Goal: Task Accomplishment & Management: Manage account settings

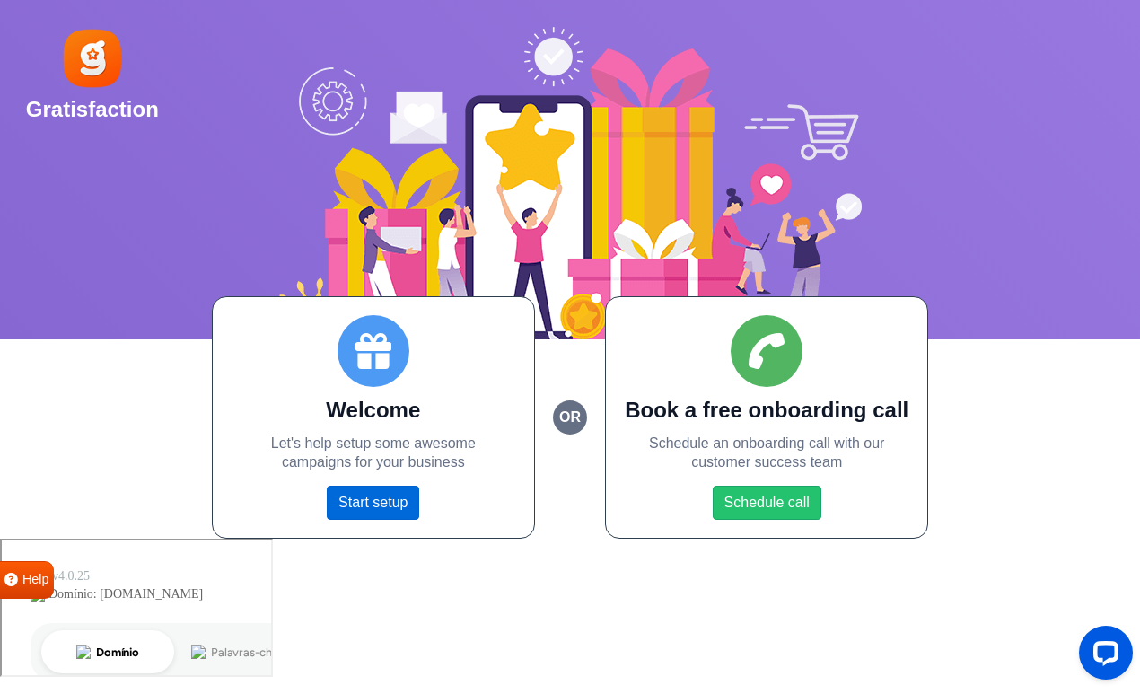
click at [391, 497] on link "Start setup" at bounding box center [373, 503] width 92 height 34
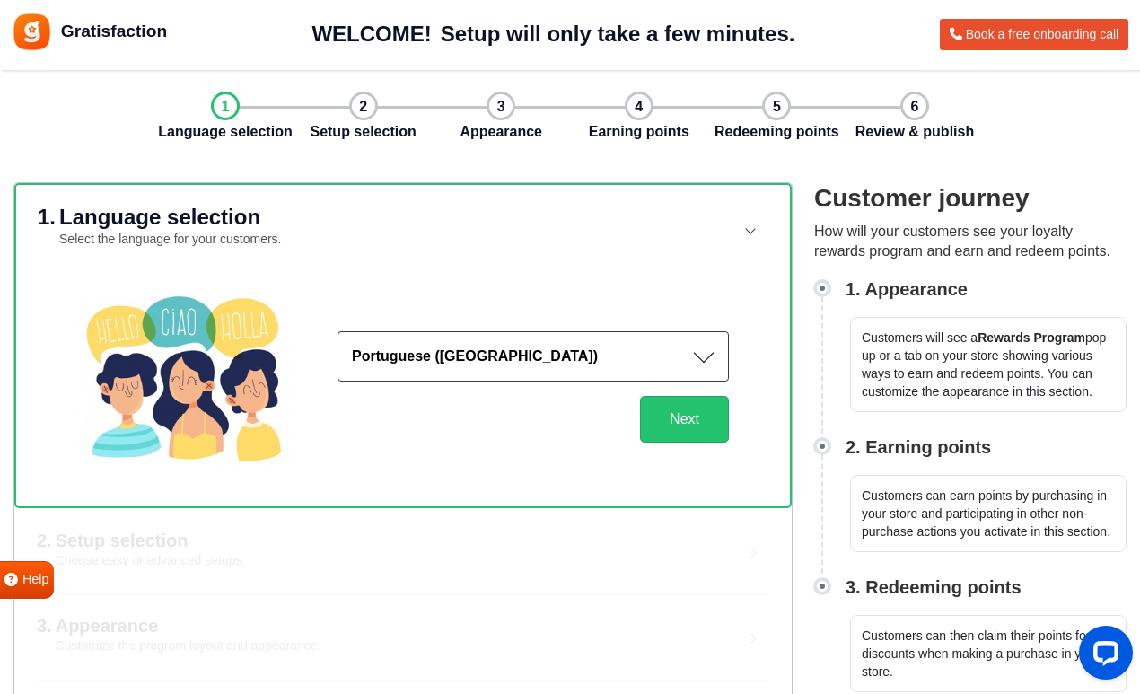
click at [443, 364] on strong "Portuguese ([GEOGRAPHIC_DATA])" at bounding box center [475, 355] width 246 height 15
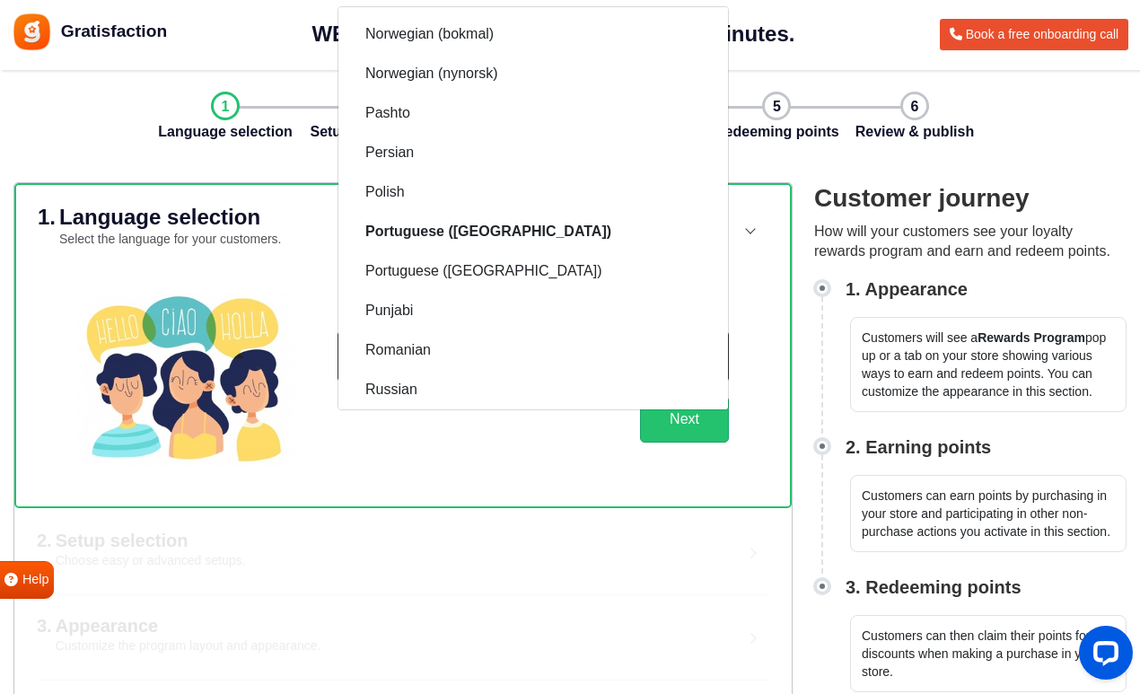
scroll to position [2013, 0]
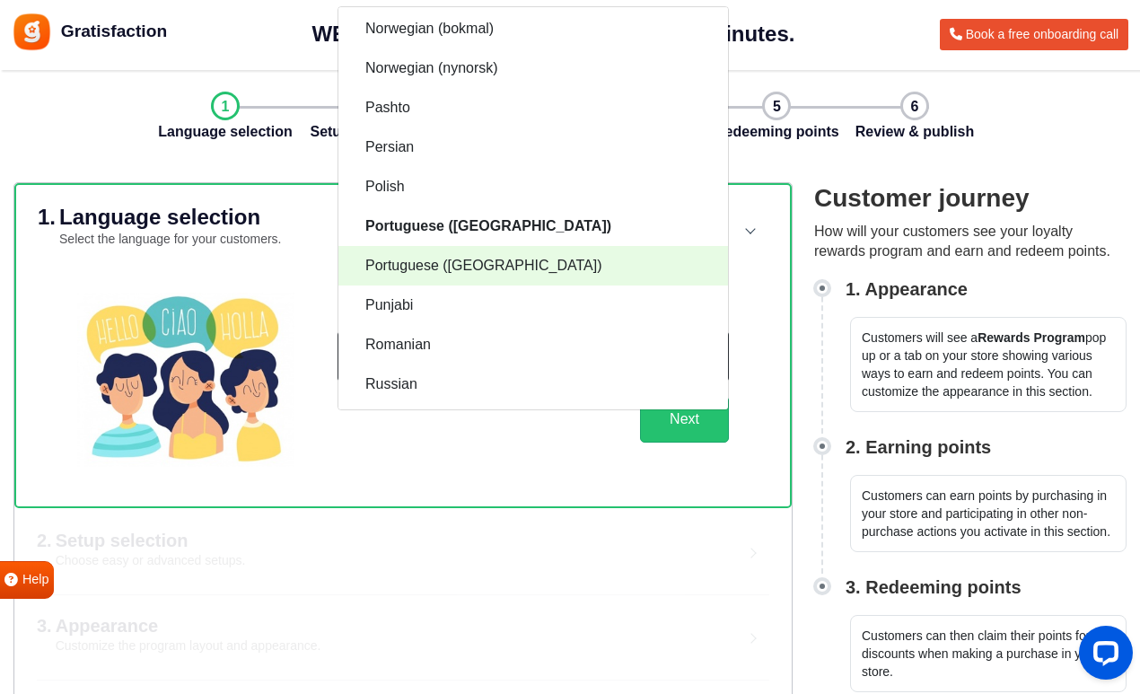
click at [491, 274] on span "Portuguese (Portugal)" at bounding box center [483, 266] width 236 height 22
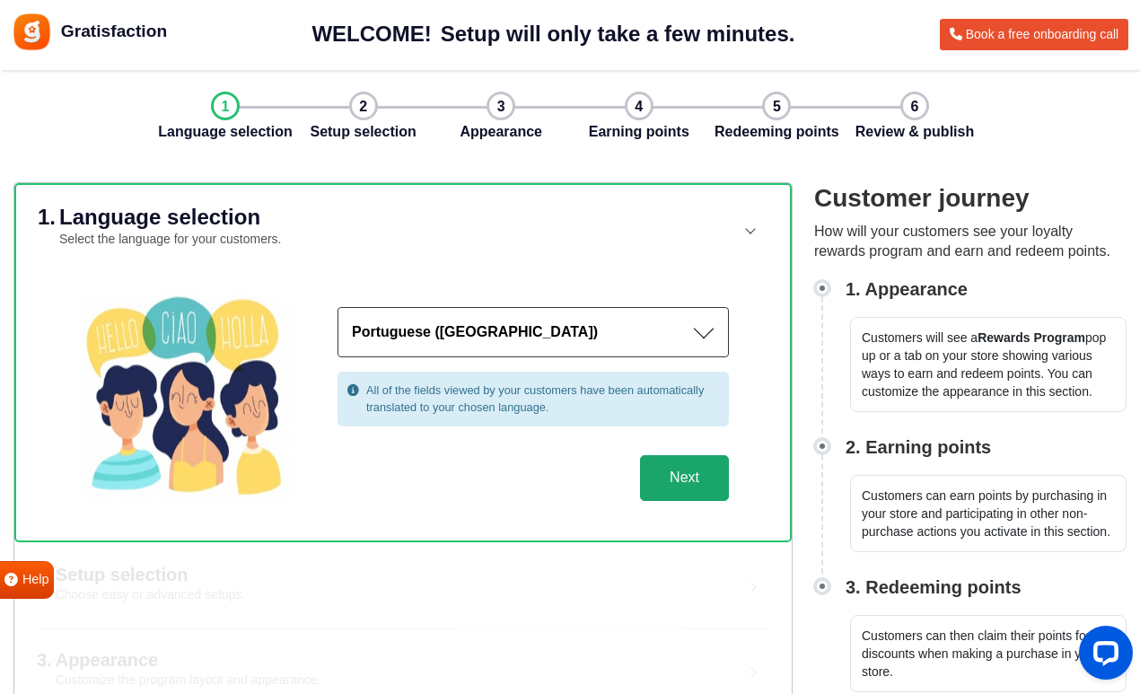
click at [688, 491] on button "Next" at bounding box center [684, 478] width 89 height 47
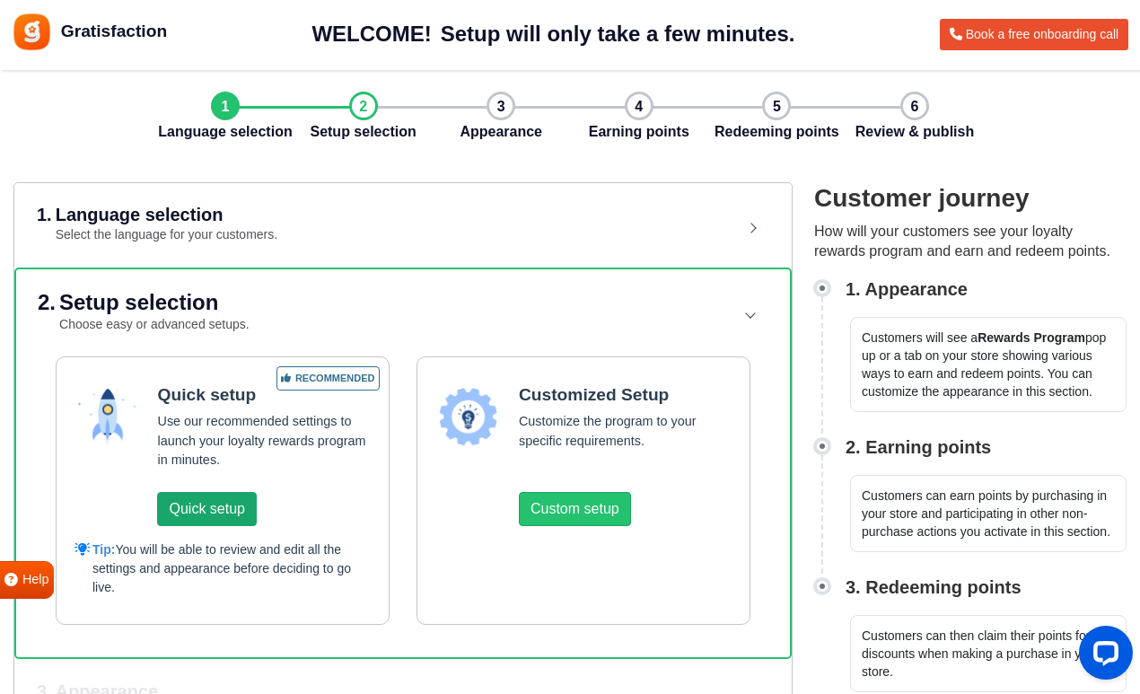
click at [233, 510] on button "Quick setup" at bounding box center [206, 509] width 99 height 34
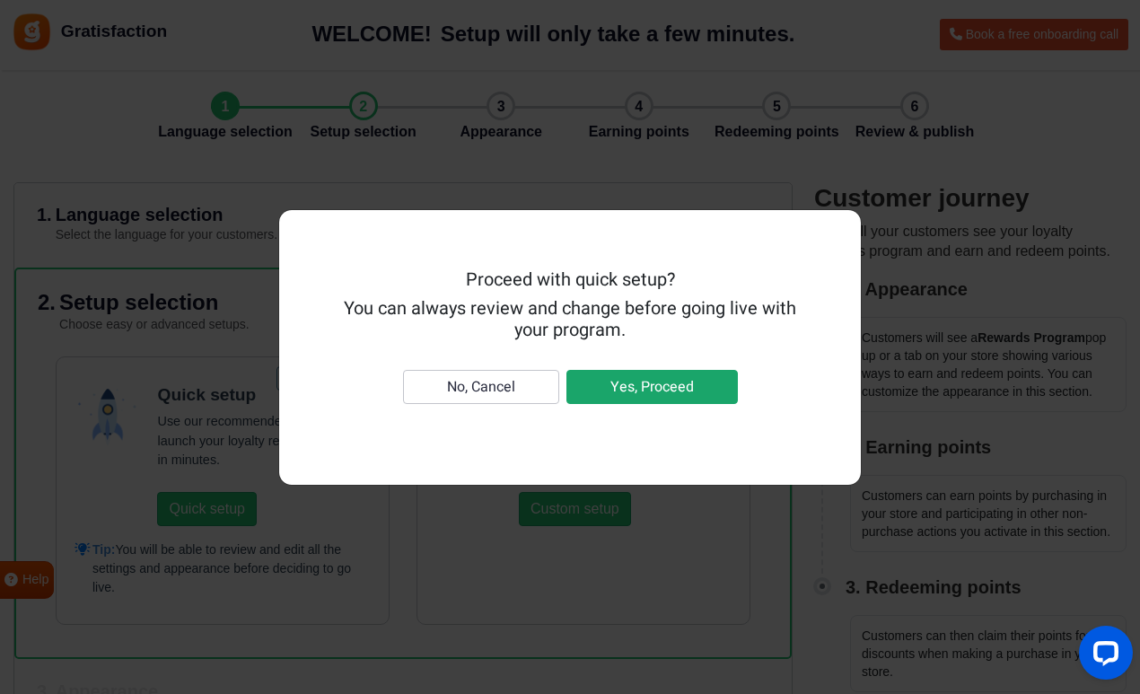
click at [641, 391] on button "Yes, Proceed" at bounding box center [651, 387] width 171 height 34
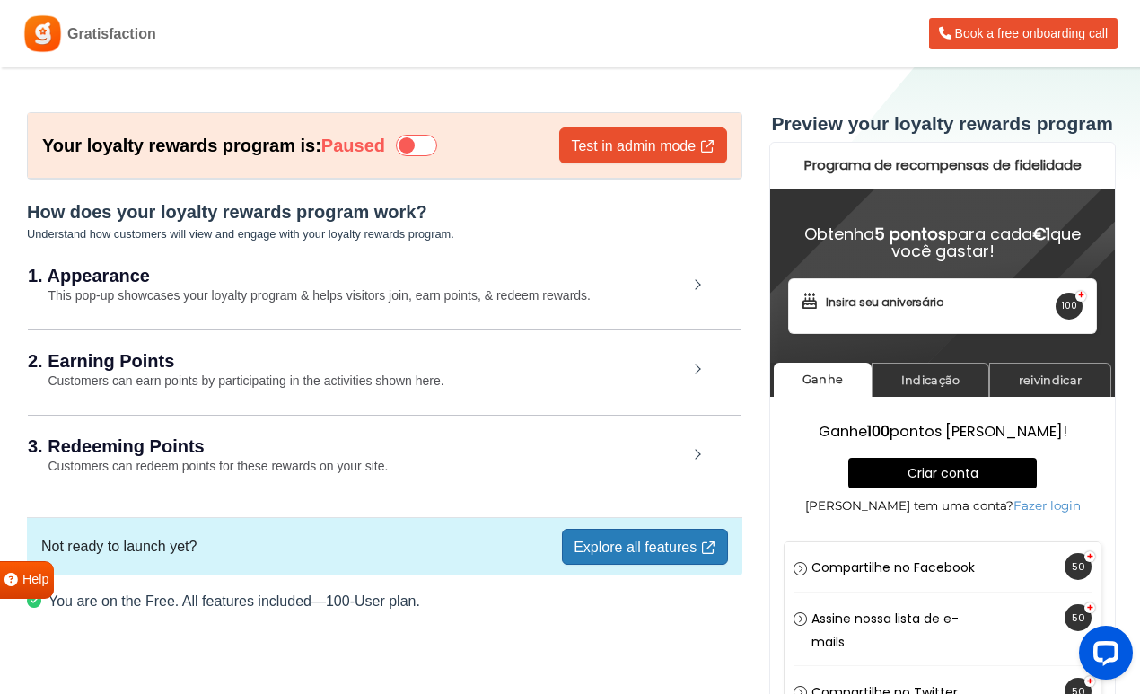
click at [409, 259] on div "1. Appearance This pop-up showcases your loyalty program & helps visitors join,…" at bounding box center [385, 286] width 714 height 83
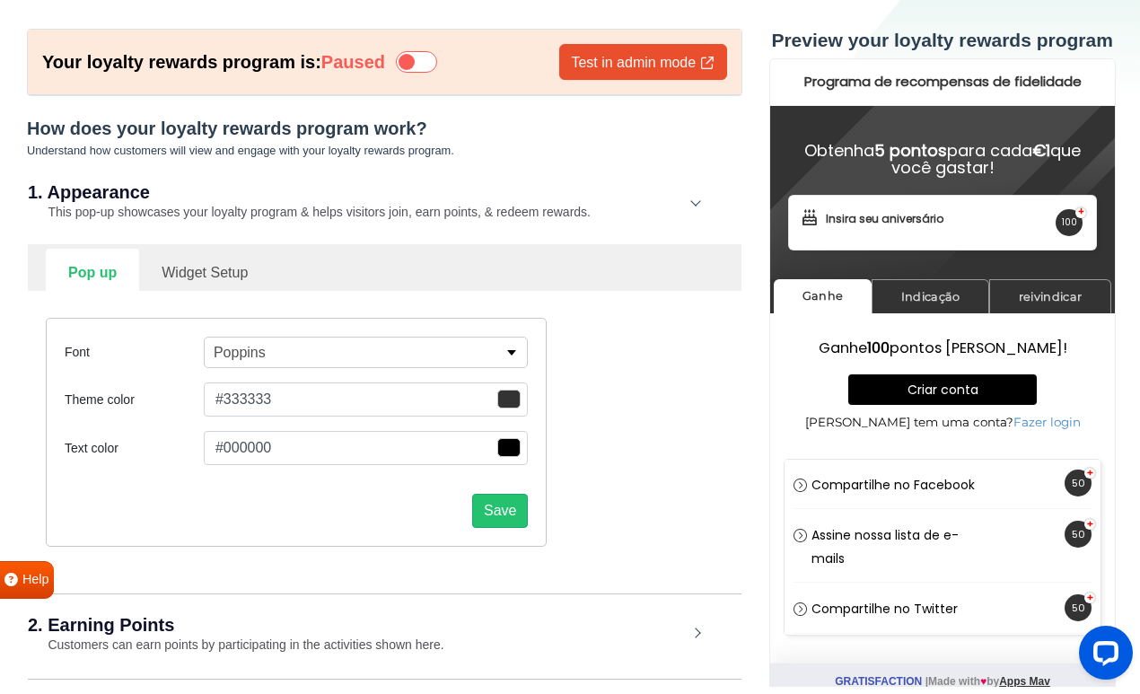
scroll to position [86, 0]
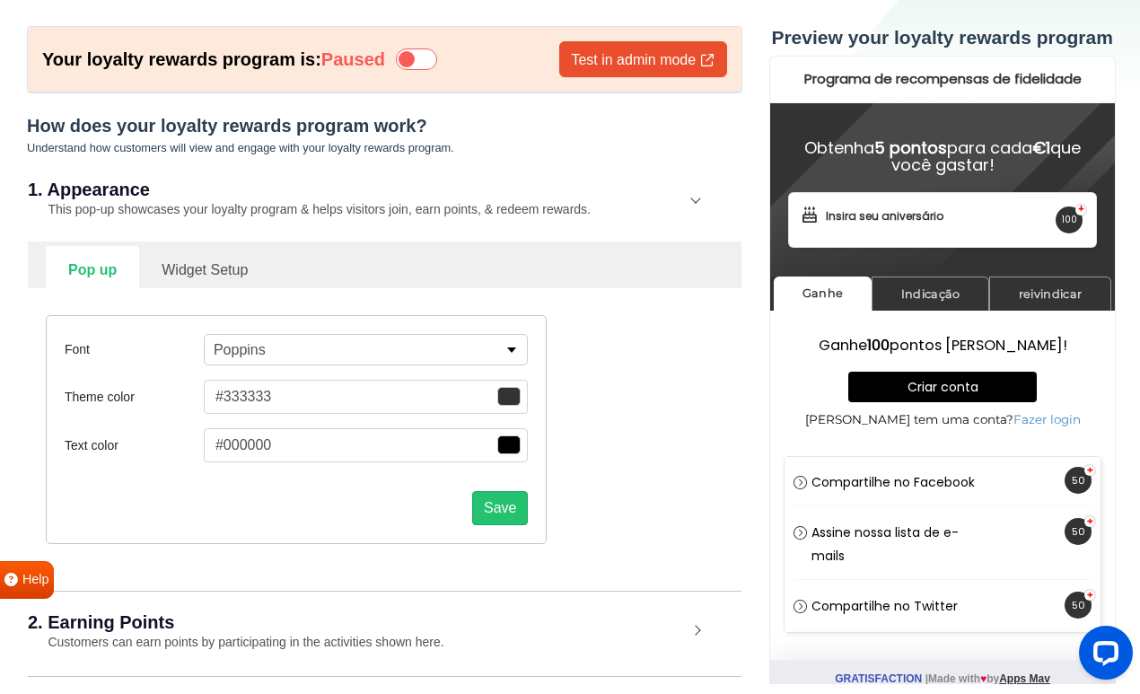
click at [400, 363] on button "Poppins" at bounding box center [366, 349] width 325 height 31
click at [389, 337] on button "Poppins" at bounding box center [366, 349] width 325 height 31
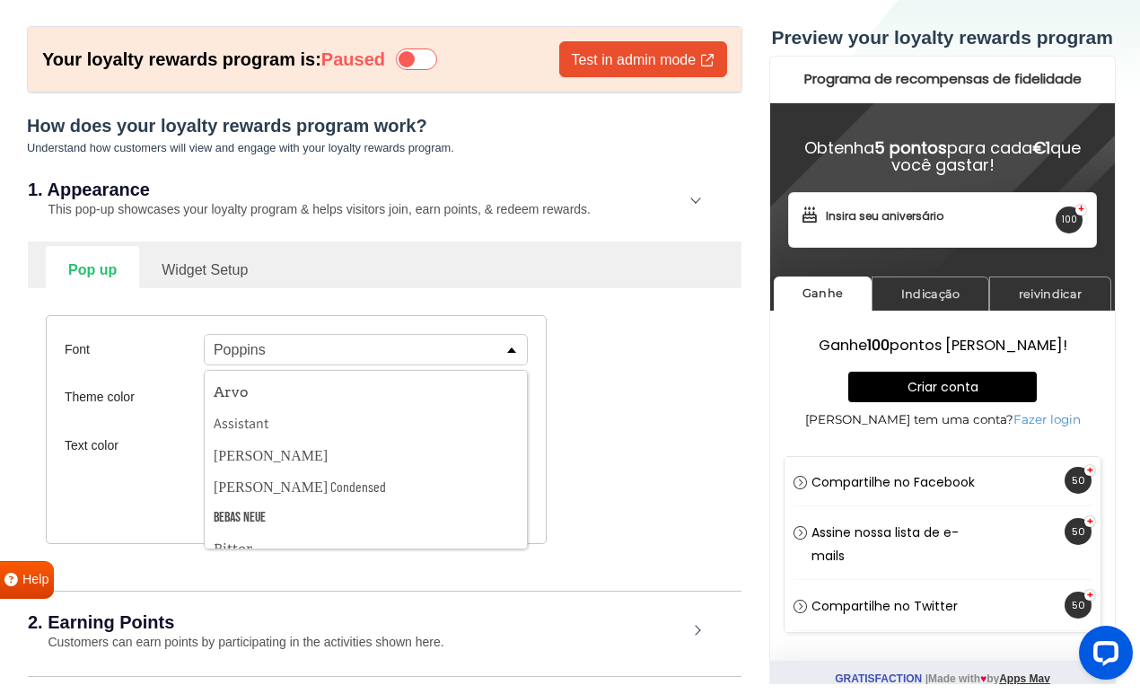
scroll to position [196, 0]
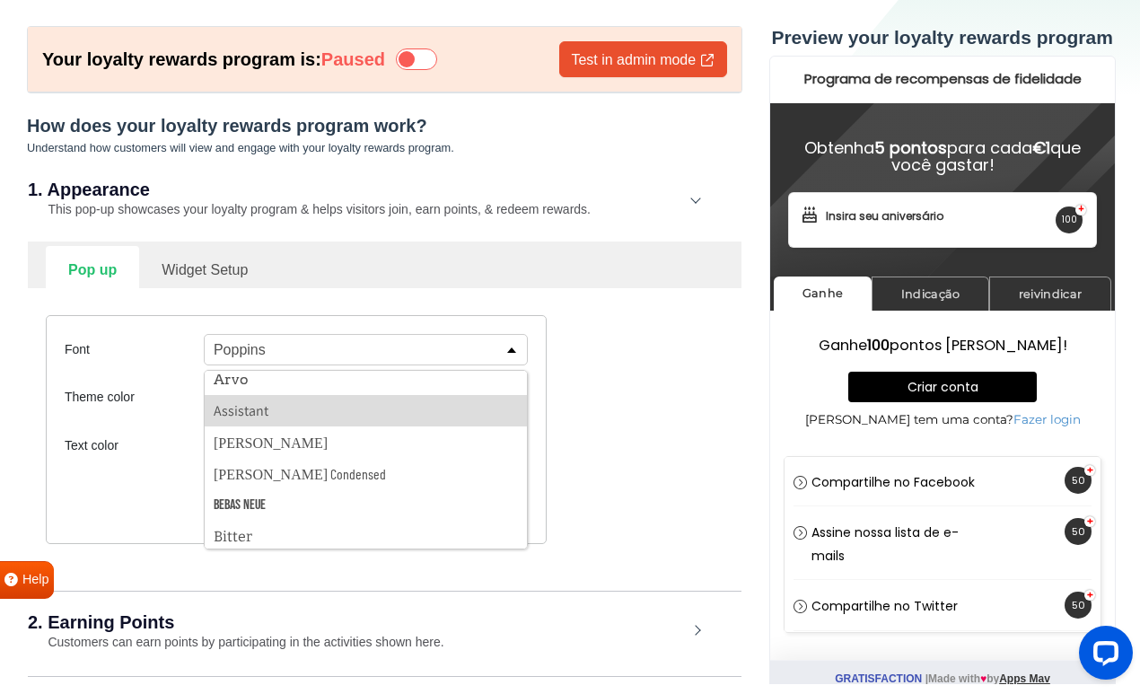
click at [395, 417] on button "Assistant" at bounding box center [366, 410] width 323 height 31
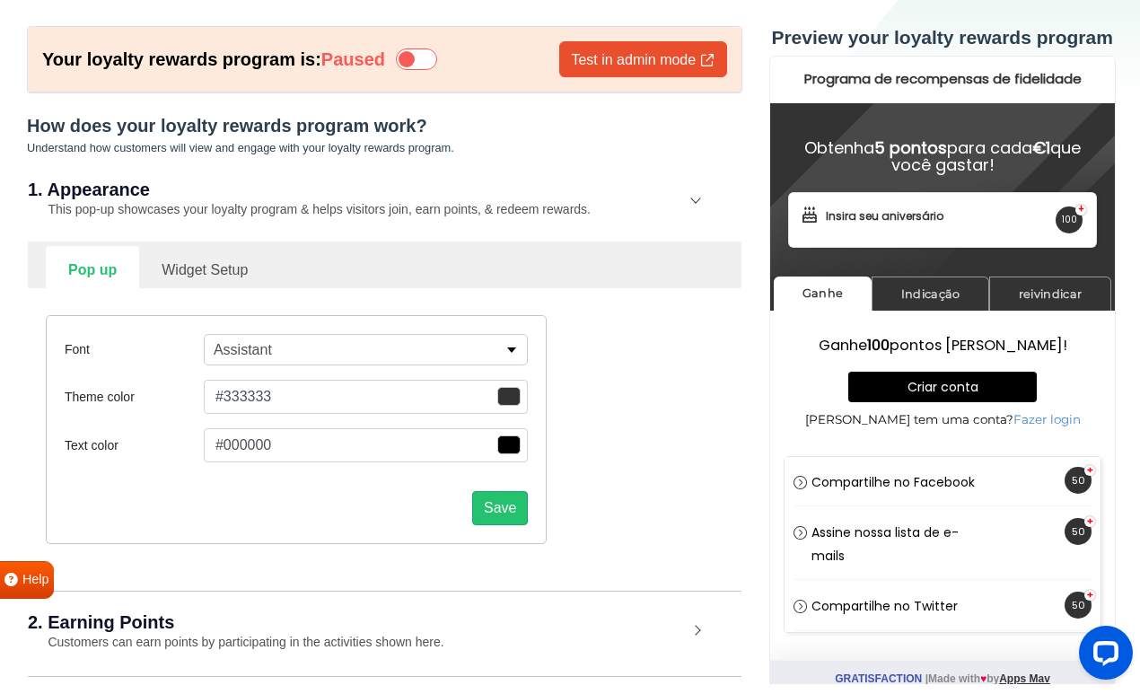
scroll to position [195, 0]
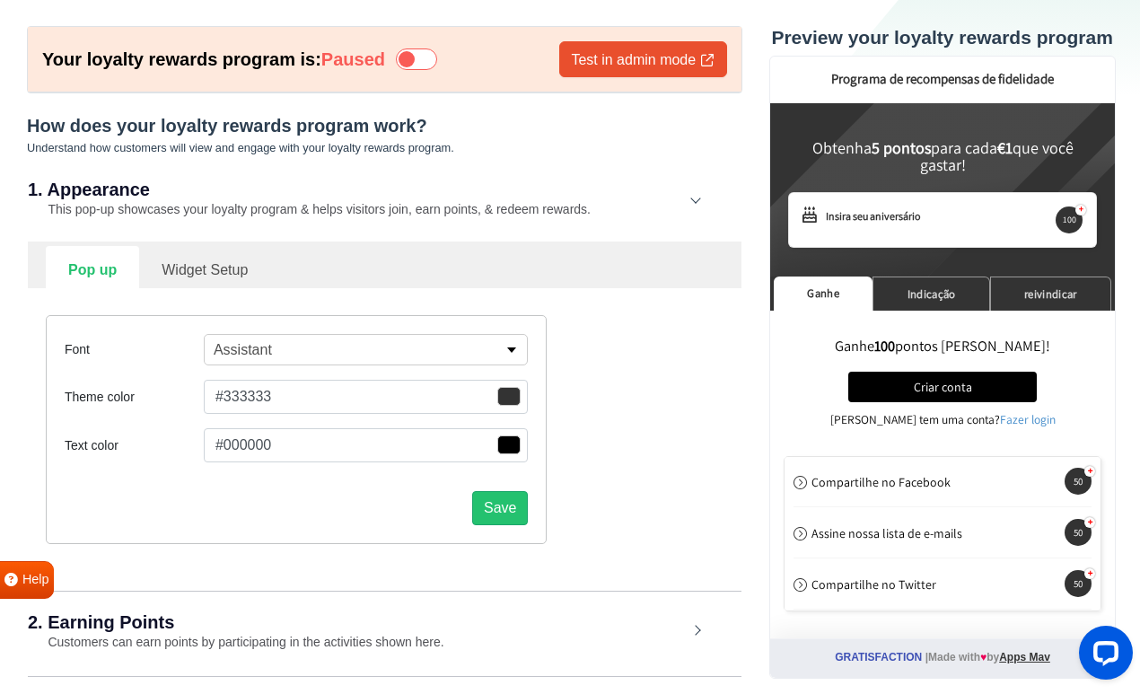
click at [332, 351] on button "Assistant" at bounding box center [366, 349] width 325 height 31
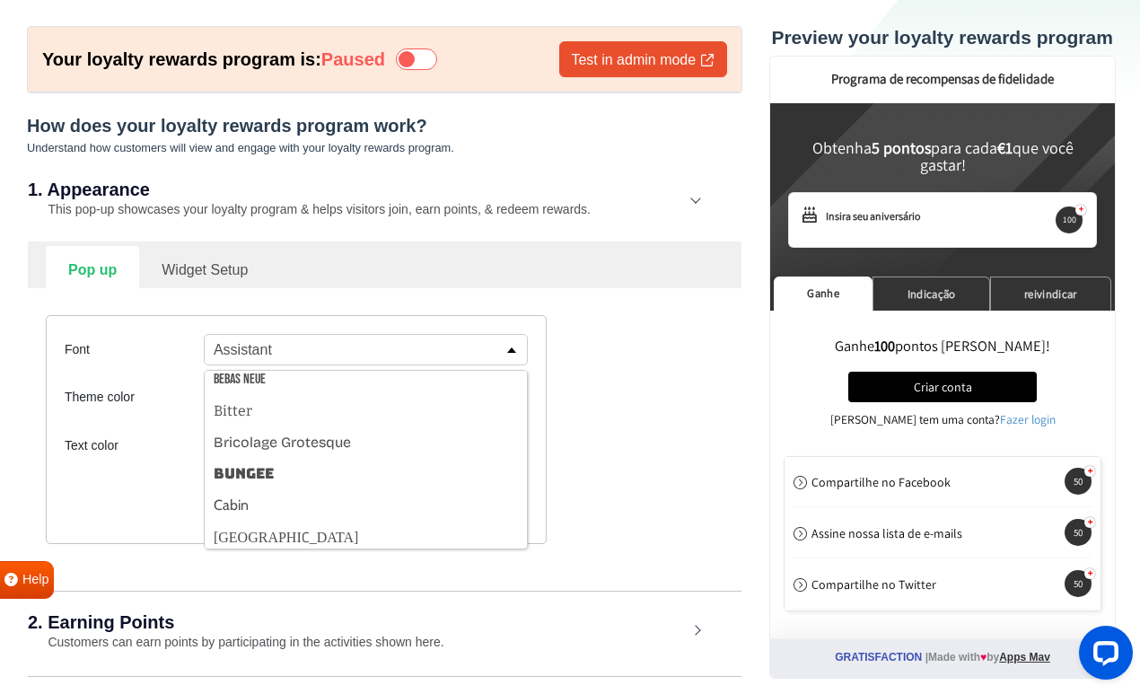
scroll to position [338, 0]
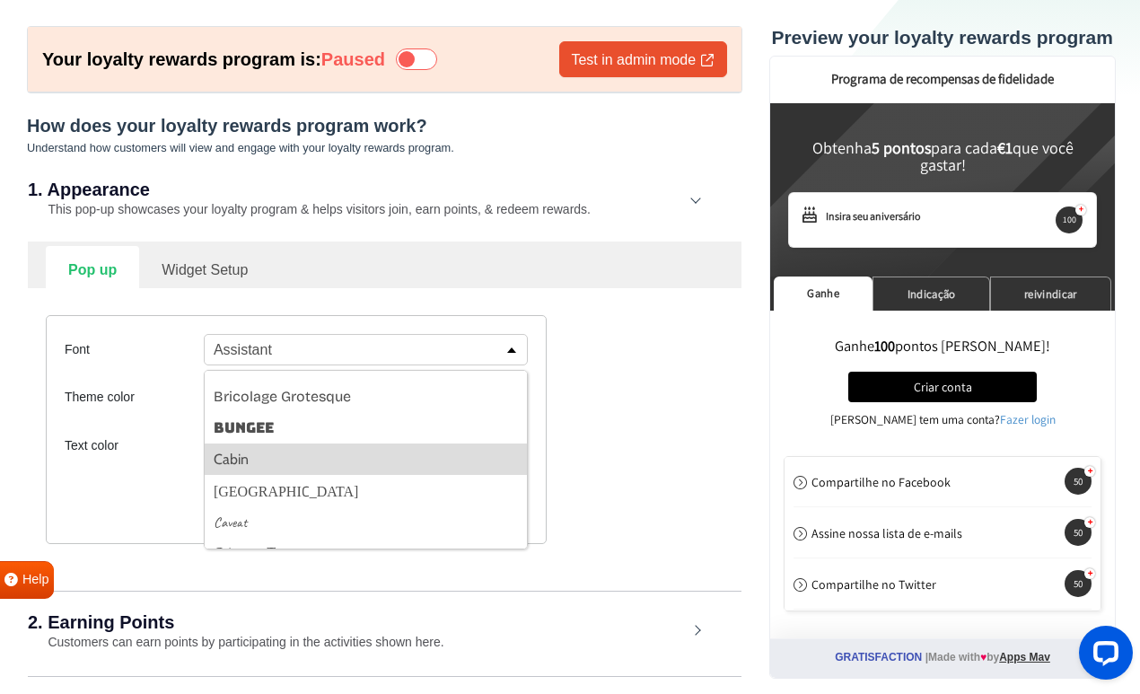
click at [373, 452] on button "Cabin" at bounding box center [366, 458] width 323 height 31
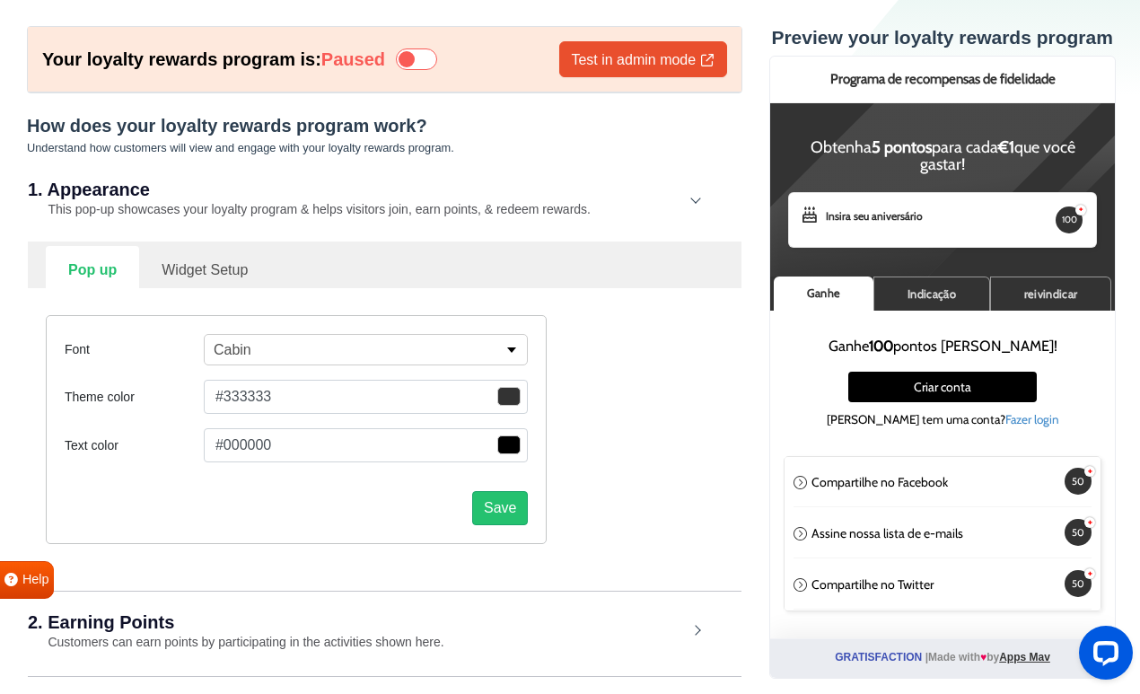
click at [343, 348] on button "Cabin" at bounding box center [366, 349] width 325 height 31
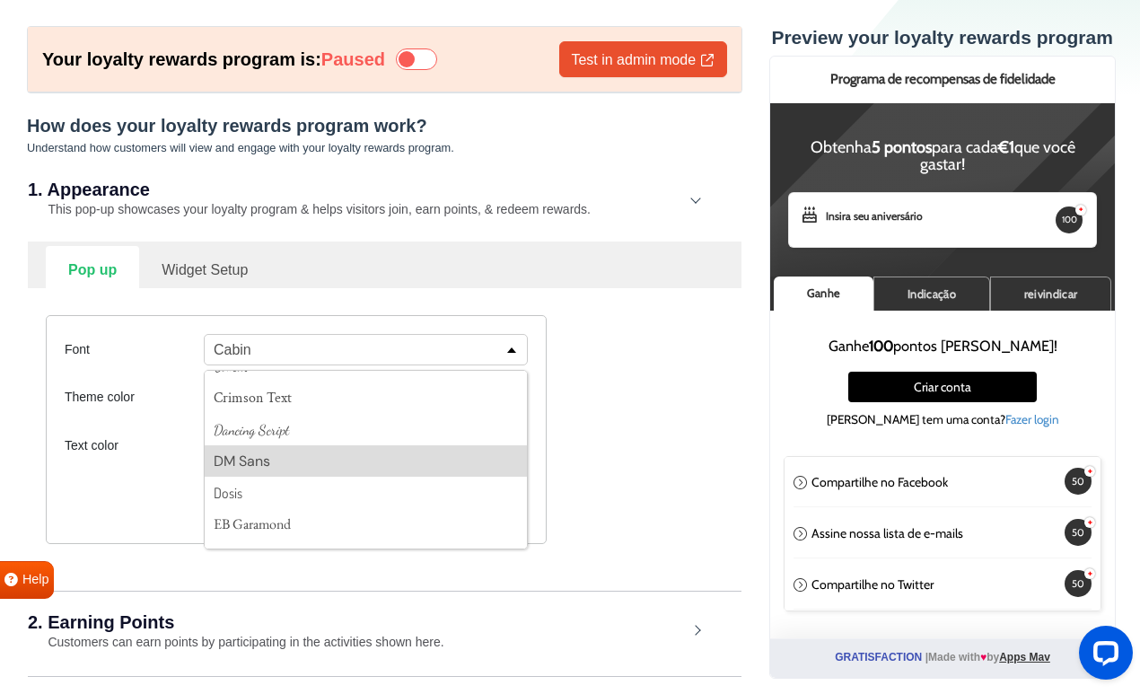
click at [341, 447] on button "DM Sans" at bounding box center [366, 460] width 323 height 31
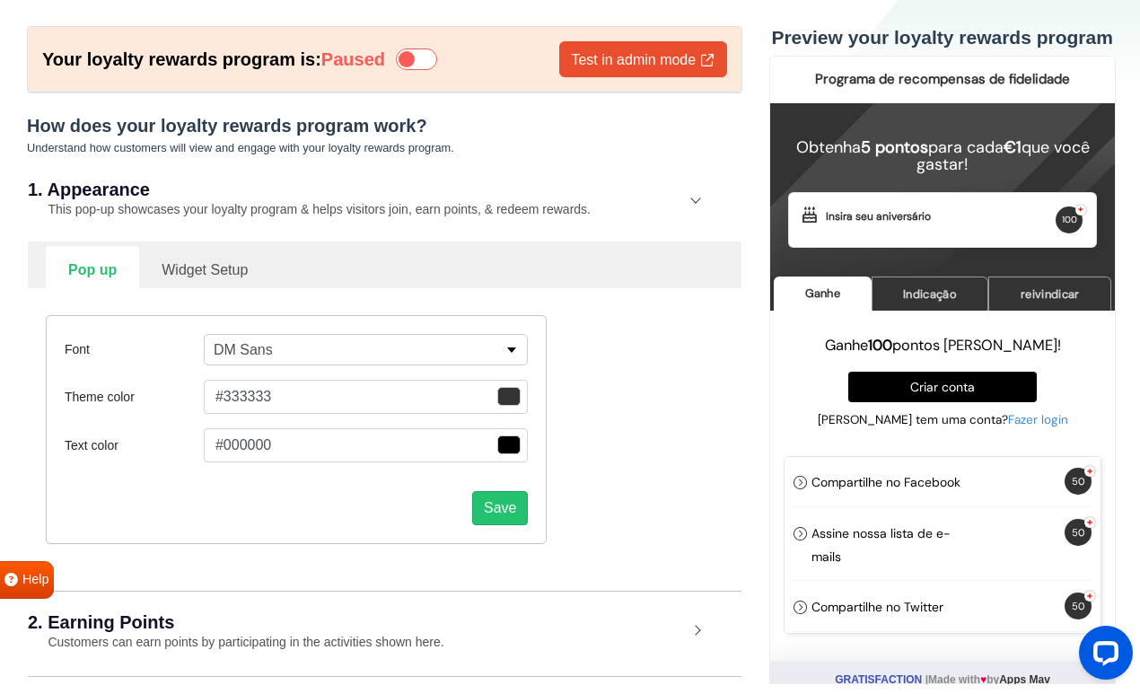
scroll to position [522, 0]
click at [505, 391] on span "button" at bounding box center [508, 396] width 23 height 19
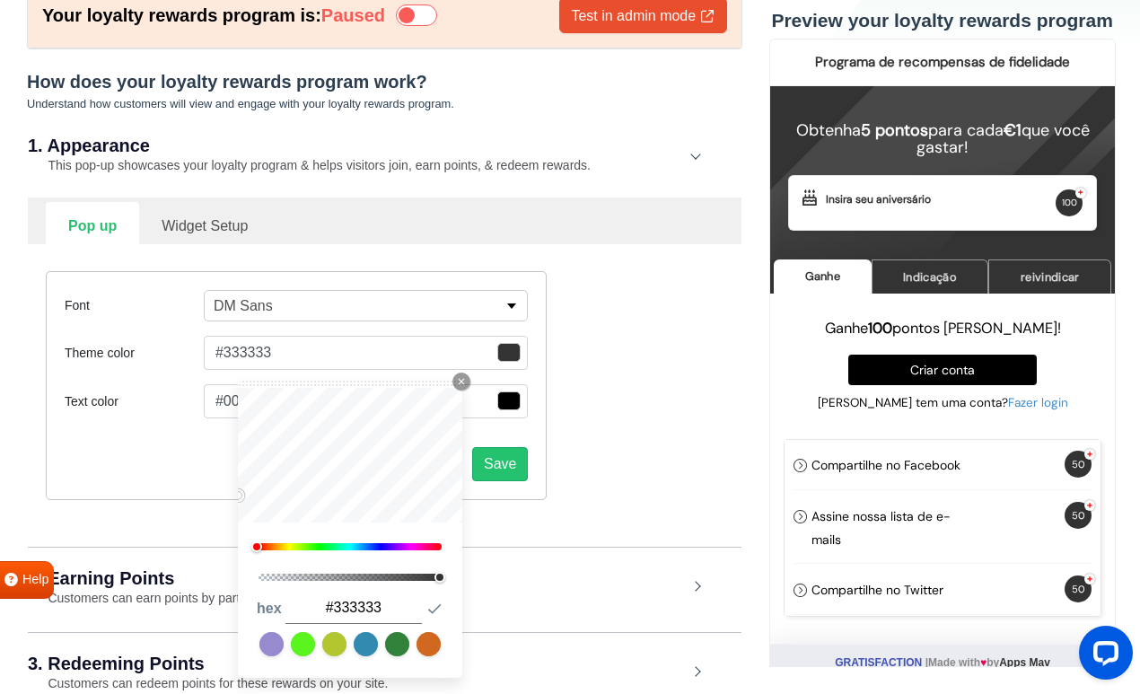
scroll to position [168, 0]
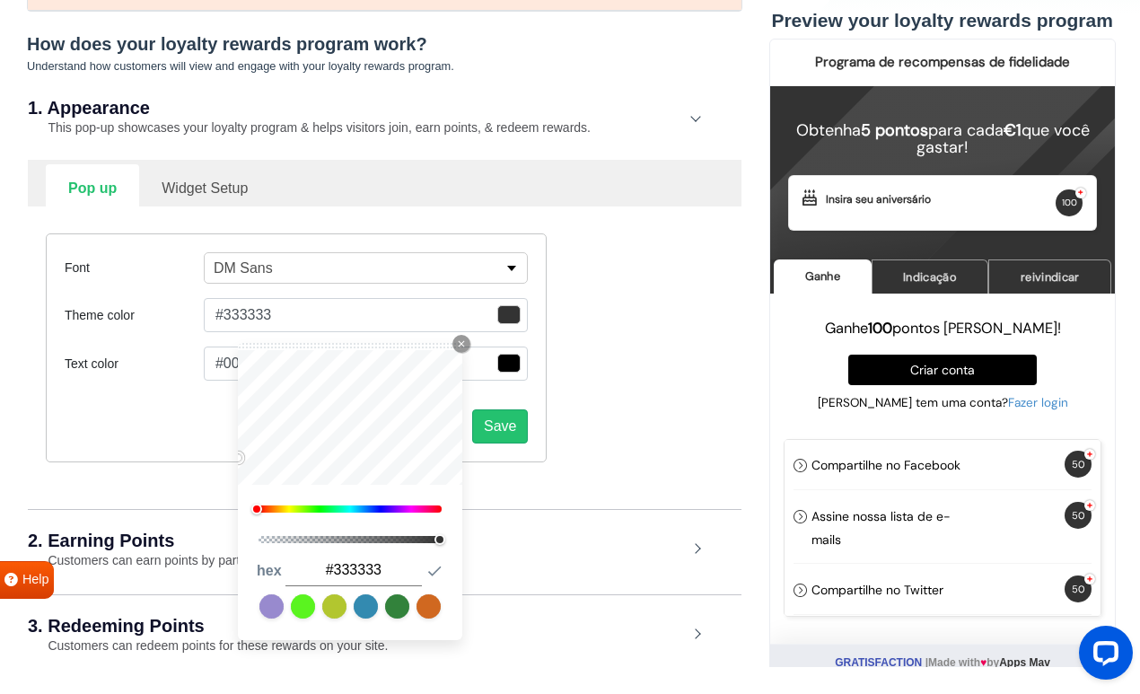
click at [364, 610] on link at bounding box center [366, 606] width 24 height 24
type input "#338ab0"
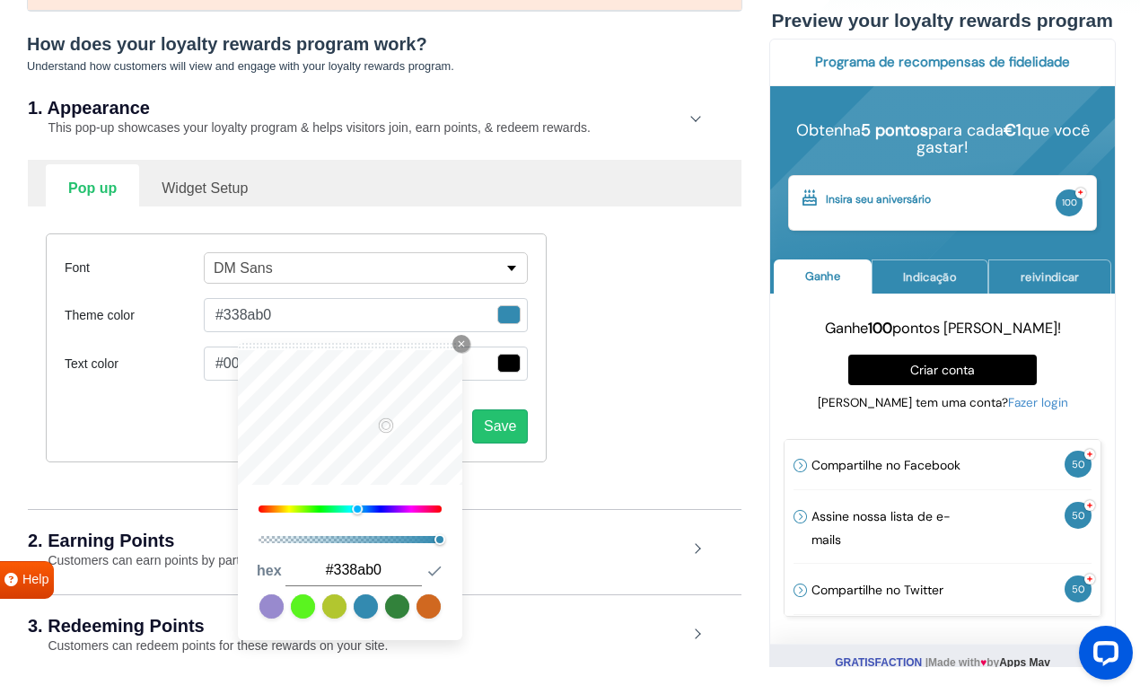
click at [403, 610] on link at bounding box center [397, 606] width 24 height 24
type input "#32823b"
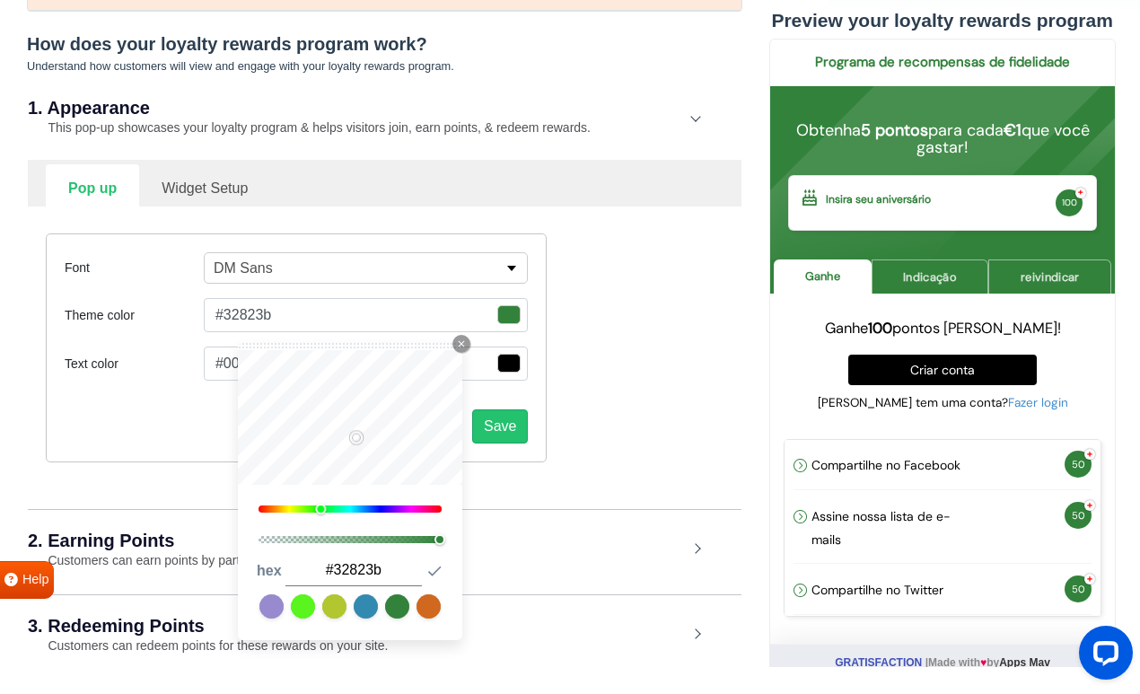
click at [437, 607] on link at bounding box center [429, 606] width 24 height 24
type input "#d06820"
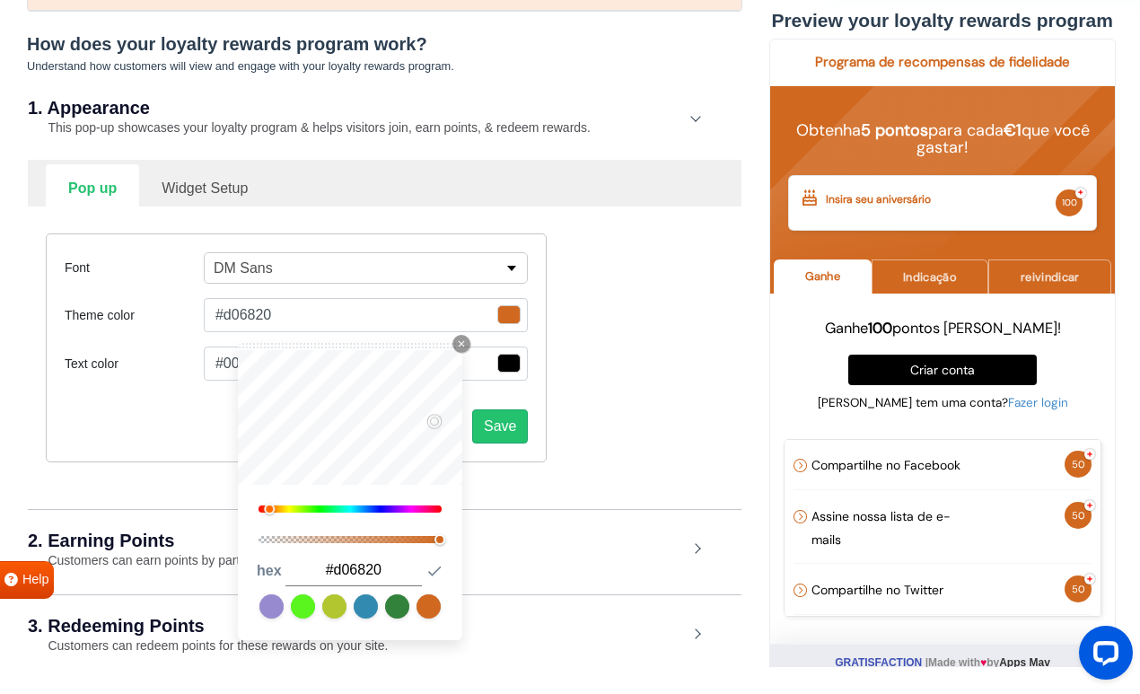
click at [280, 609] on link at bounding box center [271, 606] width 24 height 24
type input "#988ace"
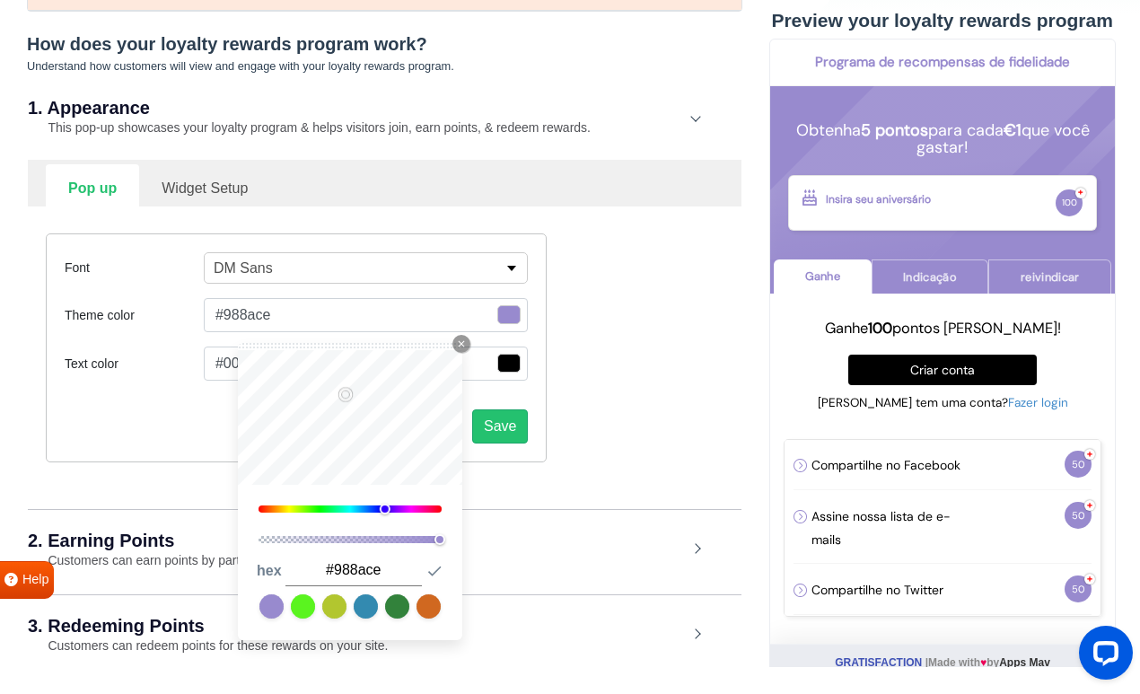
click at [372, 608] on link at bounding box center [366, 606] width 24 height 24
type input "#338ab0"
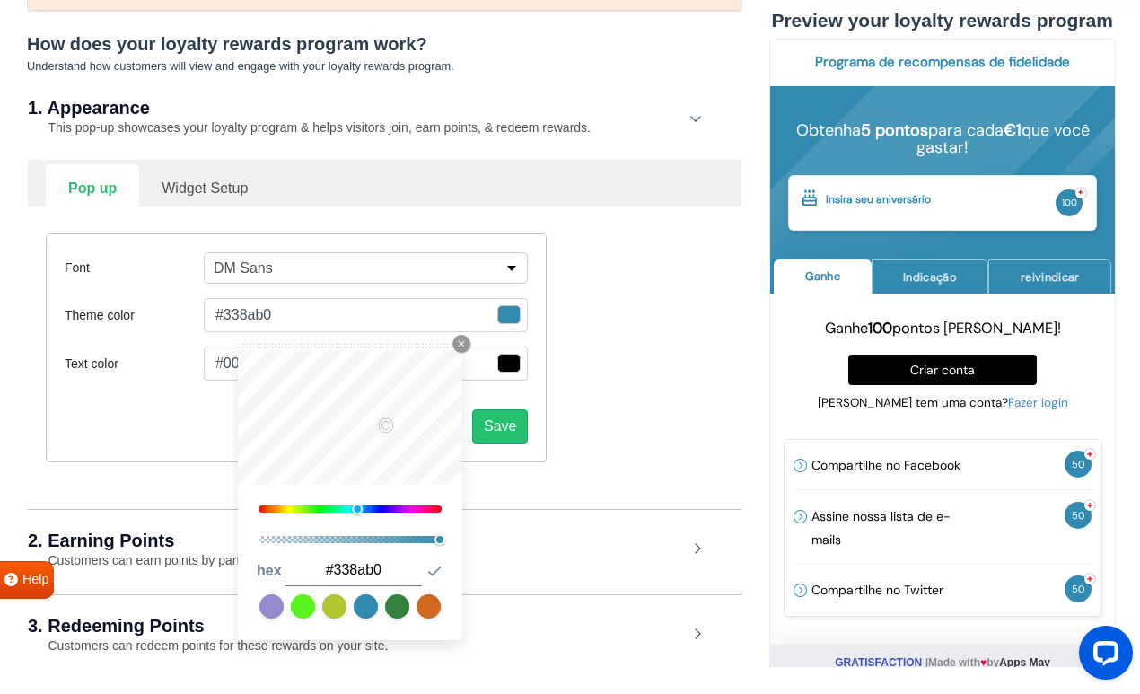
click at [605, 368] on div "Font DM Sans Abel Alfa Slab One Anton Archivo Archivo Black Arimo Arvo Assistan…" at bounding box center [384, 347] width 705 height 283
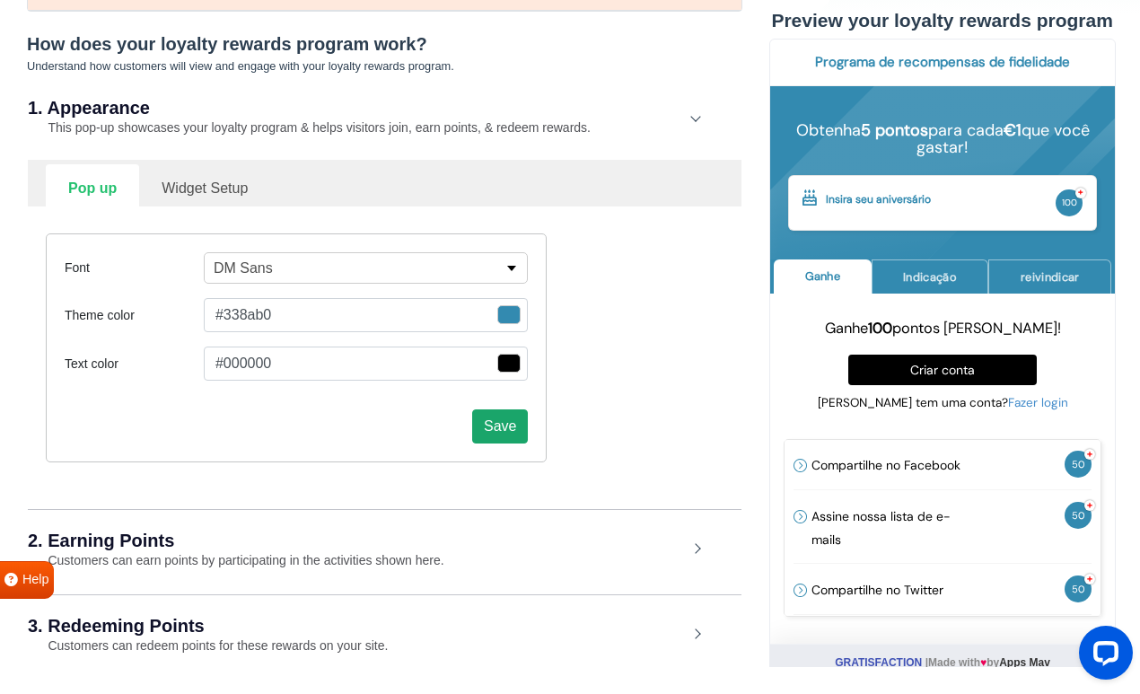
click at [522, 428] on button "Save" at bounding box center [500, 426] width 56 height 34
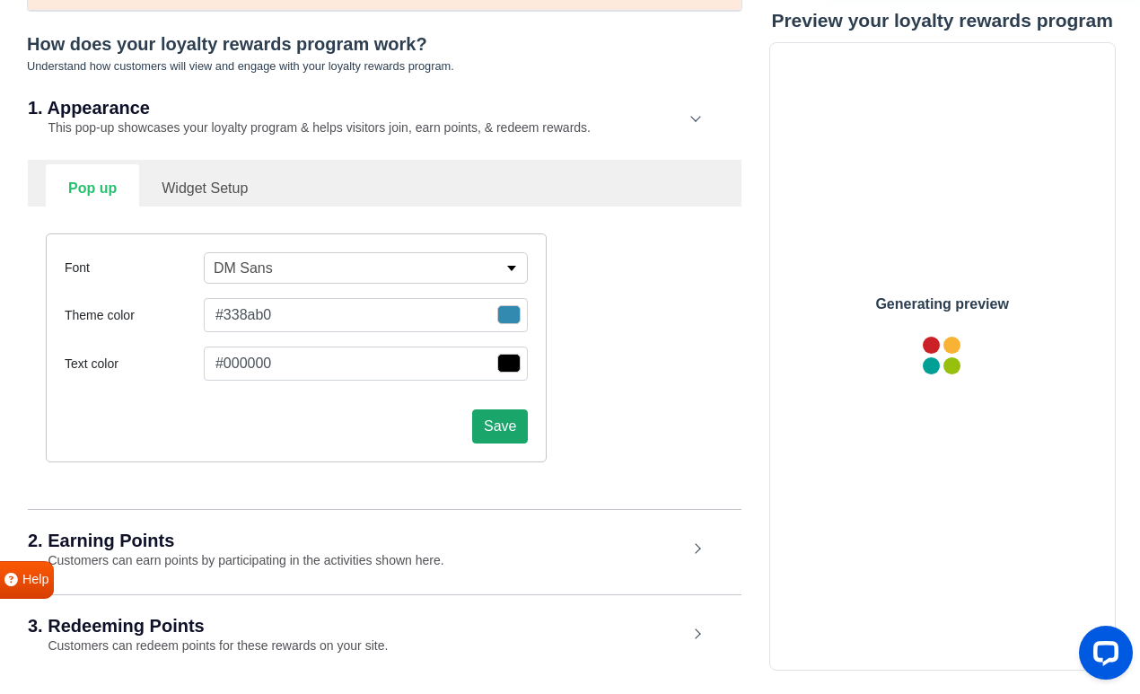
scroll to position [0, 0]
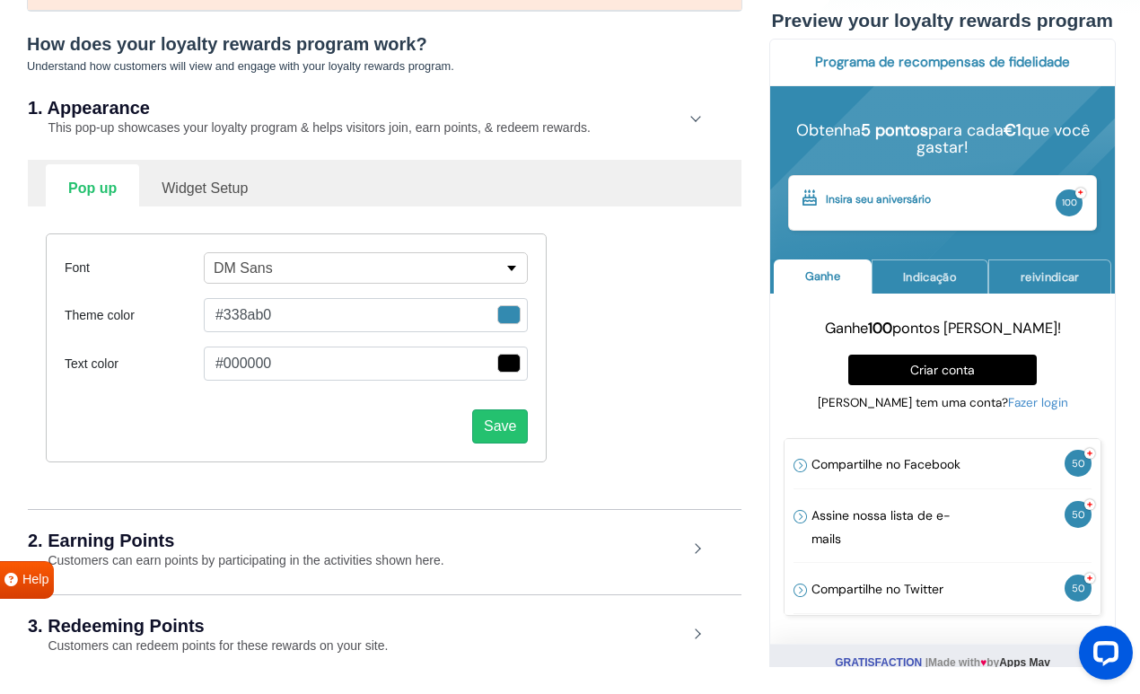
click at [200, 186] on link "Widget Setup" at bounding box center [204, 186] width 131 height 44
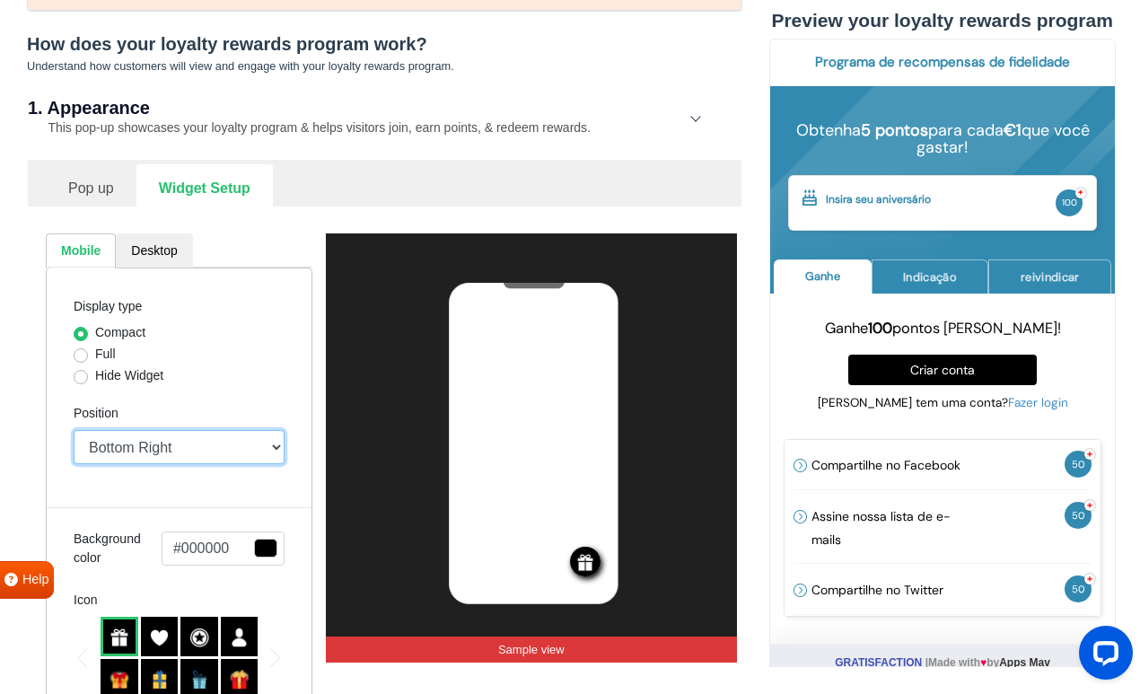
click at [169, 447] on select "Top Right Top Left Top Center Bottom Right Bottom Left Bottom Center" at bounding box center [179, 447] width 211 height 34
click at [163, 450] on select "Top Right Top Left Top Center Bottom Right Bottom Left Bottom Center" at bounding box center [179, 447] width 211 height 34
click at [152, 448] on select "Top Right Top Left Top Center Bottom Right Bottom Left Bottom Center" at bounding box center [179, 447] width 211 height 34
click at [127, 443] on select "Top Right Top Left Top Center Bottom Right Bottom Left Bottom Center" at bounding box center [179, 447] width 211 height 34
select select "left"
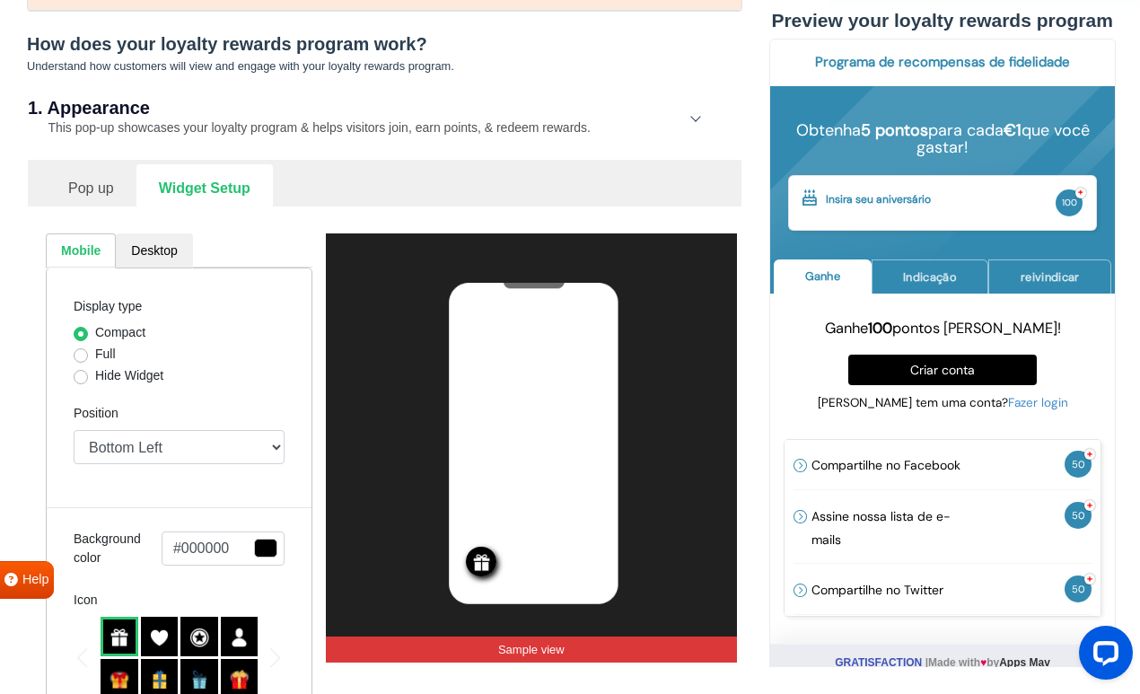
click at [259, 557] on span "button" at bounding box center [265, 548] width 23 height 19
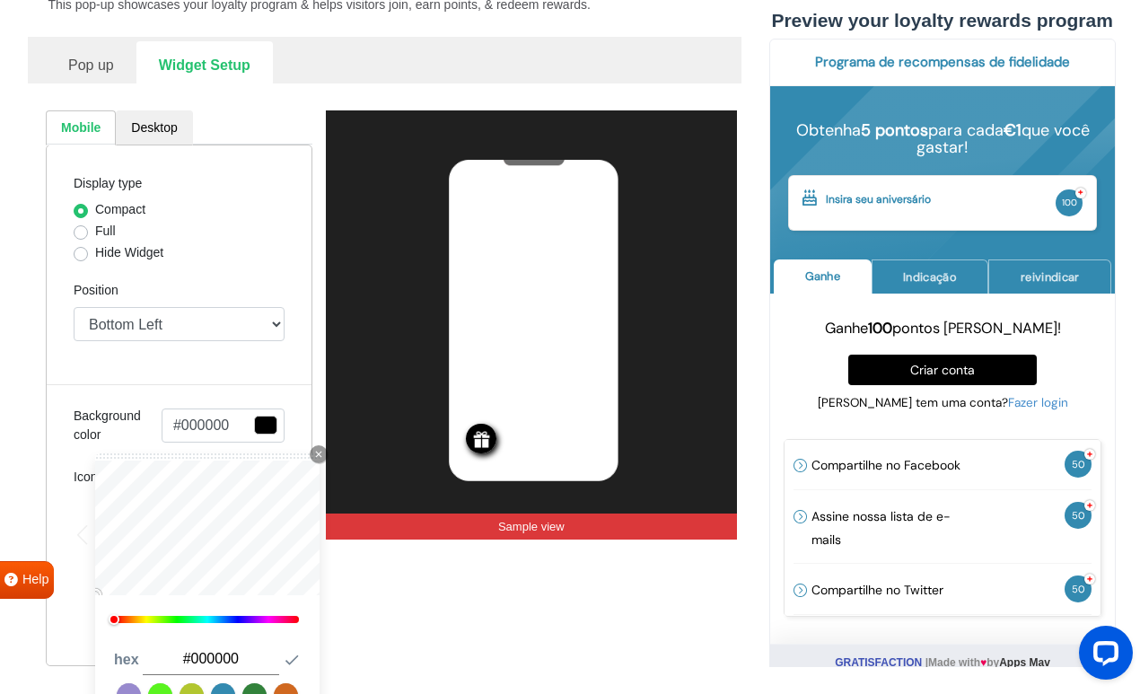
scroll to position [293, 0]
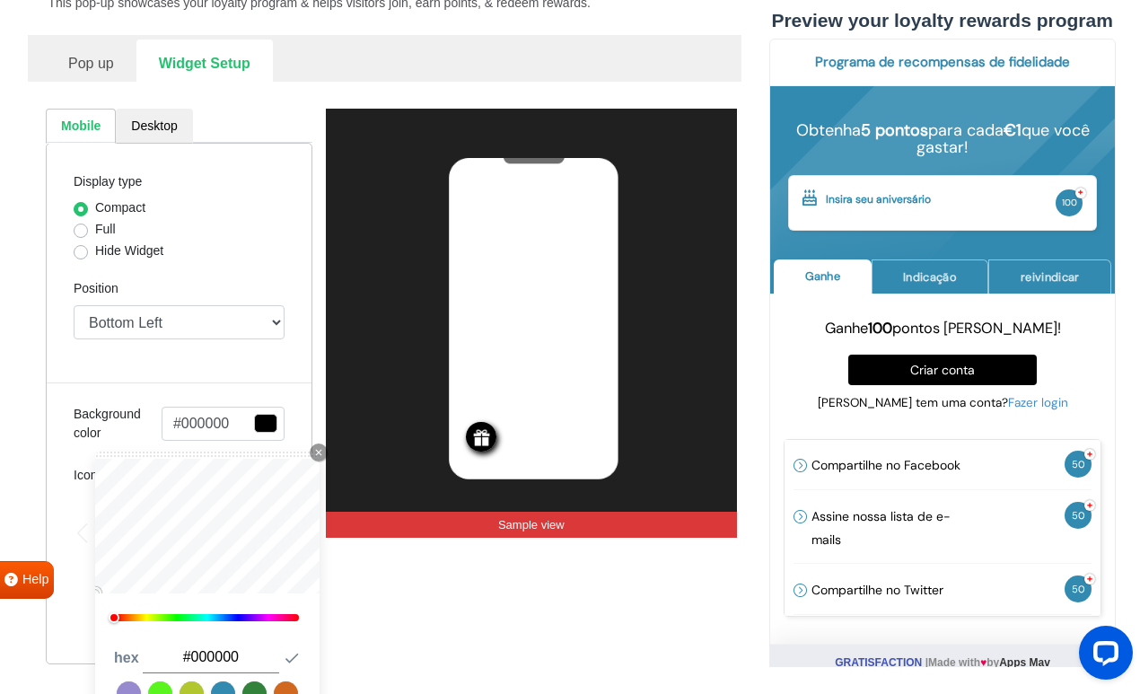
click at [226, 688] on link at bounding box center [223, 693] width 24 height 24
type input "#338ab0"
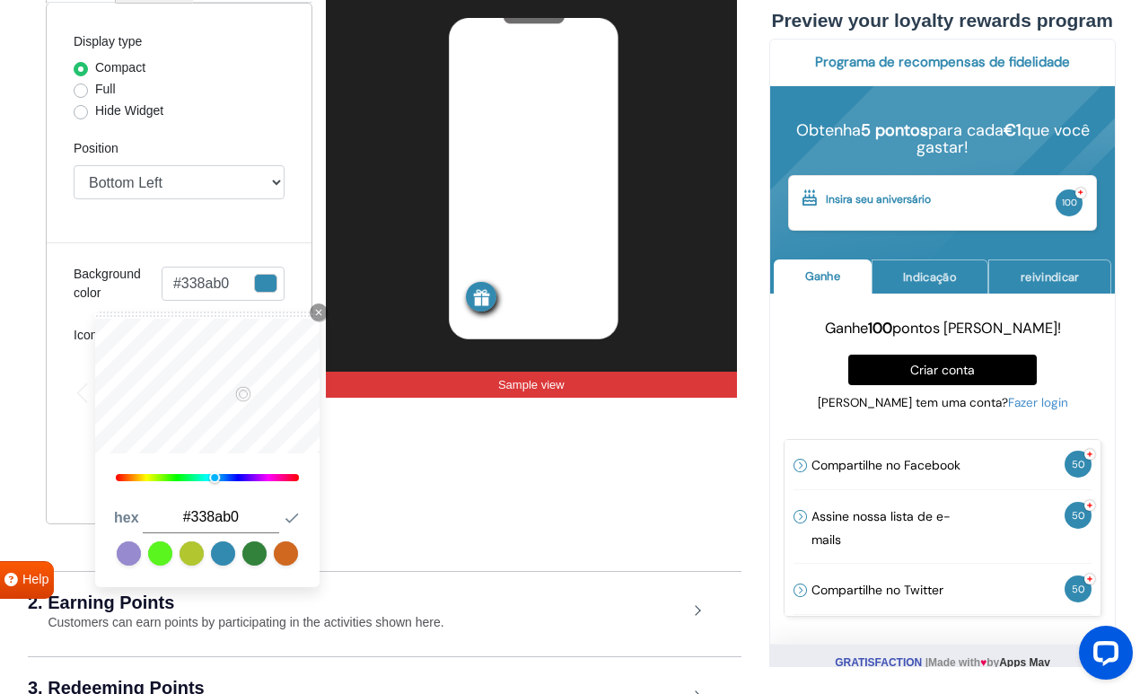
scroll to position [436, 0]
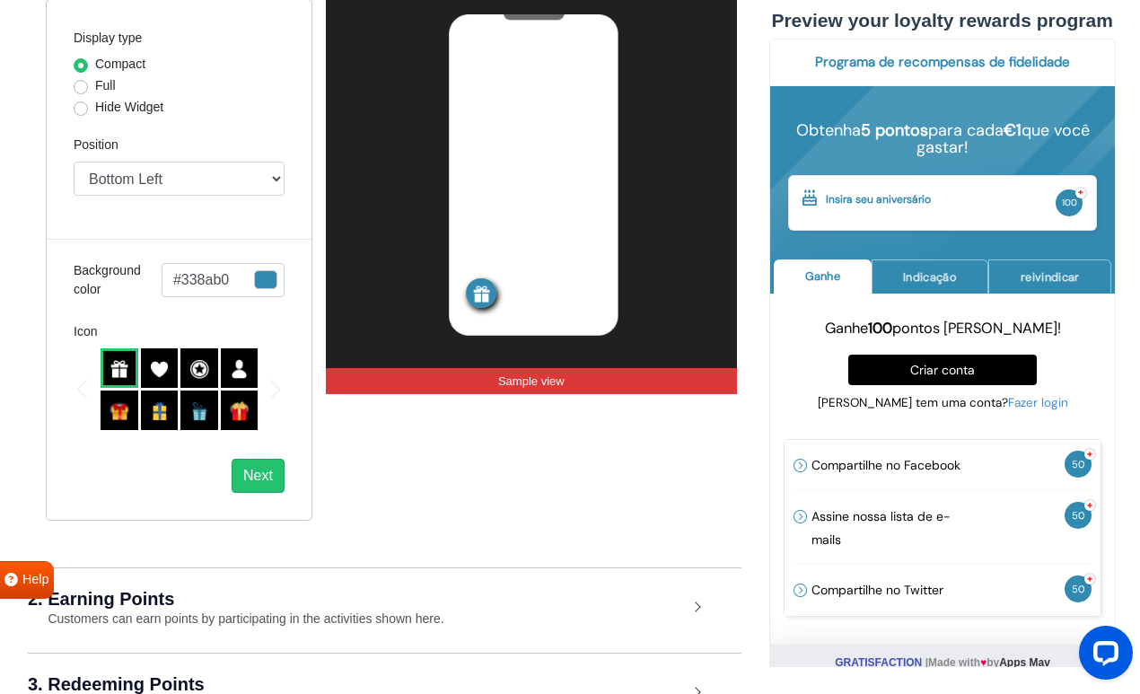
click at [290, 225] on div "Display type Compact Full Hide Widget Position Top Right Top Left Top Center Bo…" at bounding box center [179, 260] width 267 height 522
click at [229, 277] on button "#338ab0" at bounding box center [223, 280] width 123 height 34
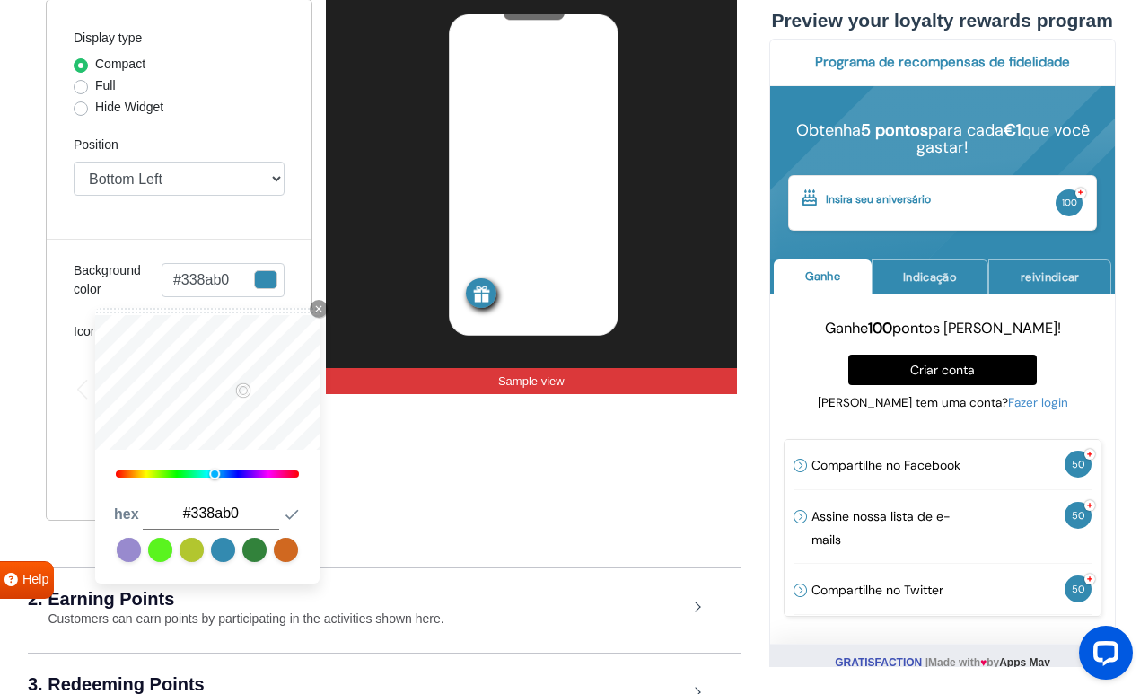
type input "#2c4e5c"
type input "#2d4e5c"
type input "#304d59"
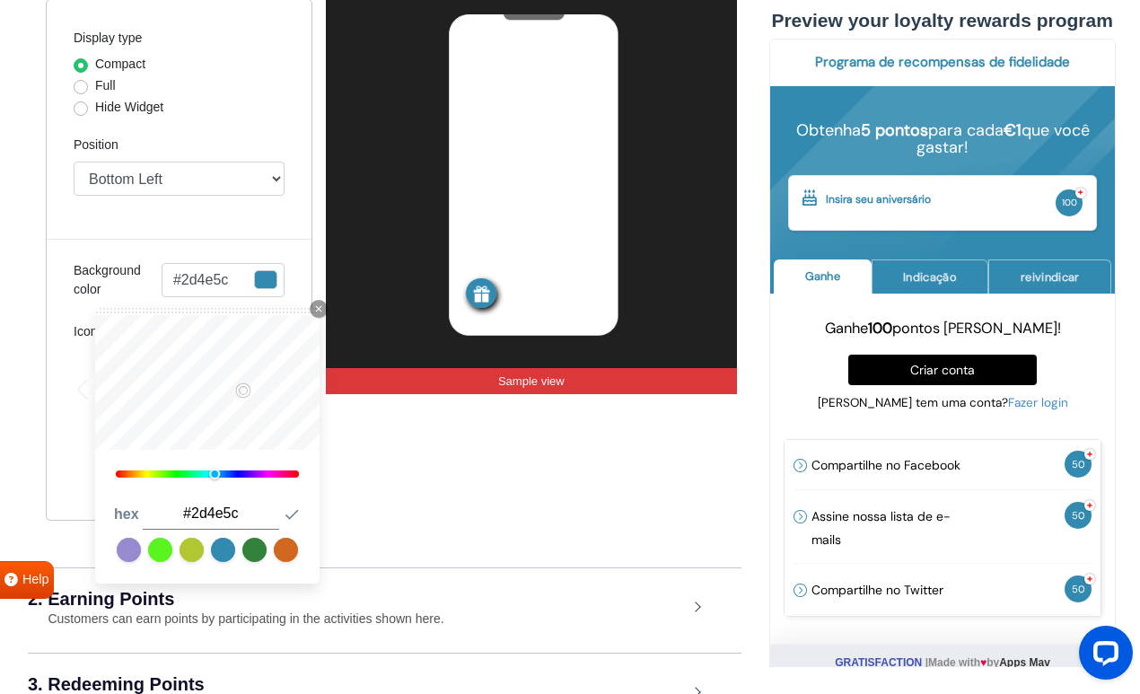
type input "#304d59"
type input "#354b54"
type input "#35474e"
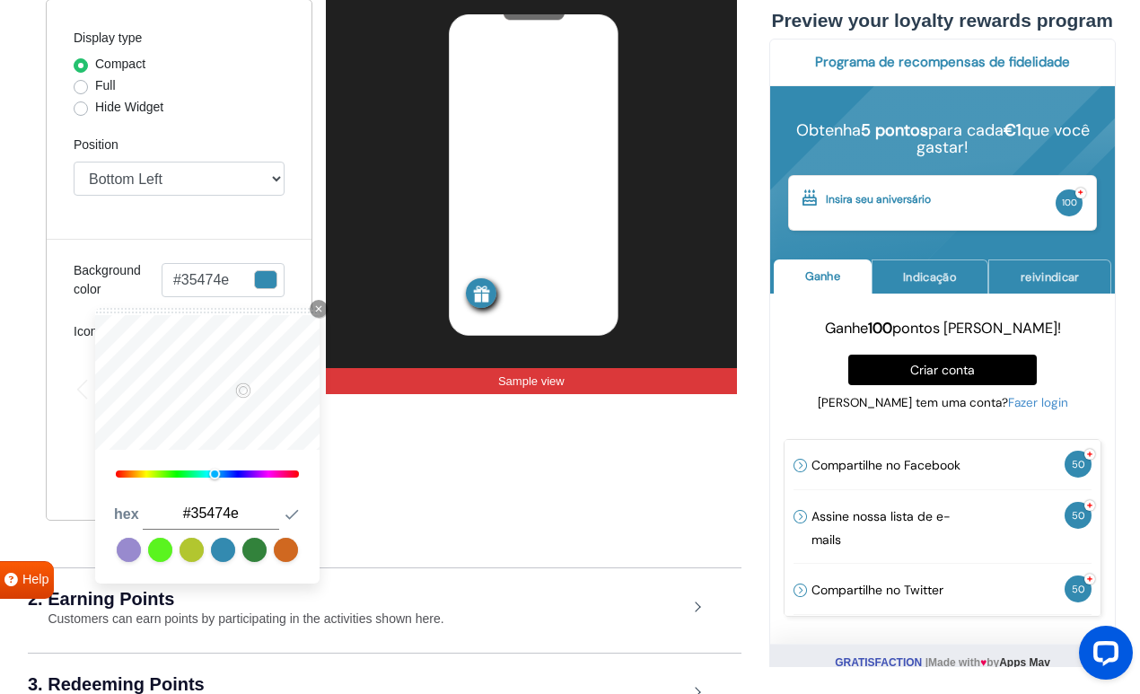
type input "#354349"
type input "#313a3e"
type input "#2e3437"
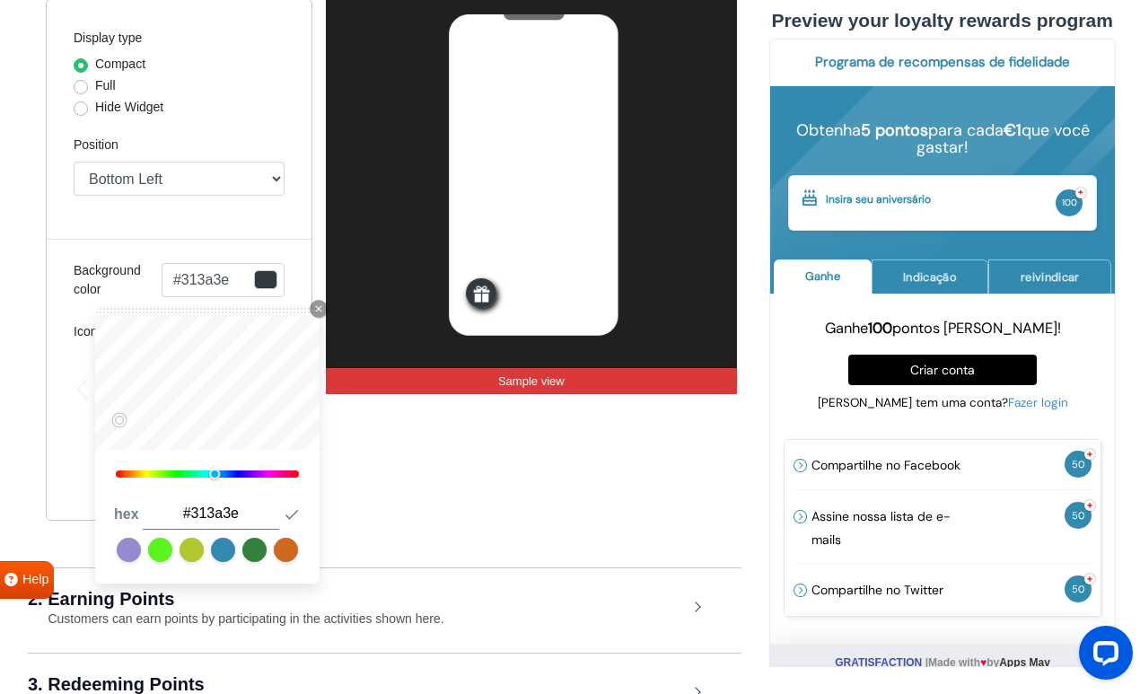
type input "#2e3437"
type input "#2c3234"
type input "#2d3133"
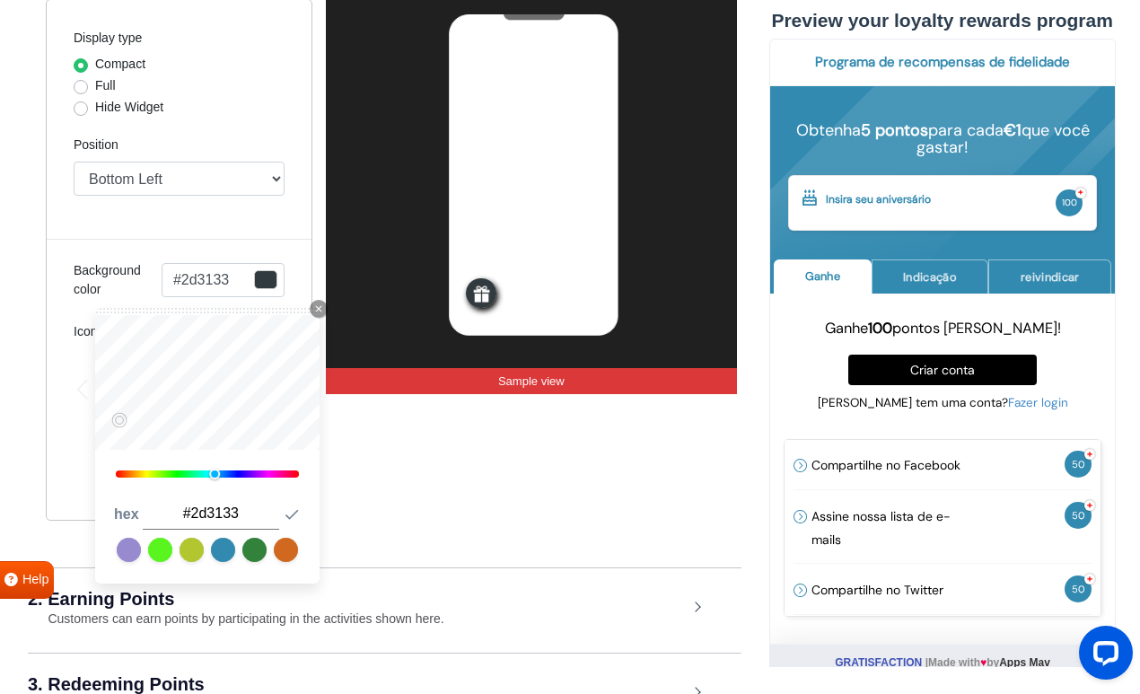
type input "#282c2e"
type input "#26292b"
type input "#212425"
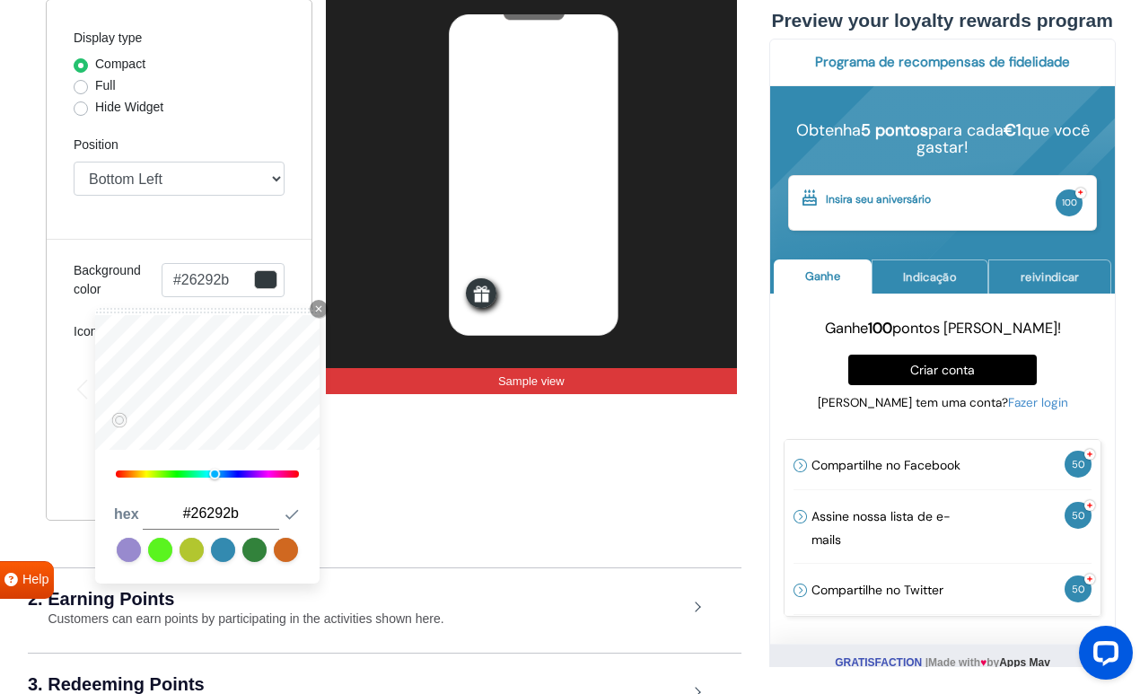
type input "#212425"
type input "#1f2122"
type input "#181a1a"
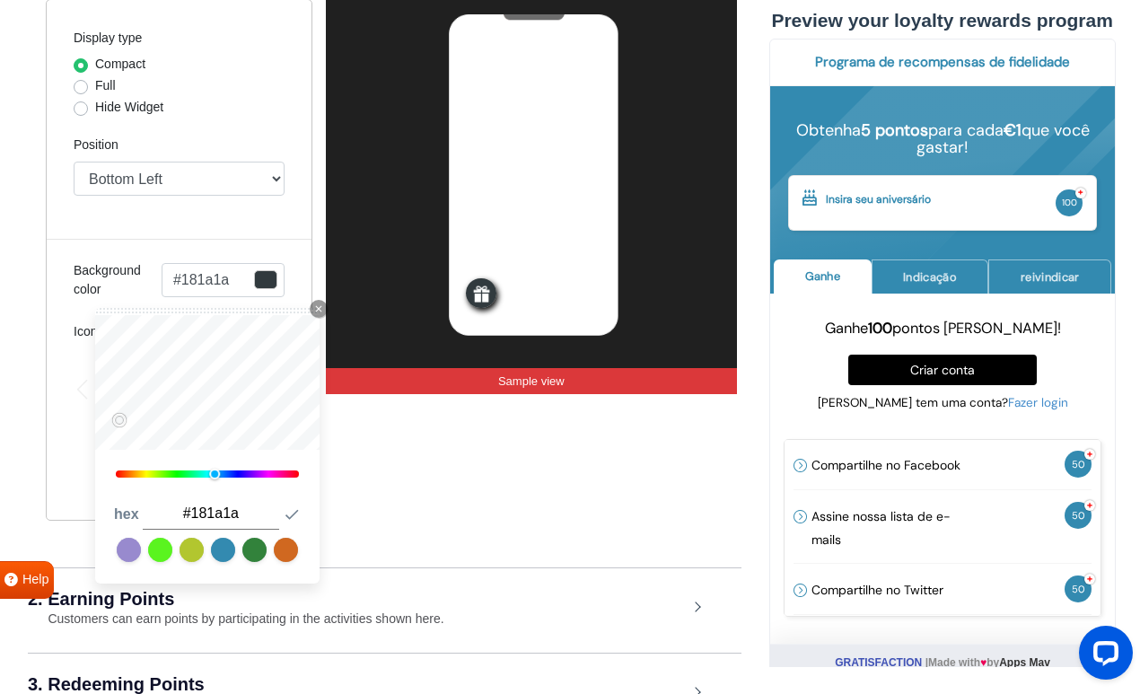
type input "#161717"
type input "#0c0c0d"
type input "#090a0a"
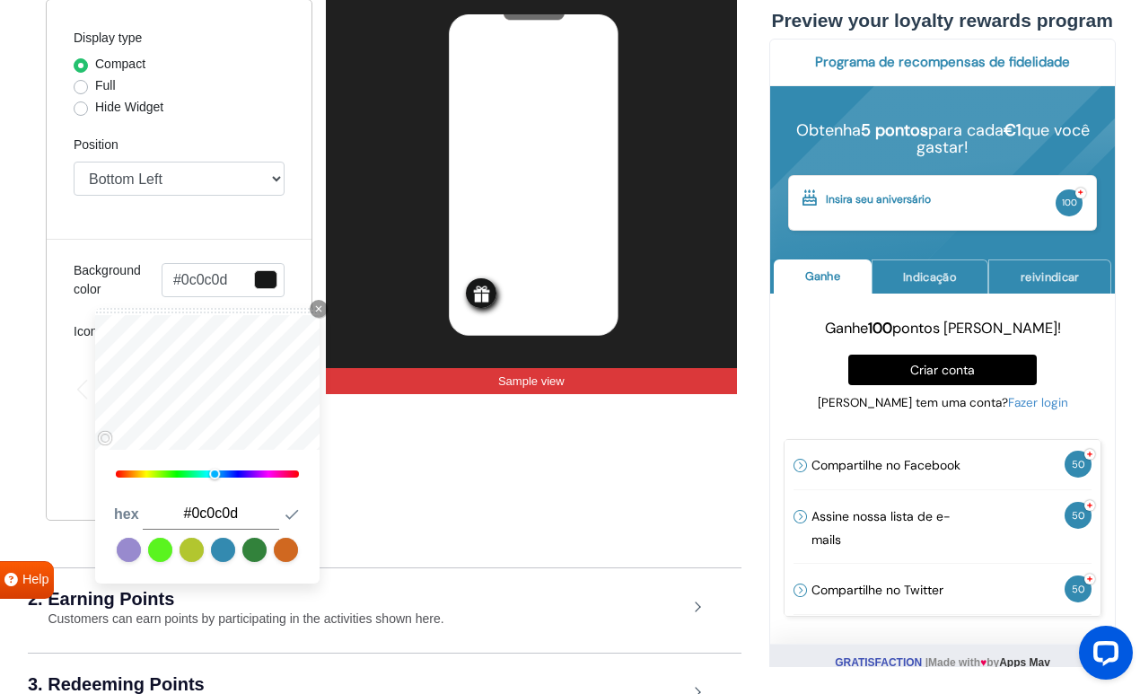
type input "#090a0a"
type input "#070707"
type input "#040505"
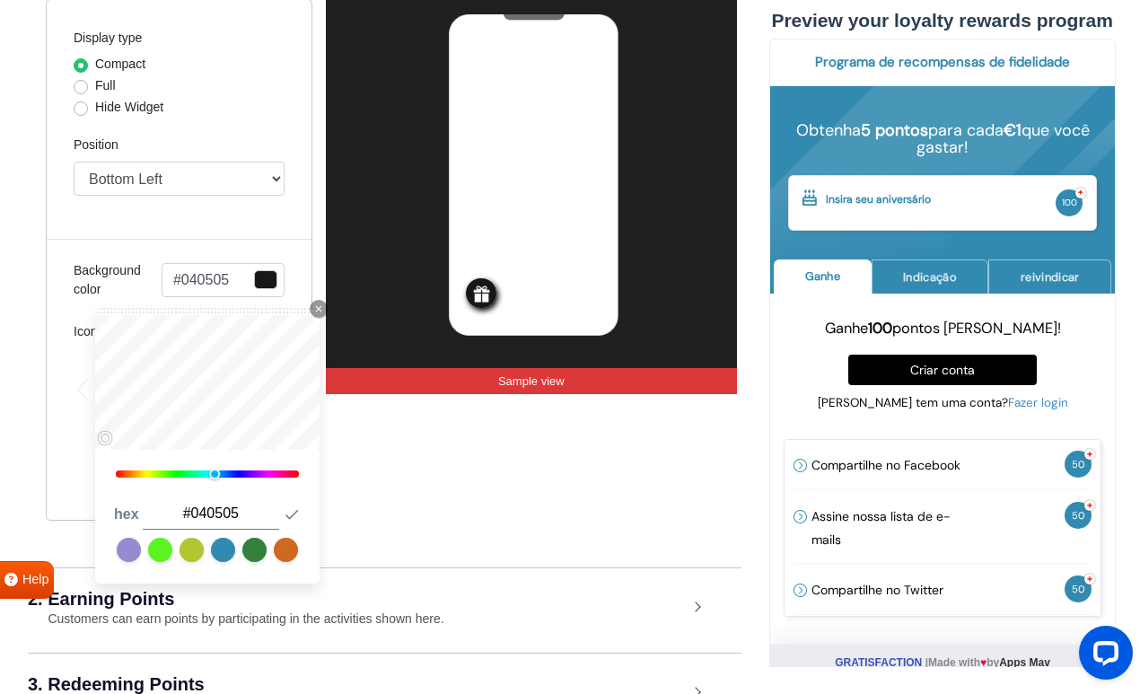
type input "#020202"
type input "#000000"
click at [93, 454] on div "Display type Compact Full Hide Widget Position Top Right Top Left Top Center Bo…" at bounding box center [179, 260] width 267 height 522
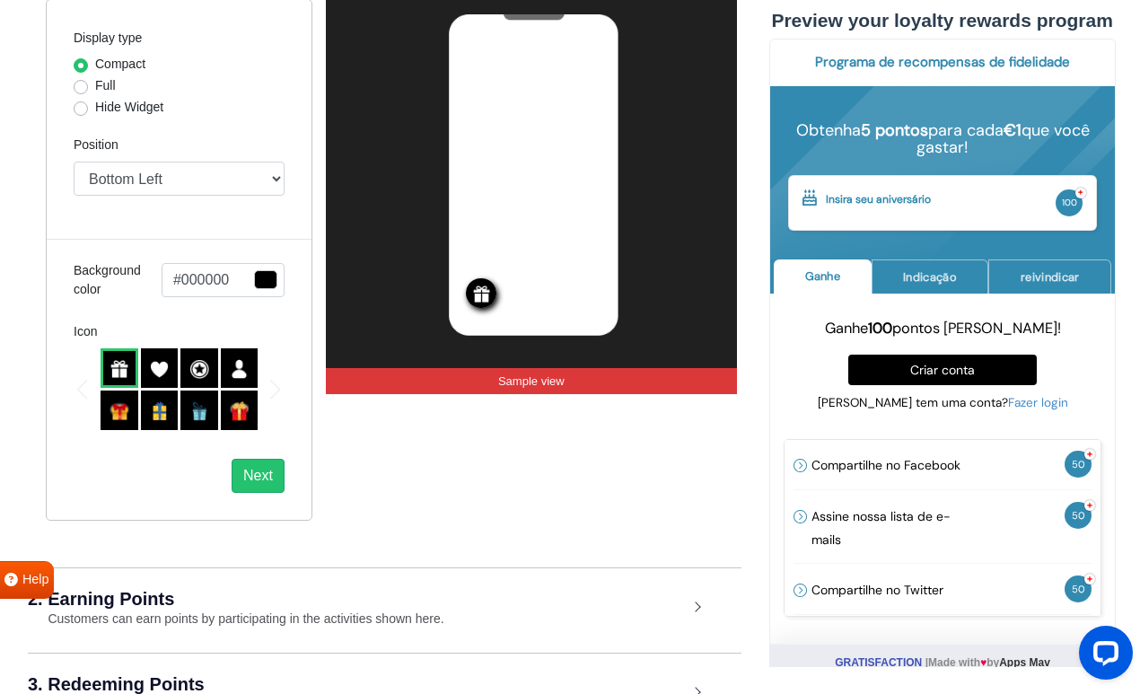
click at [43, 303] on div "Mobile Desktop Display type Compact Full Hide Widget Position Top Right Top Lef…" at bounding box center [179, 243] width 294 height 556
click at [157, 365] on img at bounding box center [160, 369] width 20 height 20
click at [198, 365] on img at bounding box center [199, 369] width 20 height 20
click at [238, 368] on img at bounding box center [240, 369] width 20 height 20
click at [123, 370] on img at bounding box center [120, 369] width 20 height 20
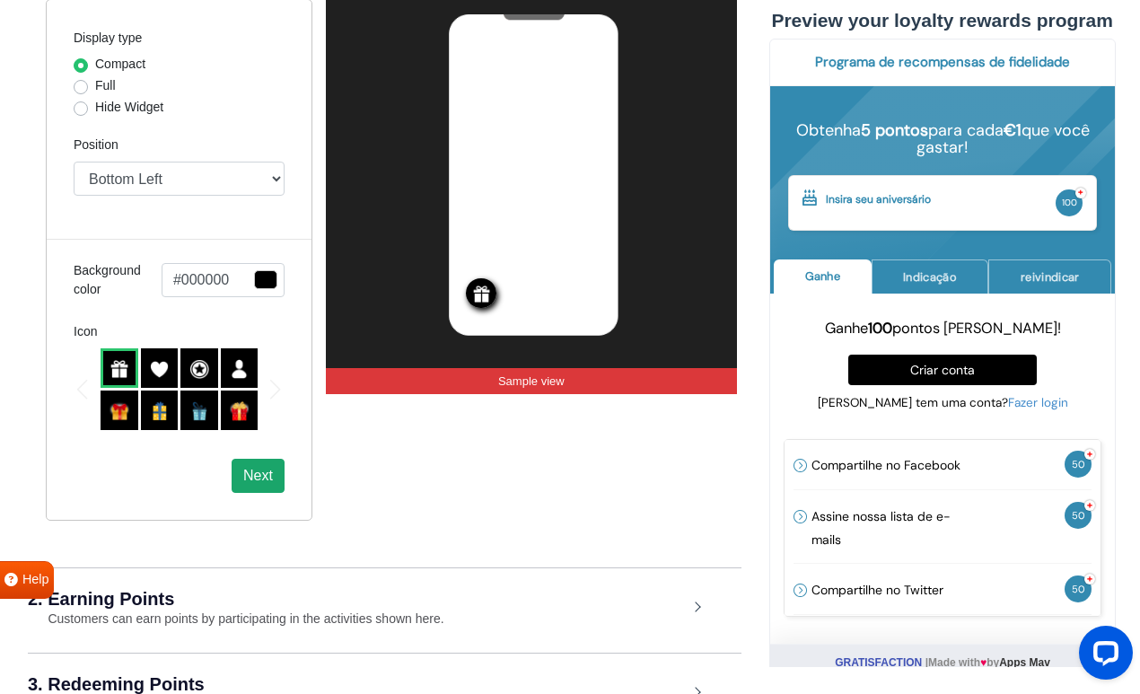
click at [266, 474] on button "Next" at bounding box center [258, 476] width 53 height 34
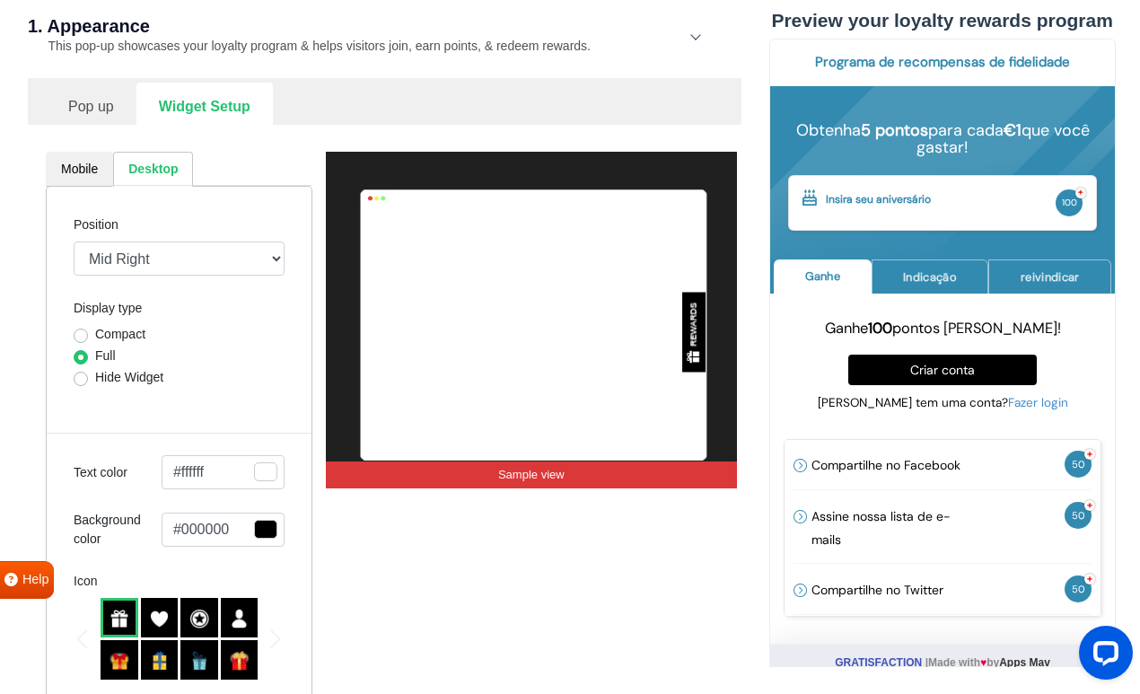
scroll to position [247, 0]
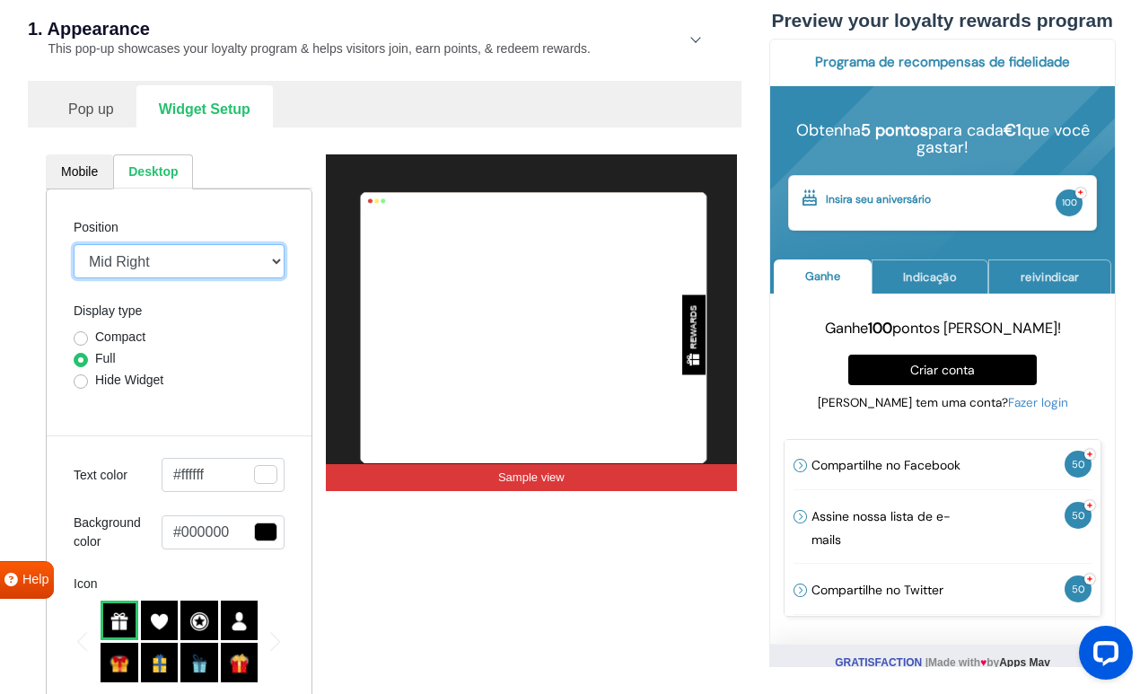
click at [215, 259] on select "Mid Right Mid Left Top Bar Top Left Top Right Top Center Bottom Bar Bottom Left…" at bounding box center [179, 261] width 211 height 34
select select "left-side-drawer"
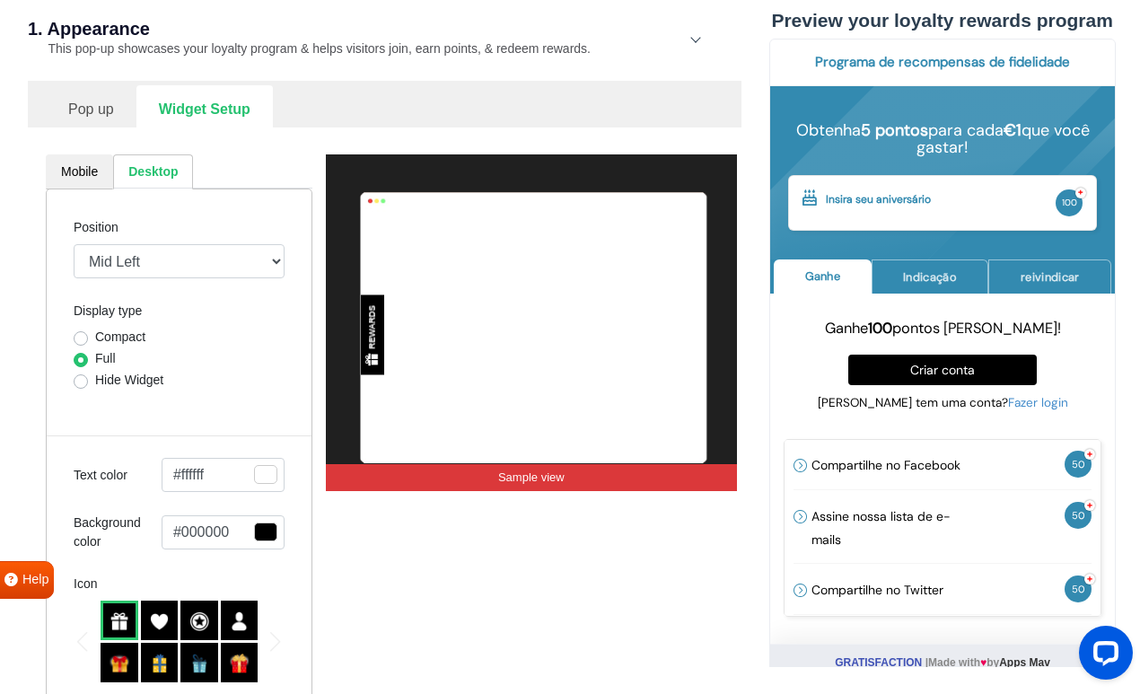
click at [133, 330] on label "Compact" at bounding box center [120, 337] width 50 height 19
click at [88, 330] on input "Compact" at bounding box center [81, 337] width 14 height 18
radio input "true"
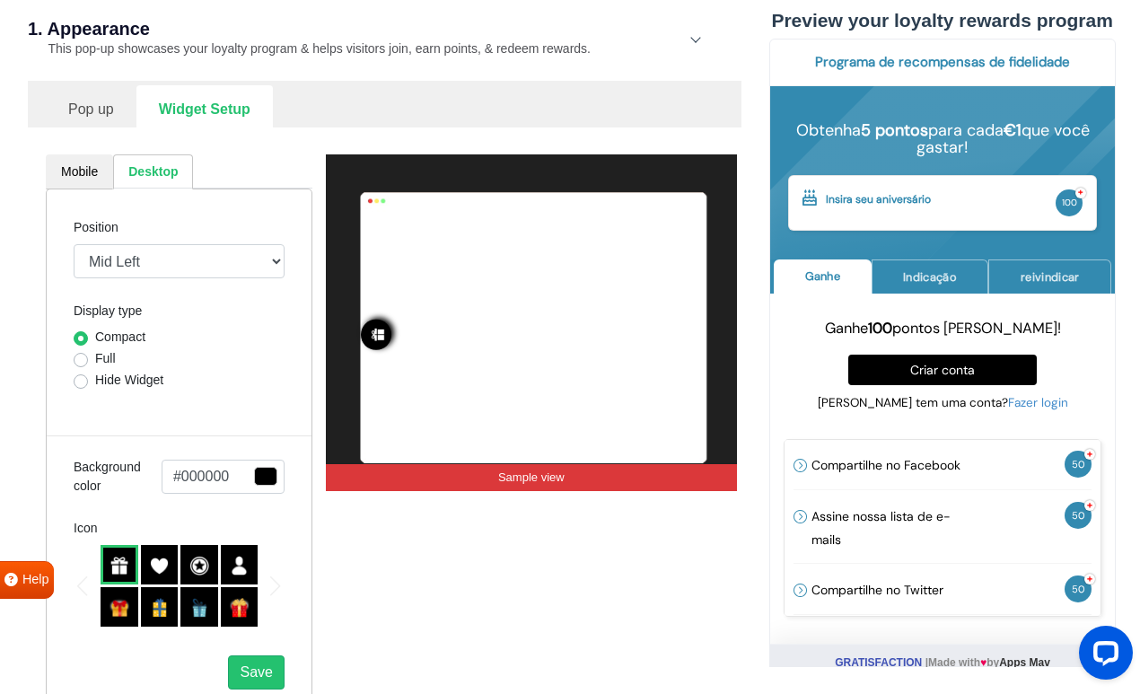
click at [114, 356] on label "Full" at bounding box center [105, 358] width 21 height 19
click at [88, 356] on input "Full" at bounding box center [81, 358] width 14 height 18
radio input "true"
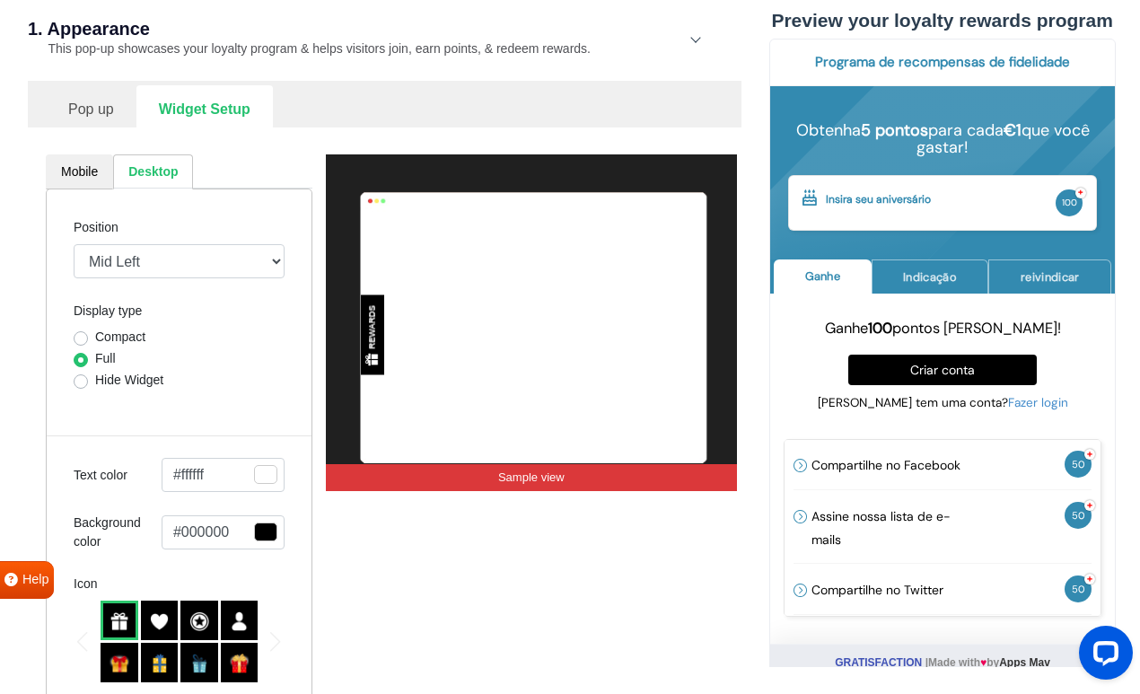
click at [125, 374] on label "Hide Widget" at bounding box center [129, 380] width 68 height 19
click at [88, 374] on input "Hide Widget" at bounding box center [81, 380] width 14 height 18
radio input "true"
click at [110, 362] on label "Full" at bounding box center [105, 358] width 21 height 19
click at [88, 362] on input "Full" at bounding box center [81, 358] width 14 height 18
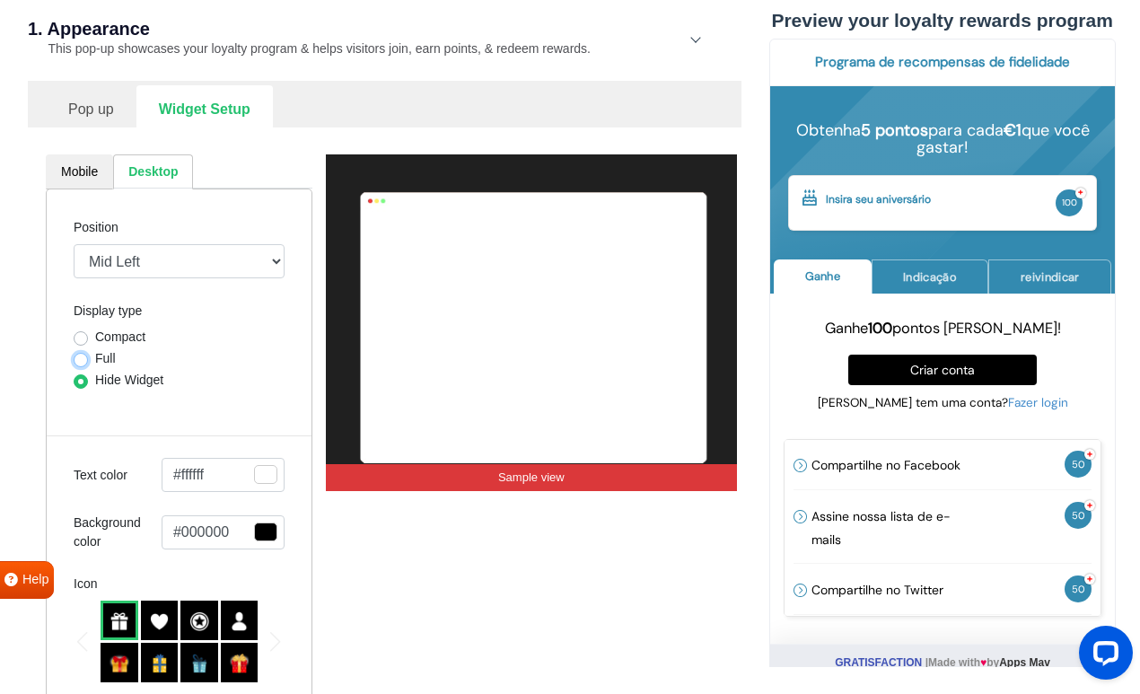
radio input "true"
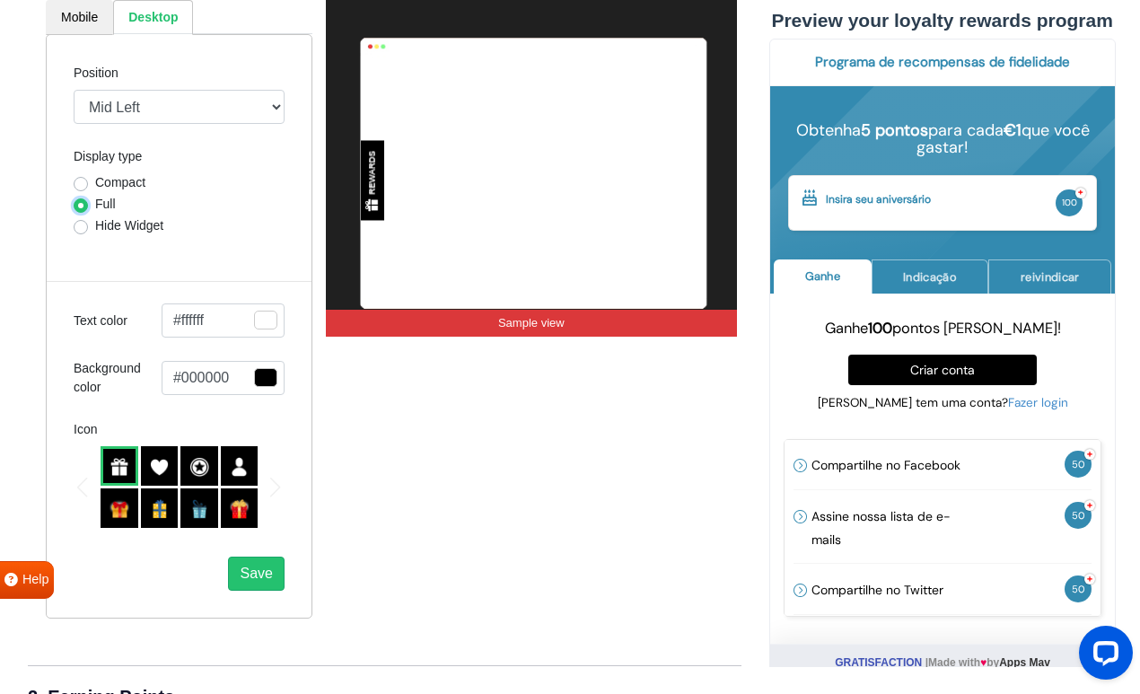
scroll to position [456, 0]
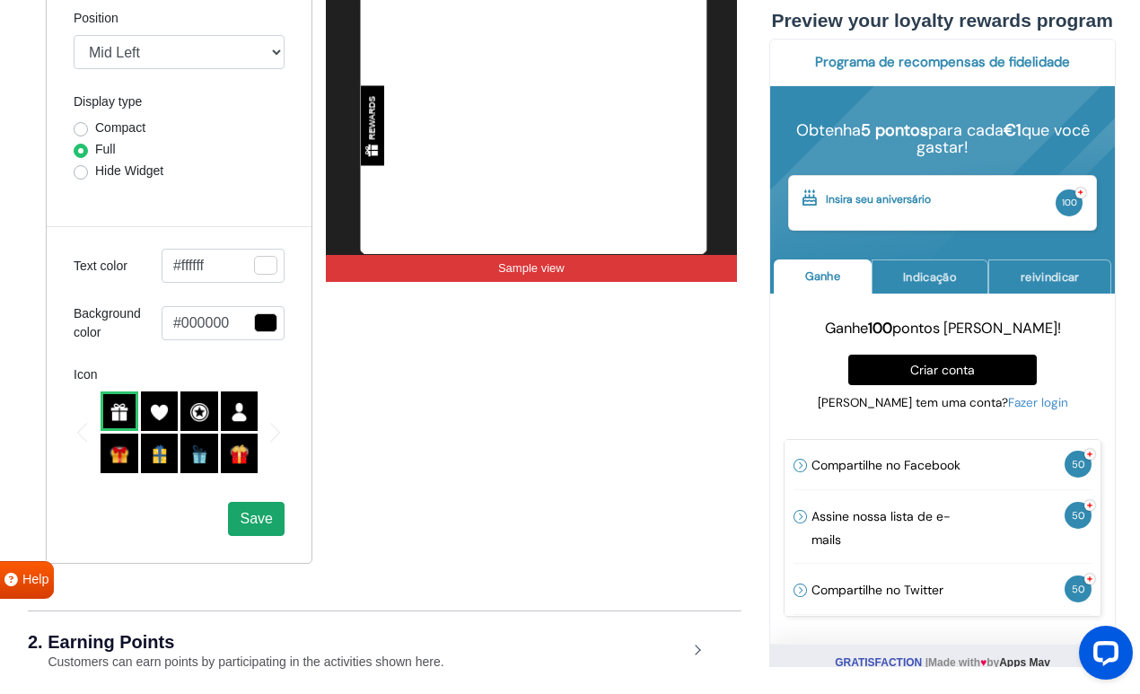
click at [268, 514] on span "Save" at bounding box center [256, 518] width 32 height 15
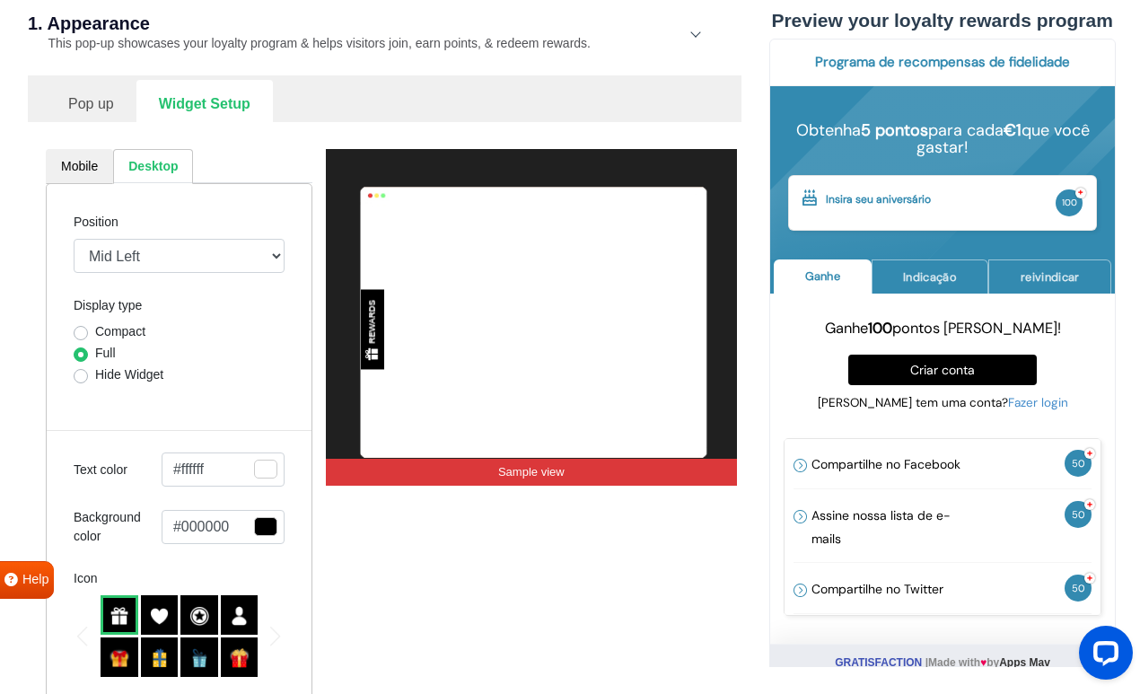
scroll to position [240, 0]
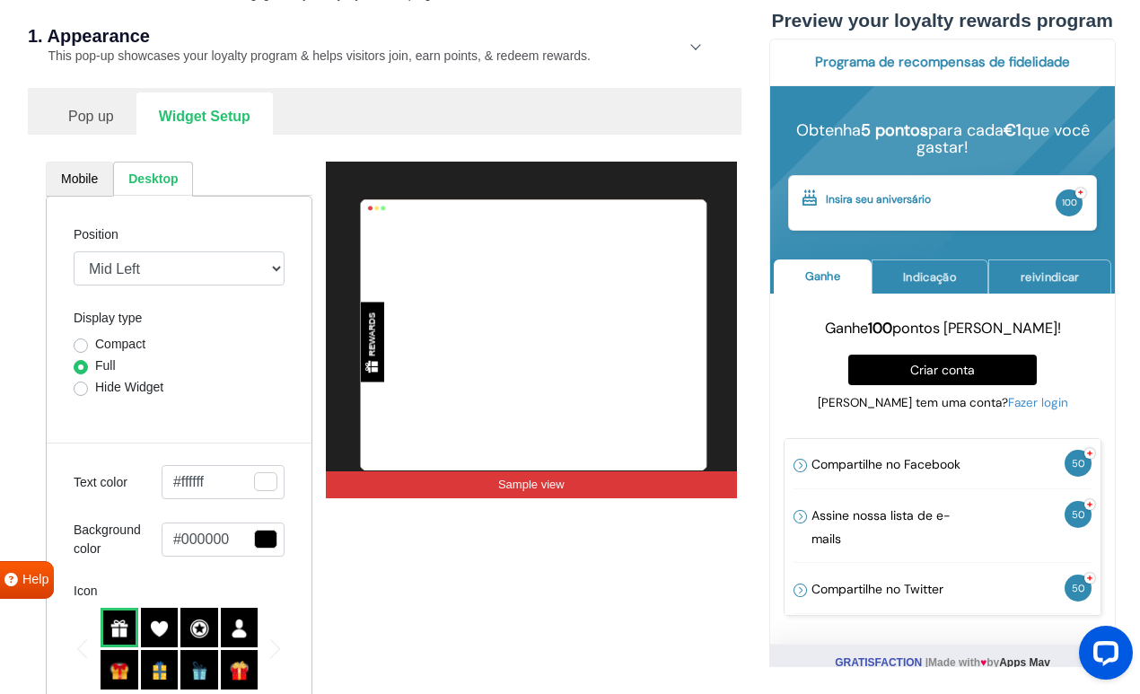
click at [74, 174] on link "Mobile" at bounding box center [79, 179] width 67 height 35
select select "left"
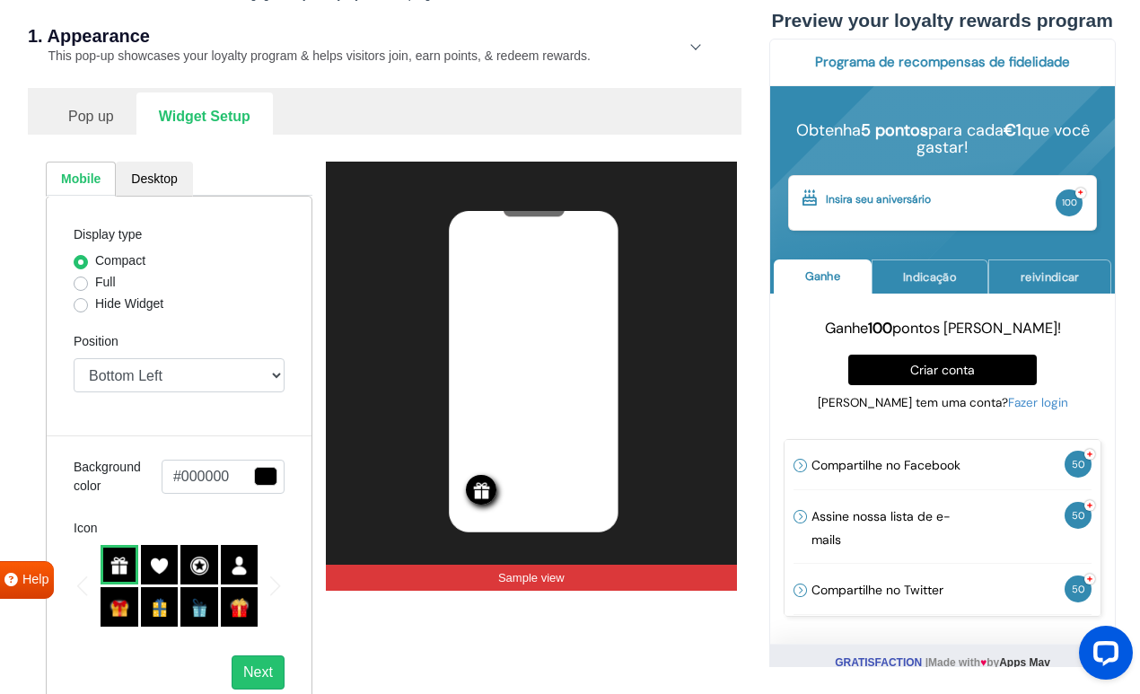
click at [109, 279] on label "Full" at bounding box center [105, 282] width 21 height 19
click at [88, 279] on input "Full" at bounding box center [81, 282] width 14 height 18
radio input "true"
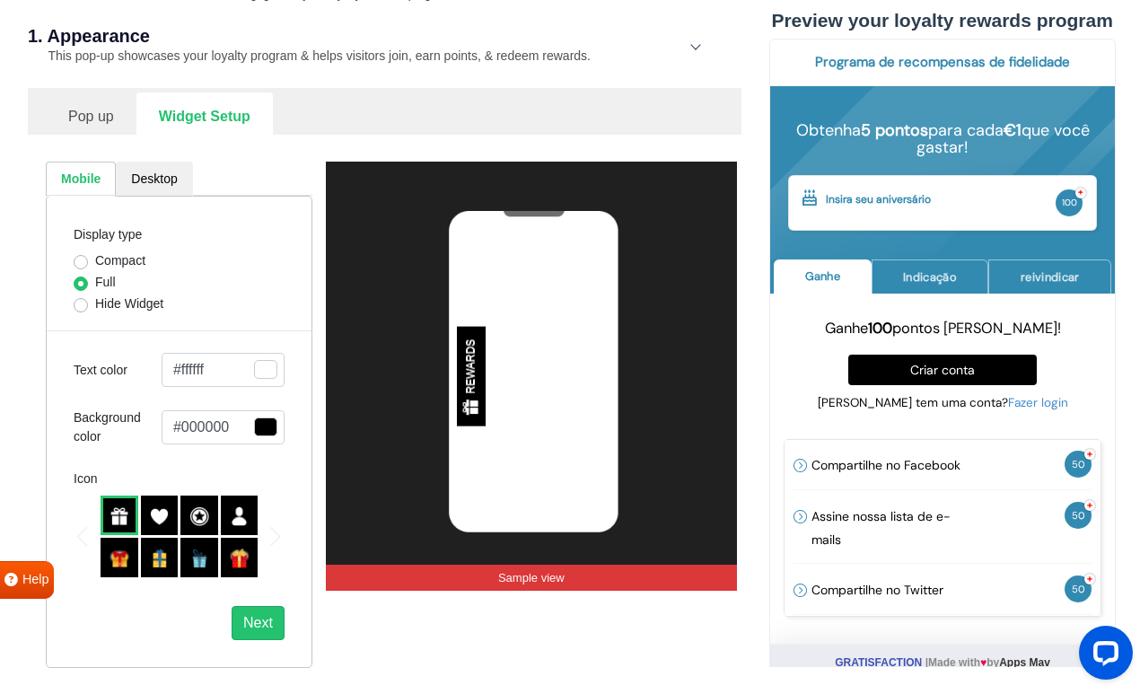
click at [118, 260] on label "Compact" at bounding box center [120, 260] width 50 height 19
click at [88, 260] on input "Compact" at bounding box center [81, 260] width 14 height 18
radio input "true"
select select "left"
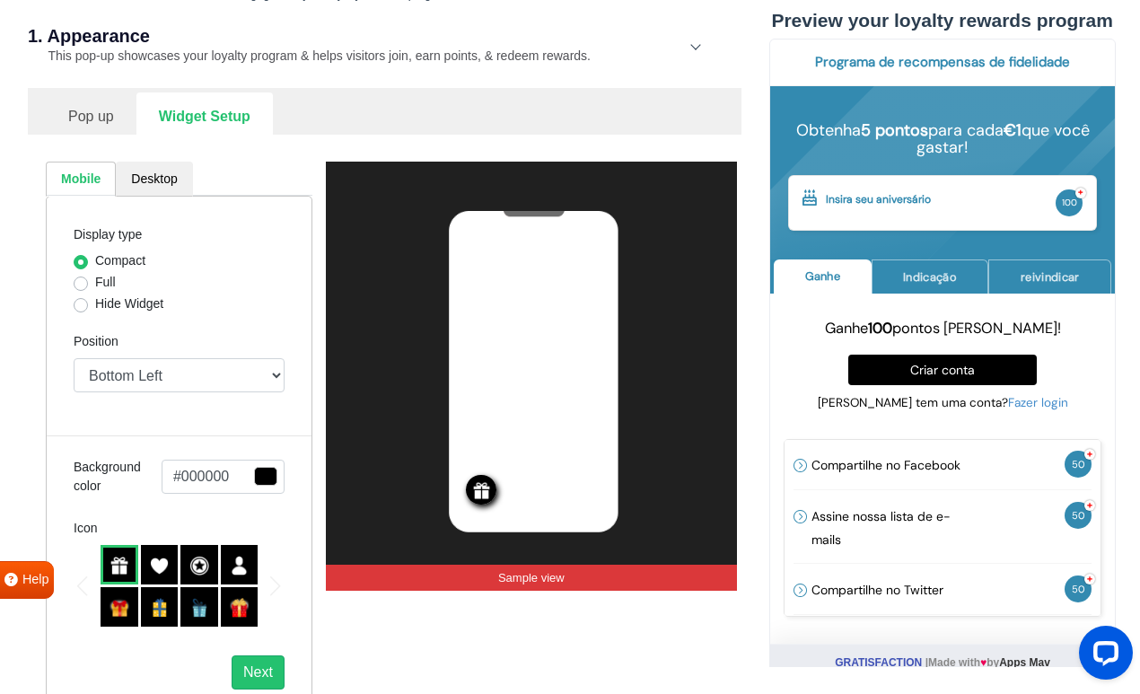
click at [109, 282] on label "Full" at bounding box center [105, 282] width 21 height 19
click at [88, 282] on input "Full" at bounding box center [81, 282] width 14 height 18
radio input "true"
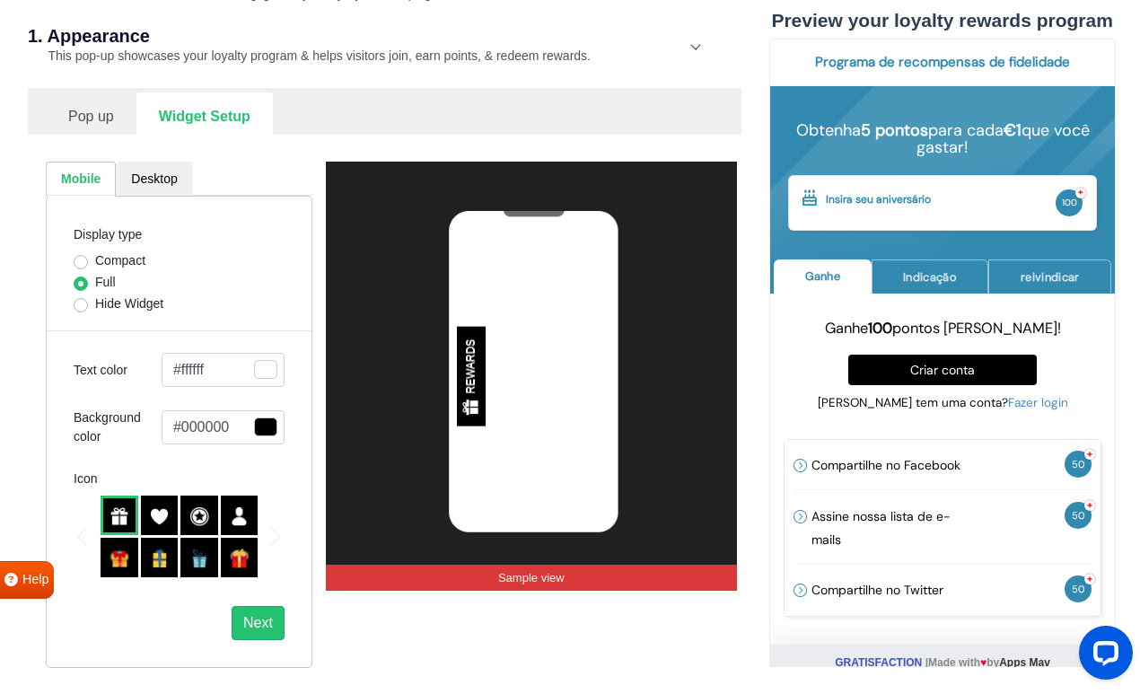
click at [120, 294] on label "Hide Widget" at bounding box center [129, 303] width 68 height 19
click at [88, 294] on input "Hide Widget" at bounding box center [81, 303] width 14 height 18
radio input "true"
click at [110, 283] on label "Full" at bounding box center [105, 282] width 21 height 19
click at [88, 283] on input "Full" at bounding box center [81, 282] width 14 height 18
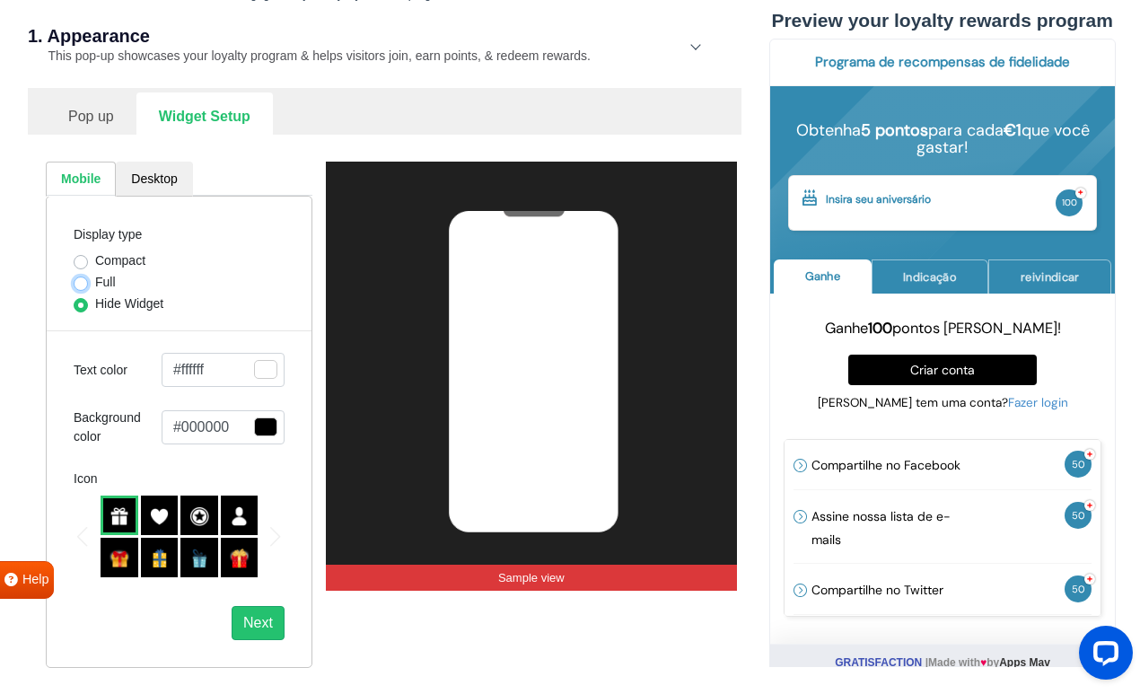
radio input "true"
click at [113, 258] on label "Compact" at bounding box center [120, 260] width 50 height 19
click at [88, 258] on input "Compact" at bounding box center [81, 260] width 14 height 18
radio input "true"
select select "left"
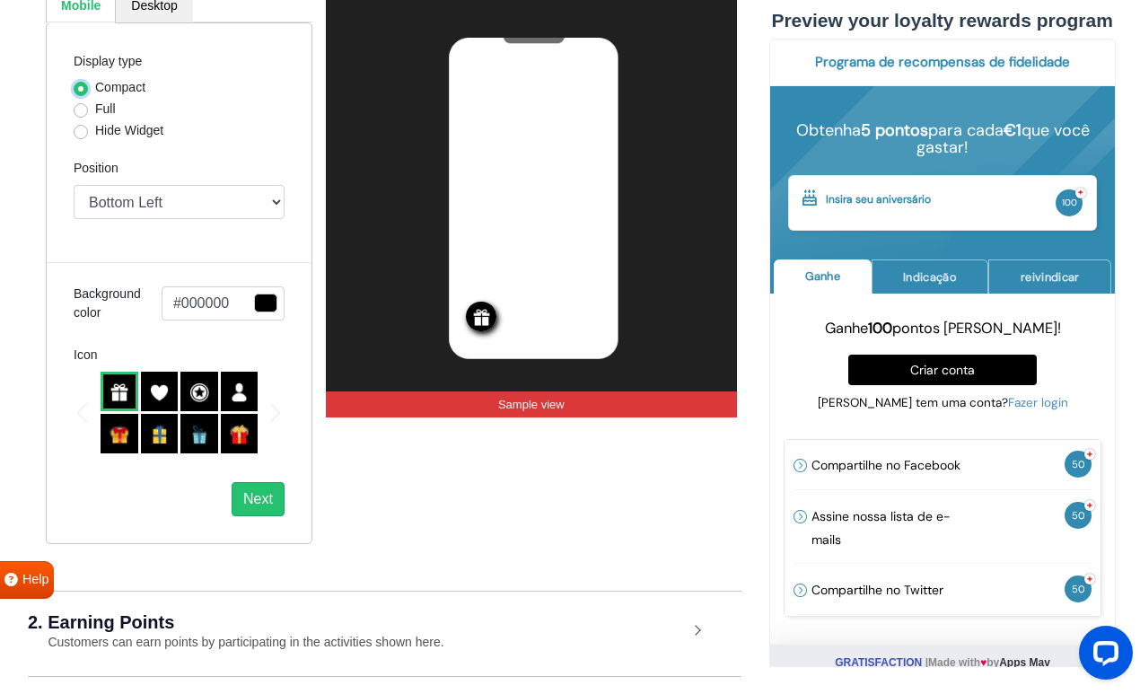
scroll to position [473, 0]
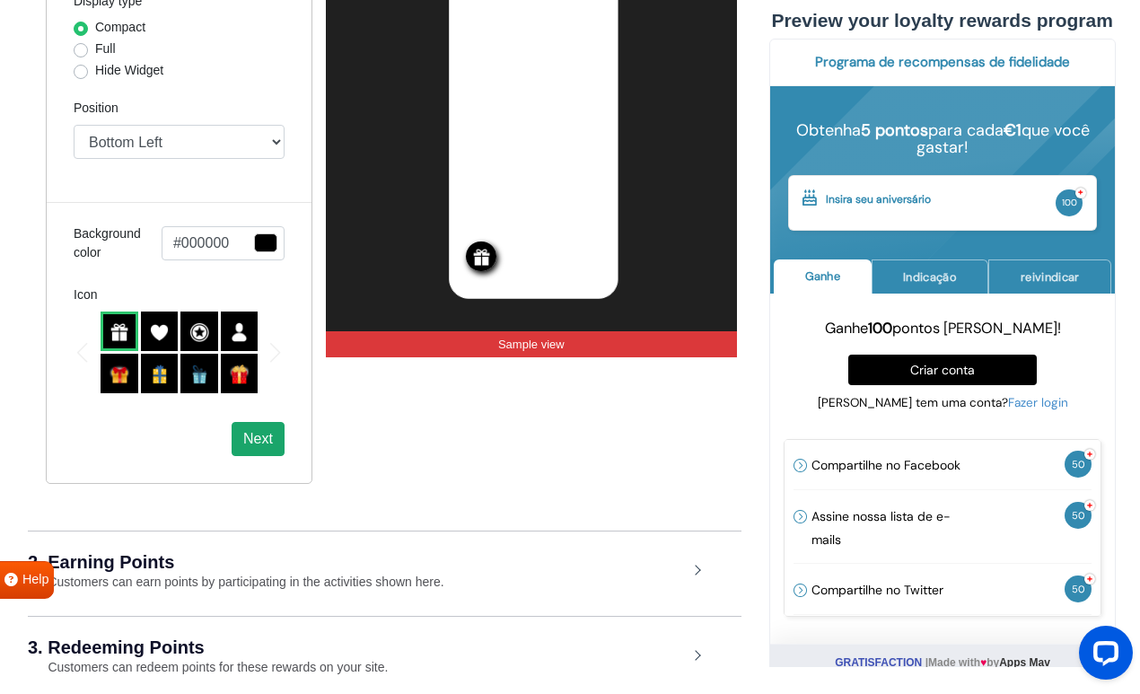
click at [250, 438] on button "Next" at bounding box center [258, 439] width 53 height 34
select select "left-side-drawer"
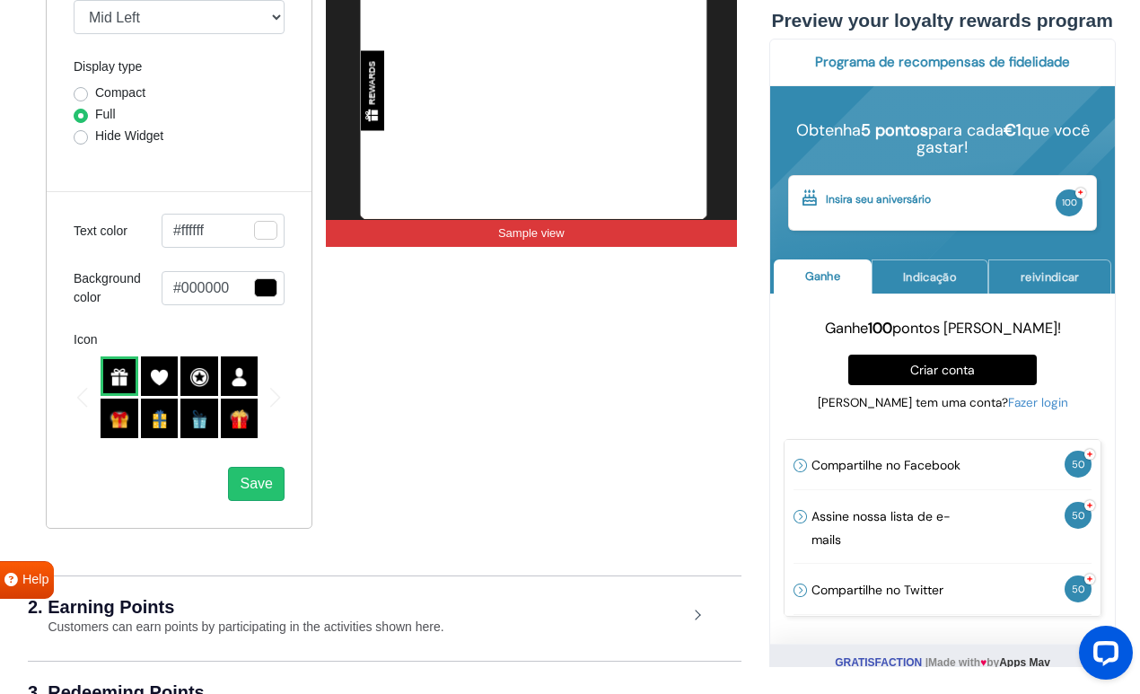
scroll to position [502, 0]
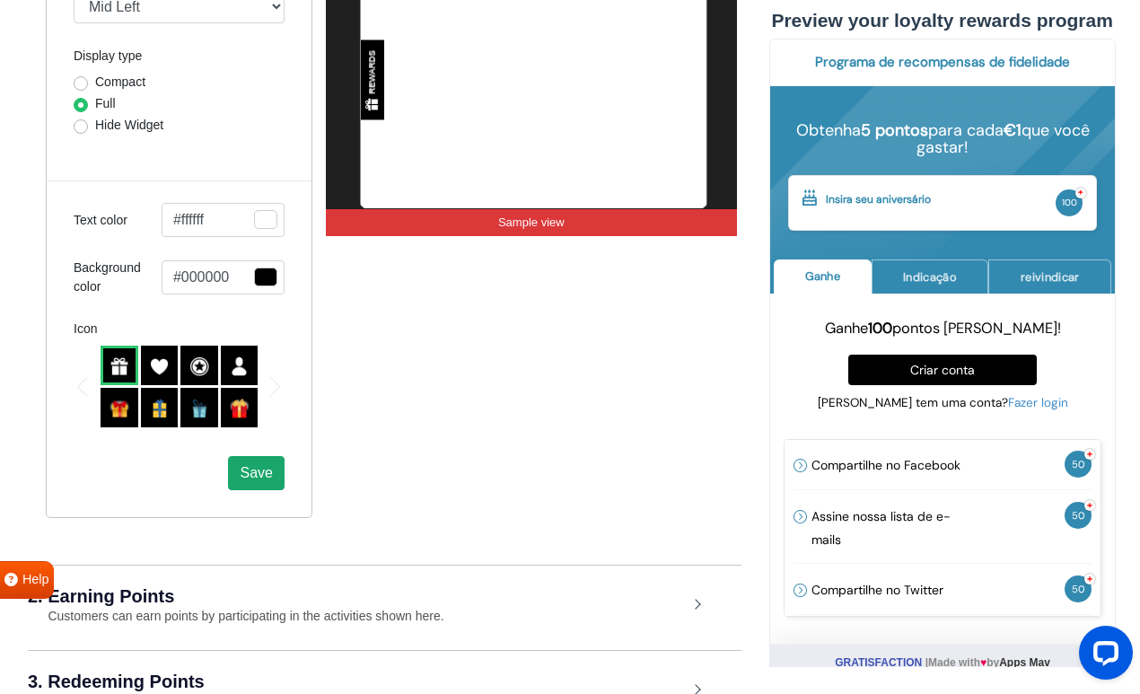
click at [259, 465] on span "Save" at bounding box center [256, 472] width 32 height 15
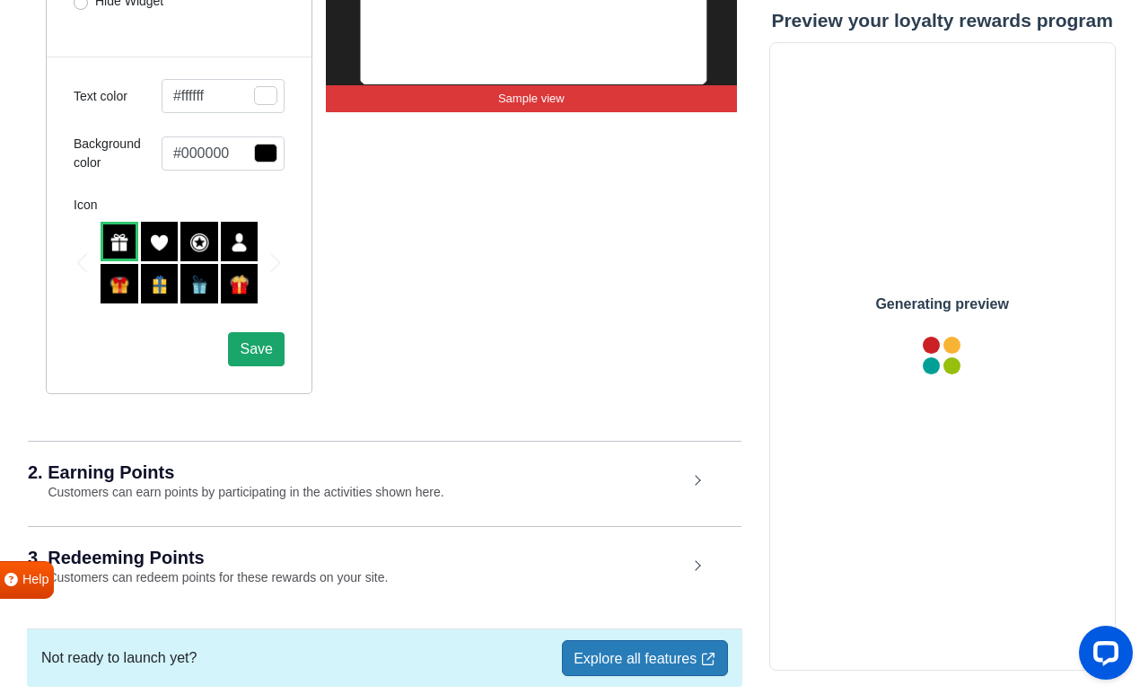
scroll to position [636, 0]
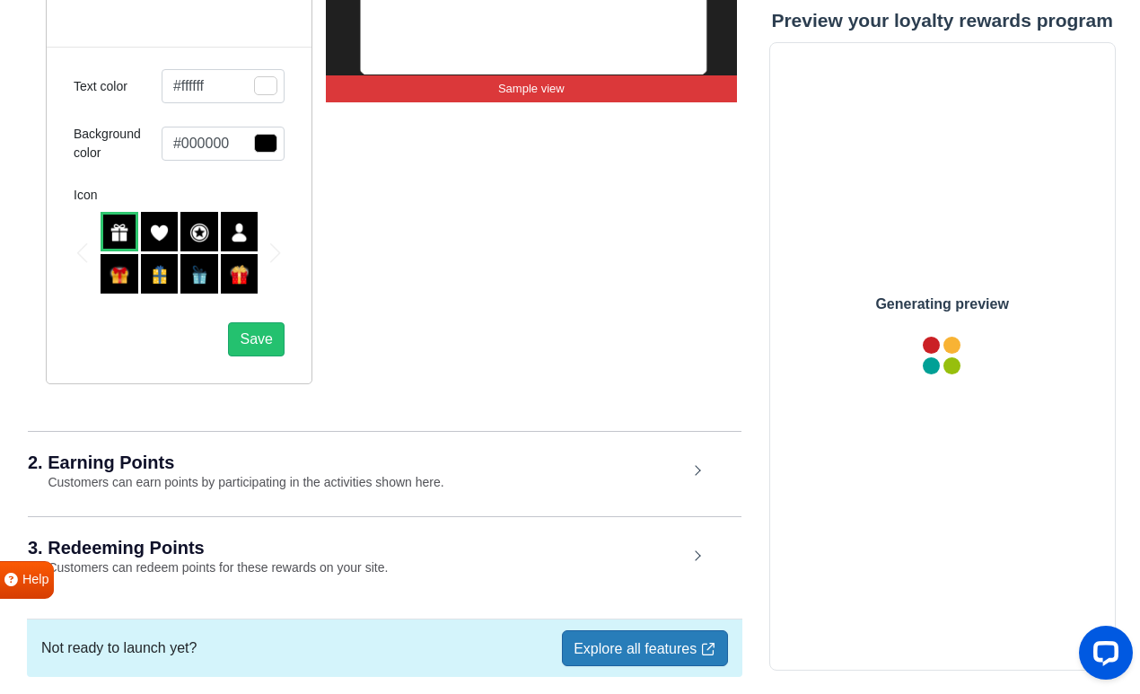
click at [239, 455] on h2 "2. Earning Points" at bounding box center [358, 462] width 660 height 18
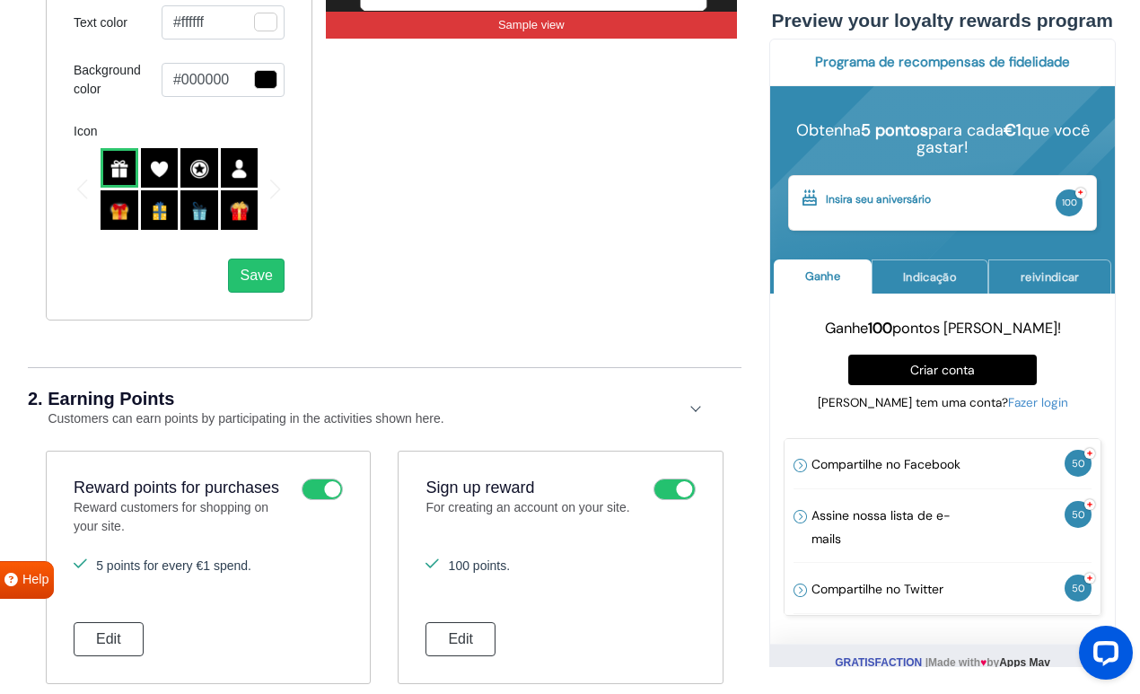
scroll to position [715, 0]
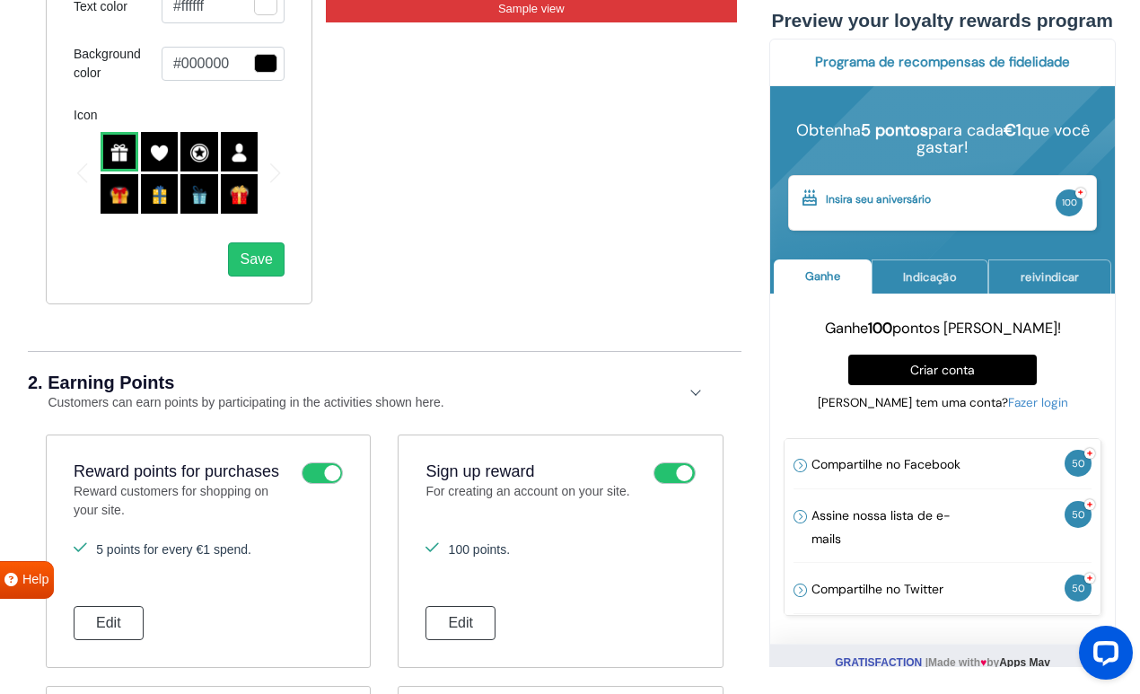
click at [158, 380] on h2 "2. Earning Points" at bounding box center [358, 382] width 660 height 18
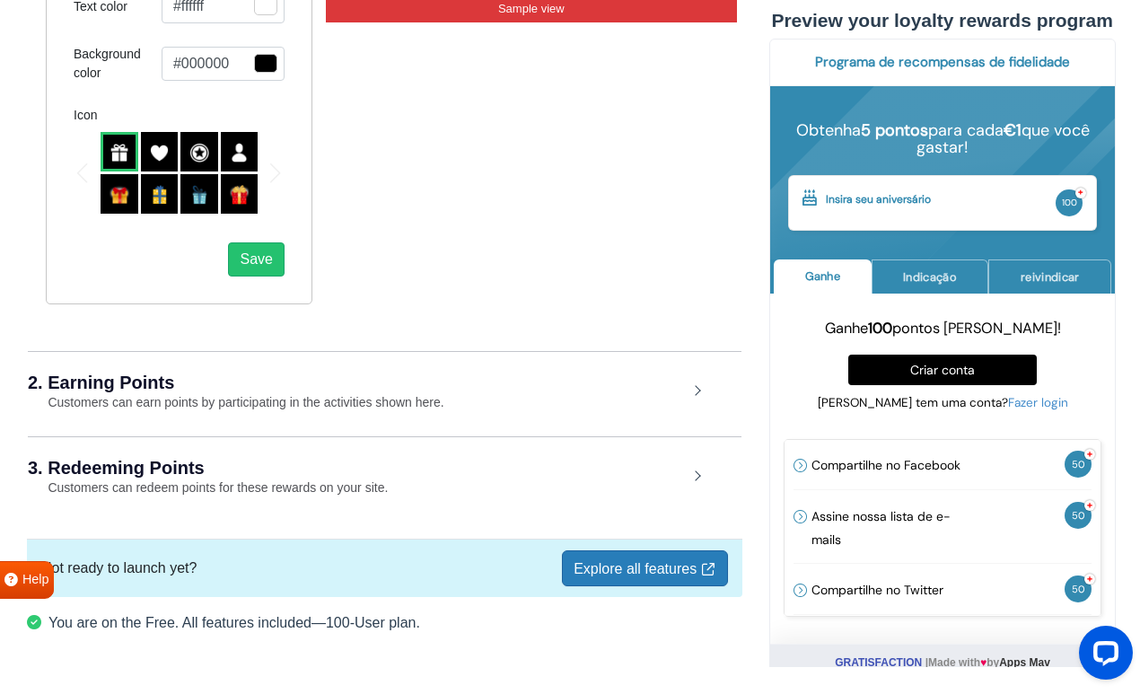
click at [219, 464] on h2 "3. Redeeming Points" at bounding box center [358, 468] width 660 height 18
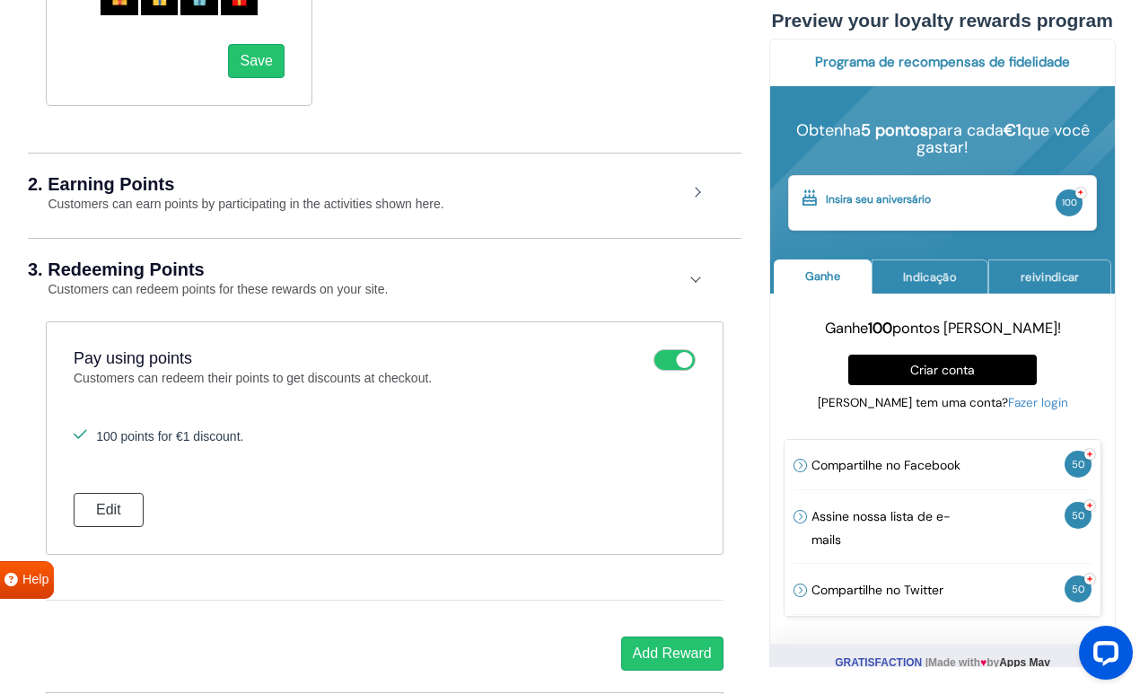
scroll to position [925, 0]
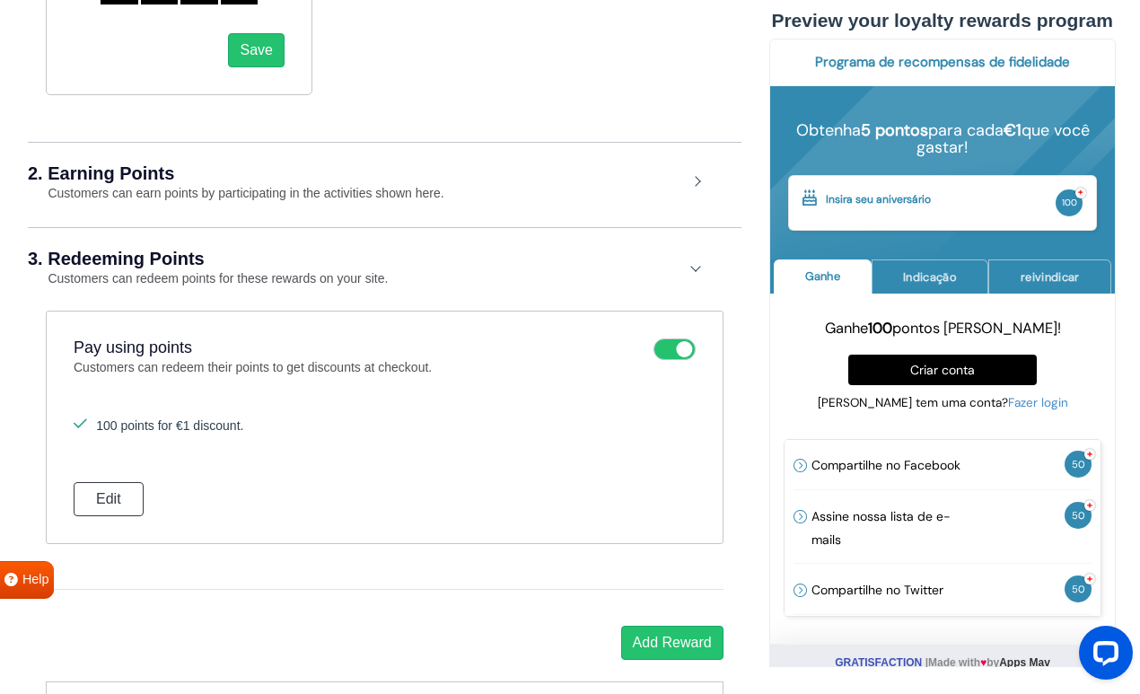
click at [192, 190] on small "Customers can earn points by participating in the activities shown here." at bounding box center [236, 193] width 417 height 14
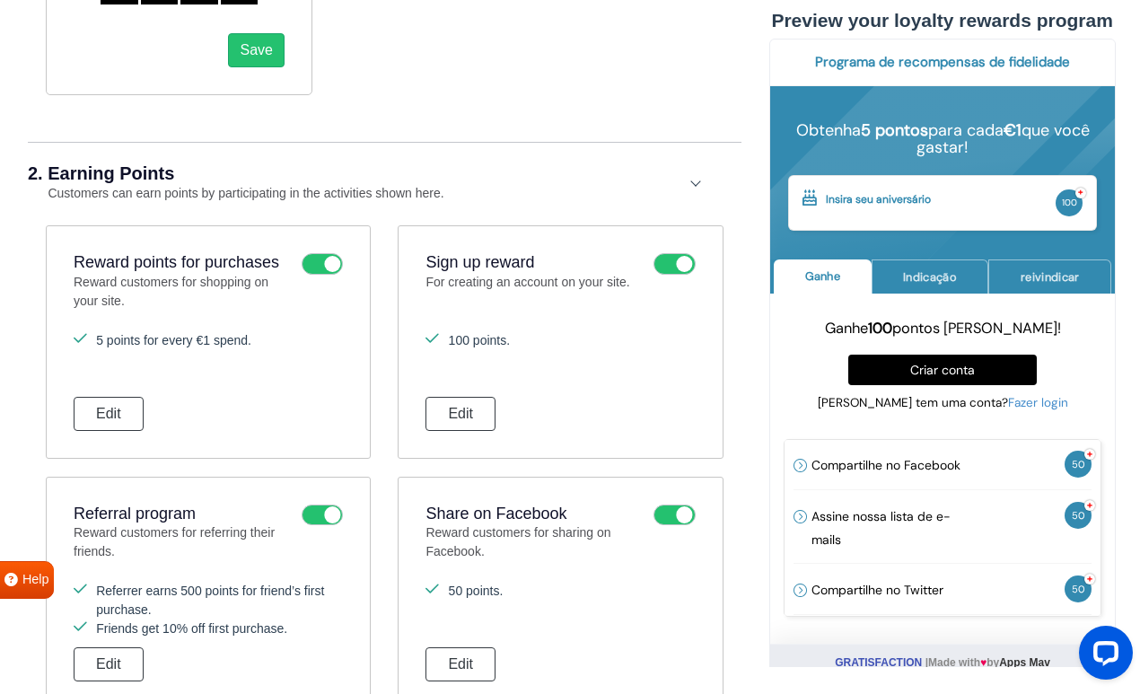
click at [434, 183] on div "2. Earning Points Customers can earn points by participating in the activities …" at bounding box center [385, 183] width 714 height 83
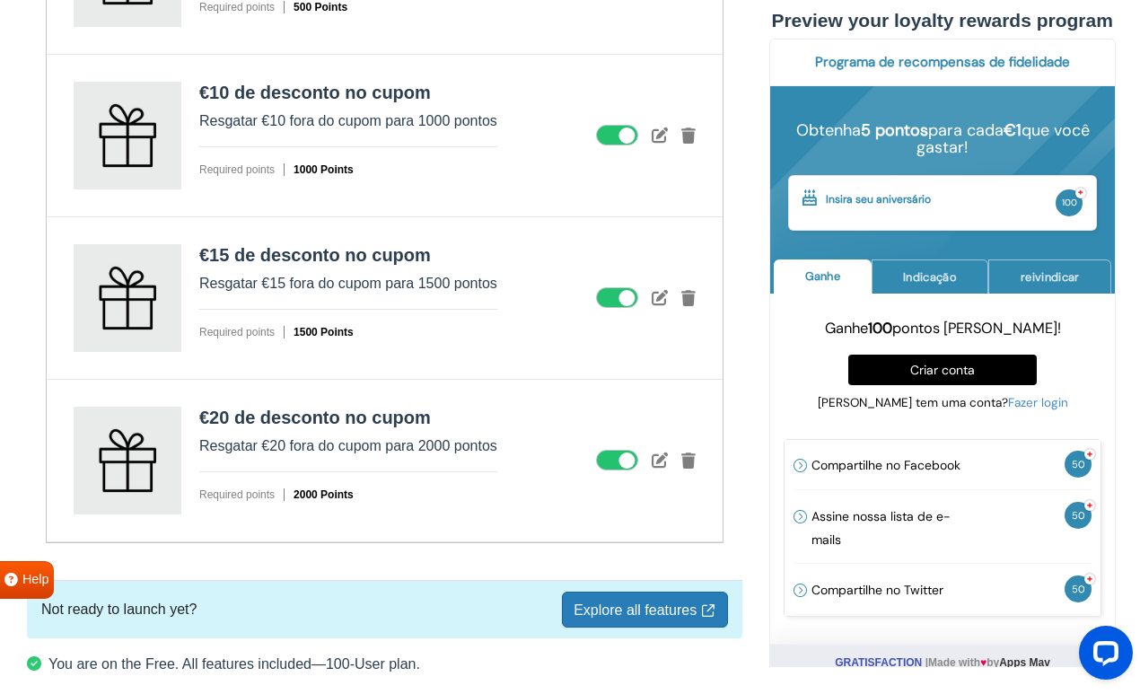
scroll to position [1799, 0]
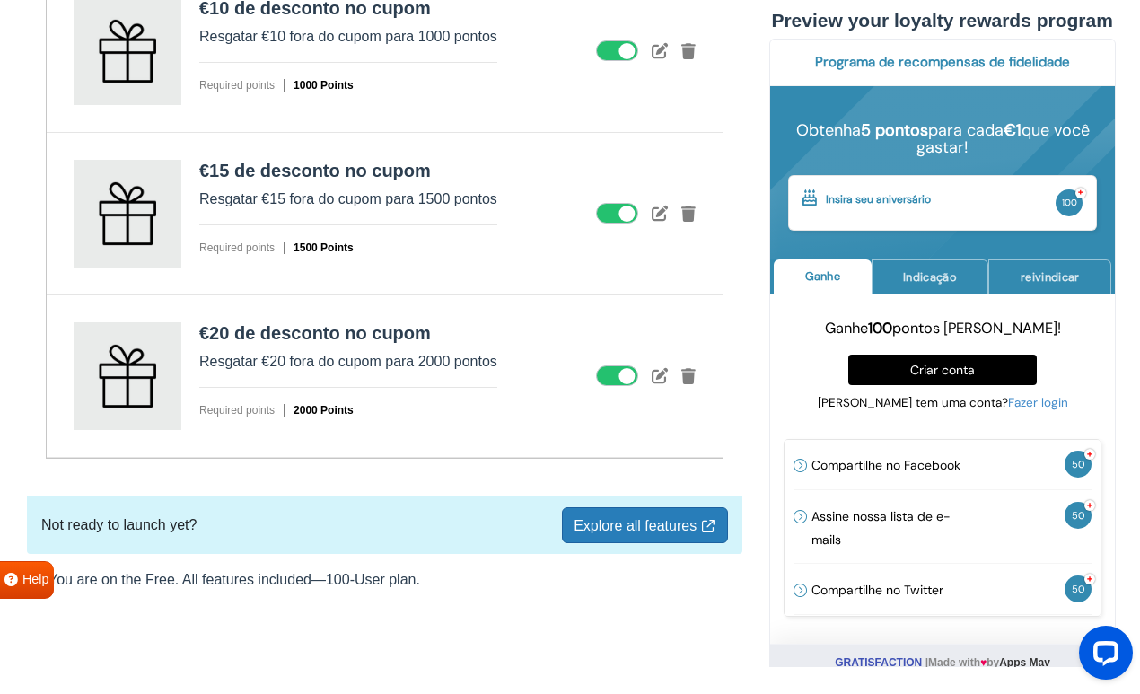
click at [600, 522] on link "Explore all features" at bounding box center [644, 525] width 165 height 36
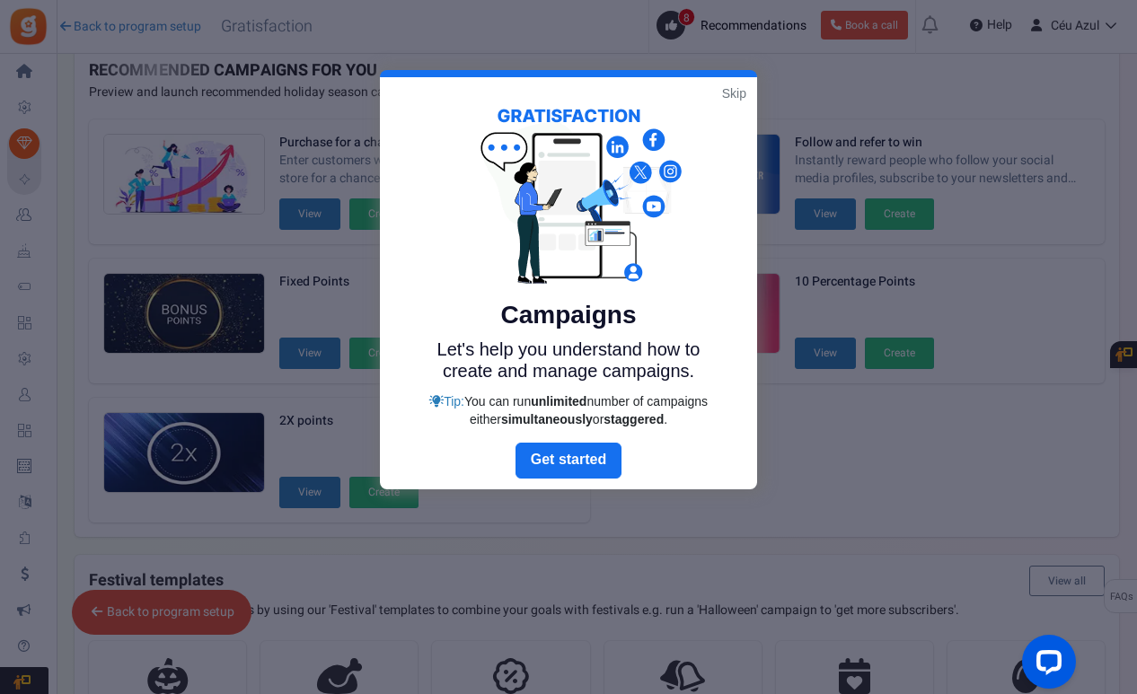
scroll to position [60, 0]
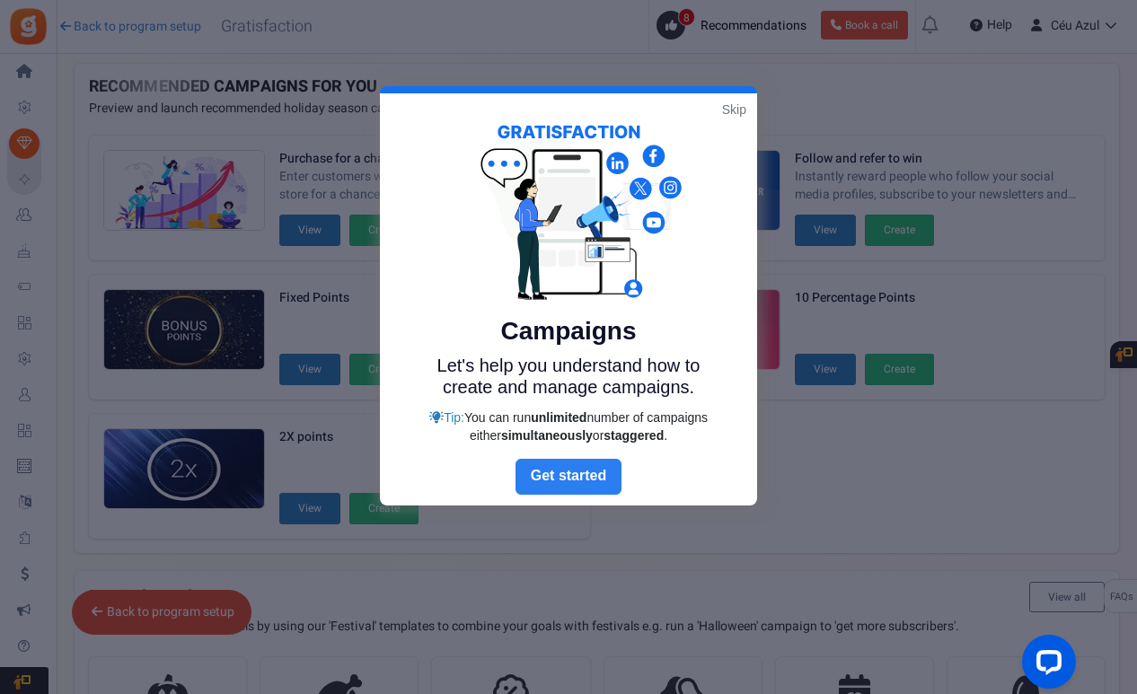
click at [568, 475] on link "Next" at bounding box center [568, 477] width 106 height 36
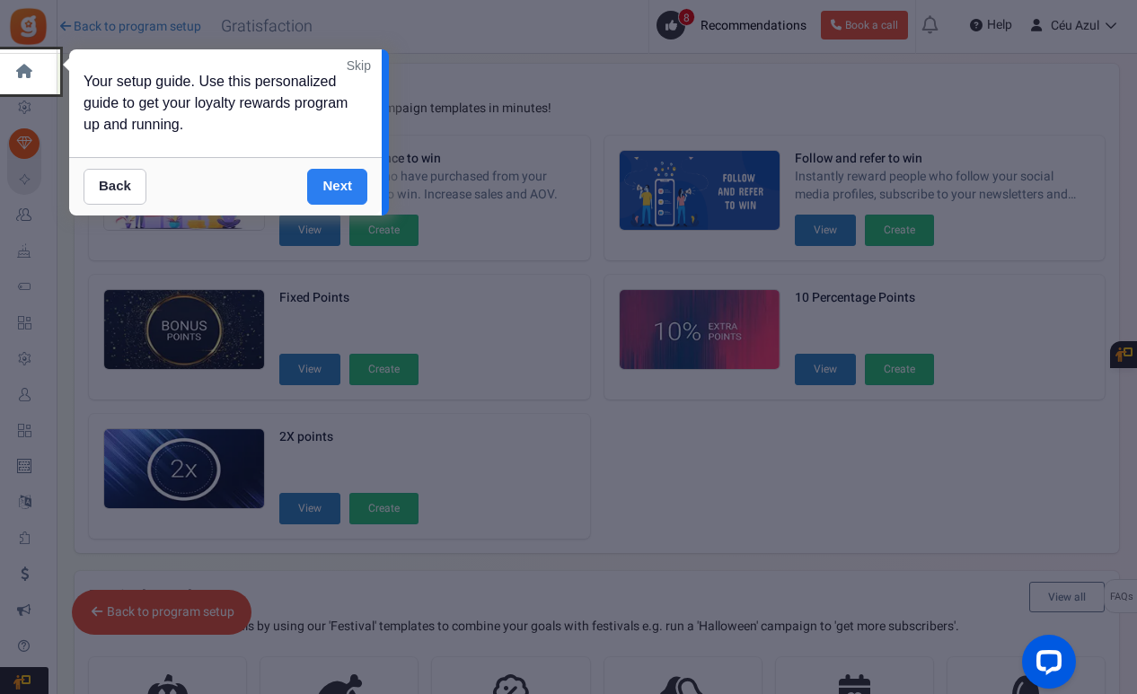
click at [353, 190] on link "Next" at bounding box center [337, 187] width 60 height 36
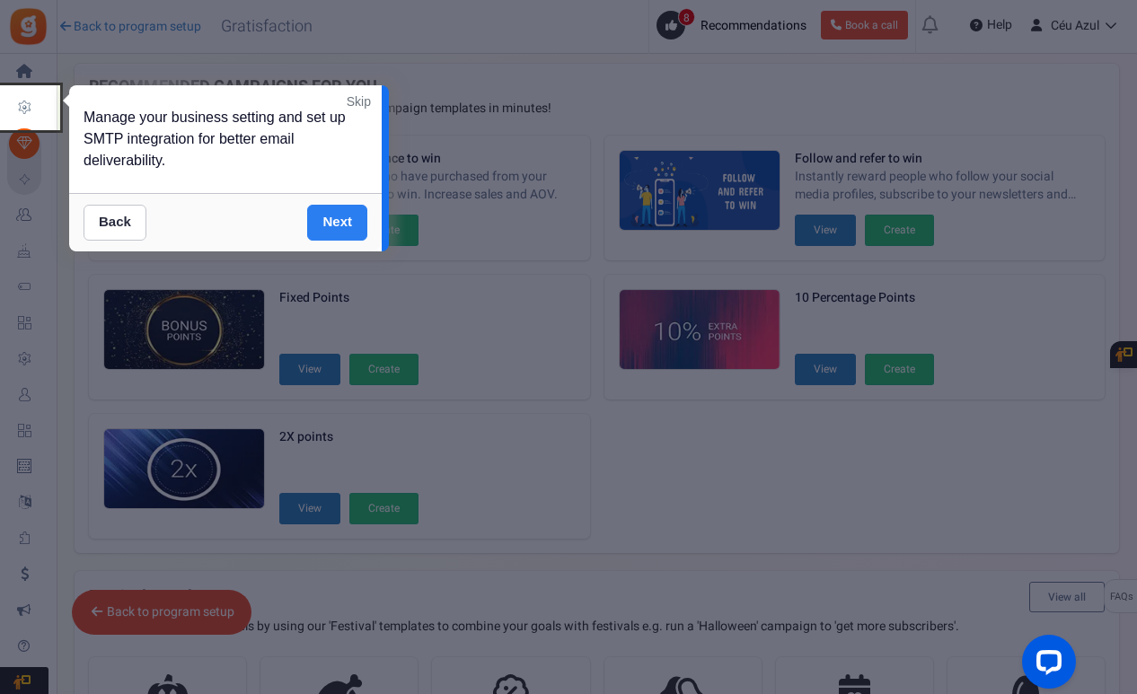
click at [352, 221] on link "Next" at bounding box center [337, 223] width 60 height 36
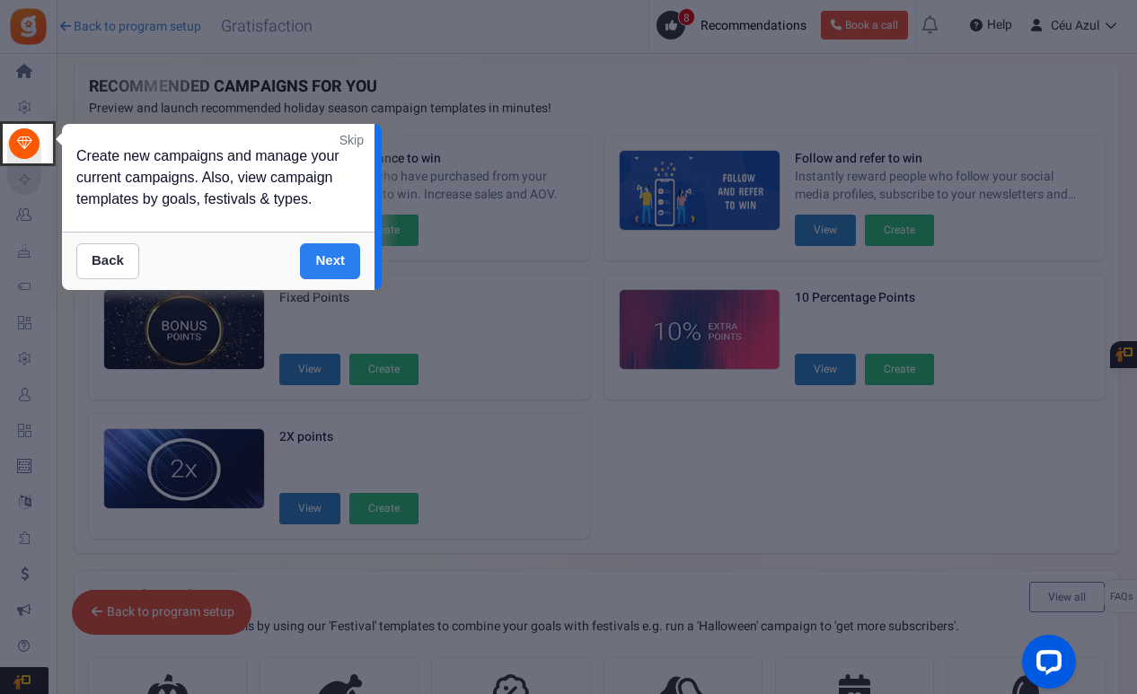
click at [347, 260] on link "Next" at bounding box center [330, 261] width 60 height 36
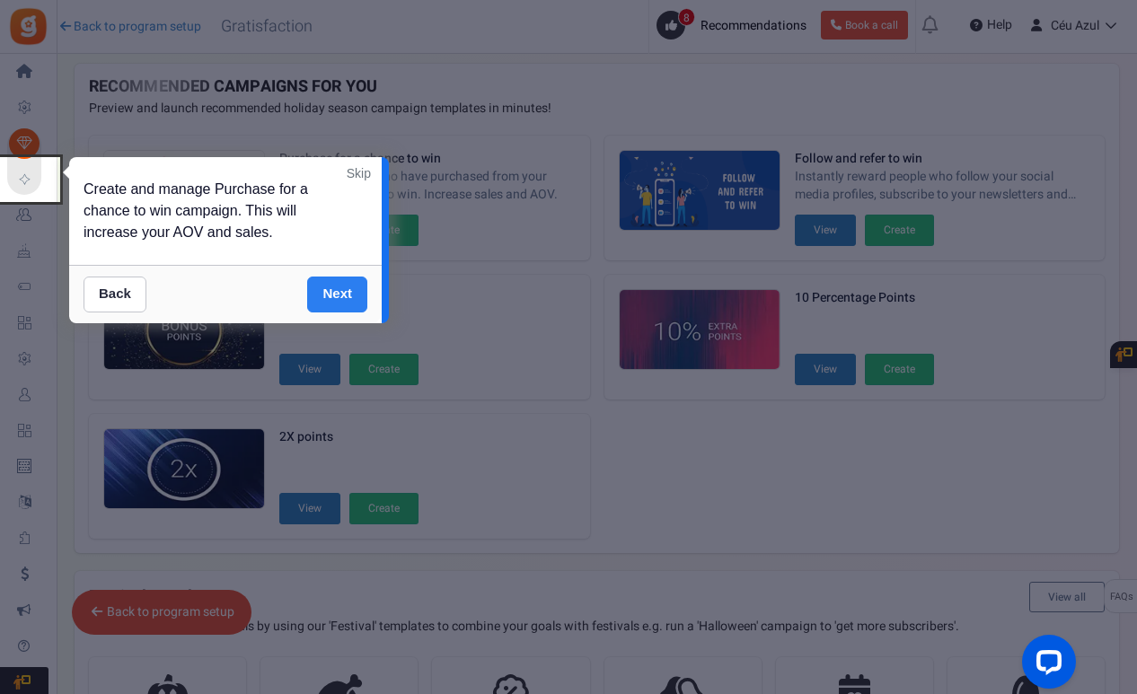
click at [346, 293] on link "Next" at bounding box center [337, 295] width 60 height 36
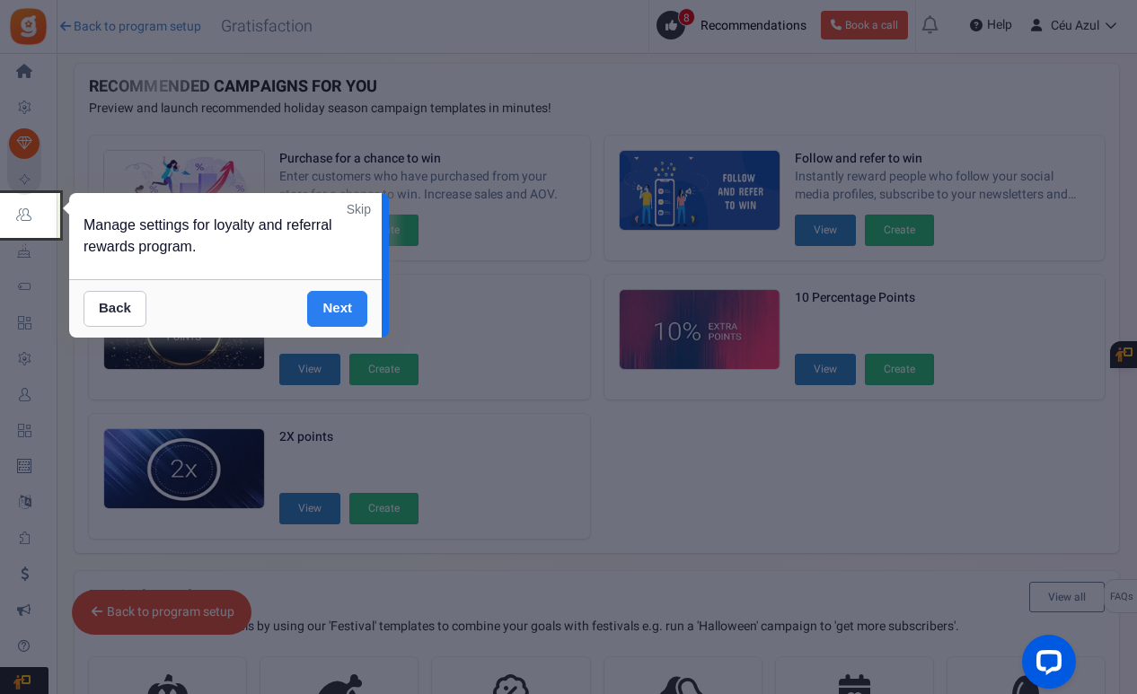
click at [343, 311] on link "Next" at bounding box center [337, 309] width 60 height 36
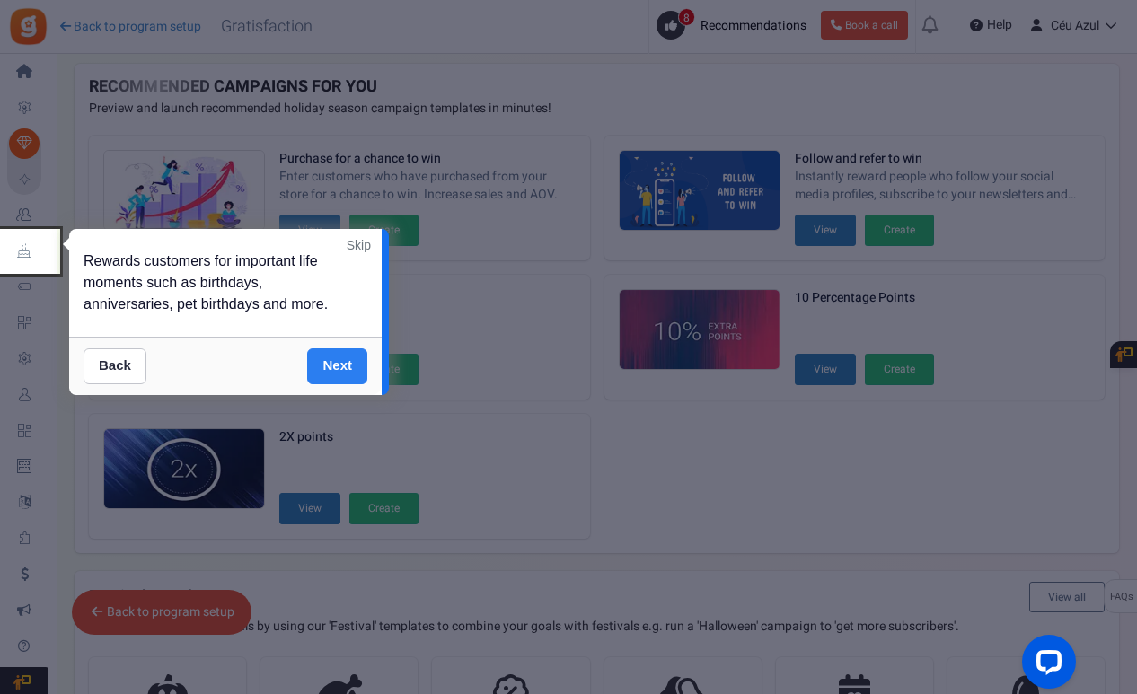
click at [338, 355] on link "Next" at bounding box center [337, 366] width 60 height 36
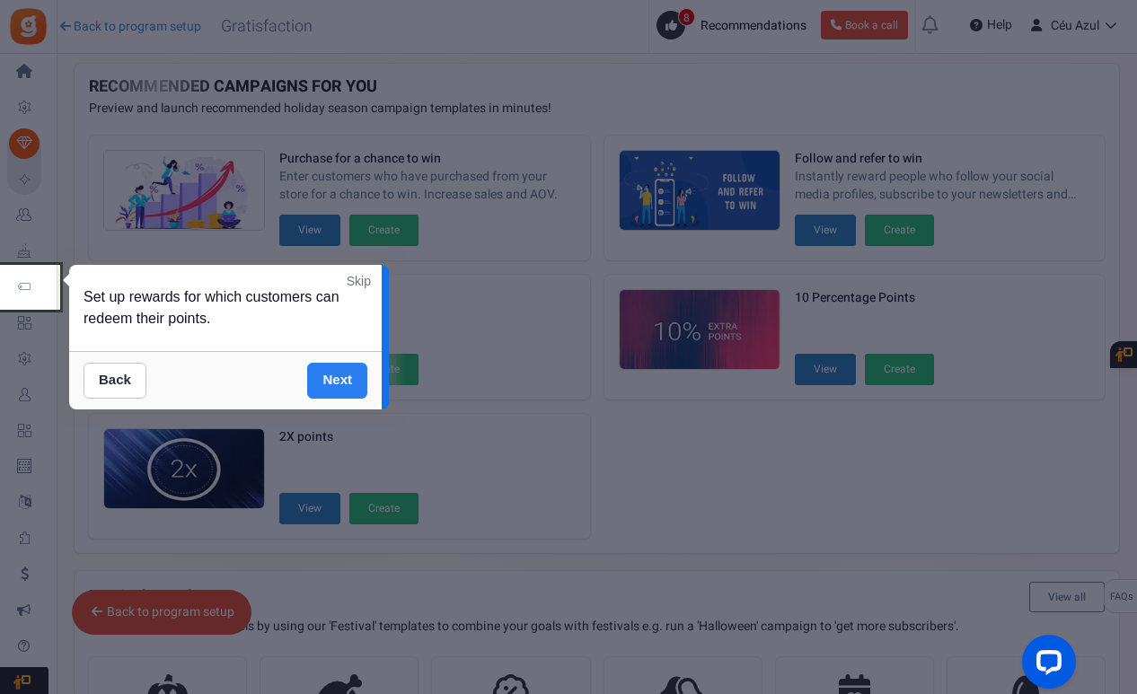
click at [338, 377] on link "Next" at bounding box center [337, 381] width 60 height 36
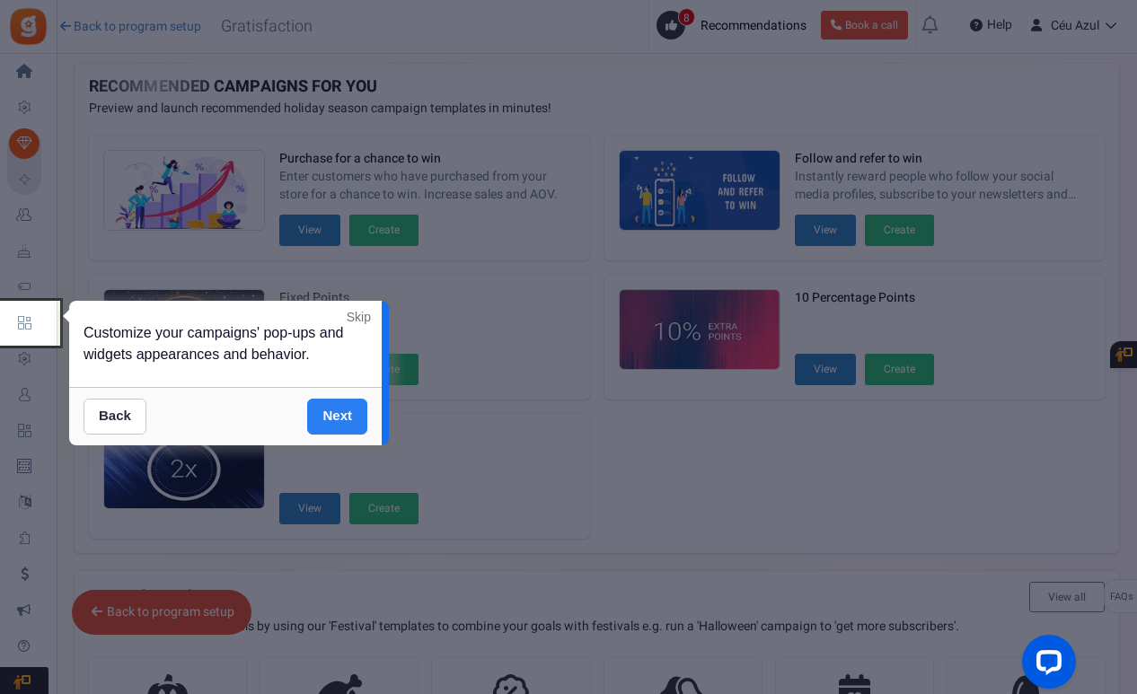
click at [344, 414] on link "Next" at bounding box center [337, 417] width 60 height 36
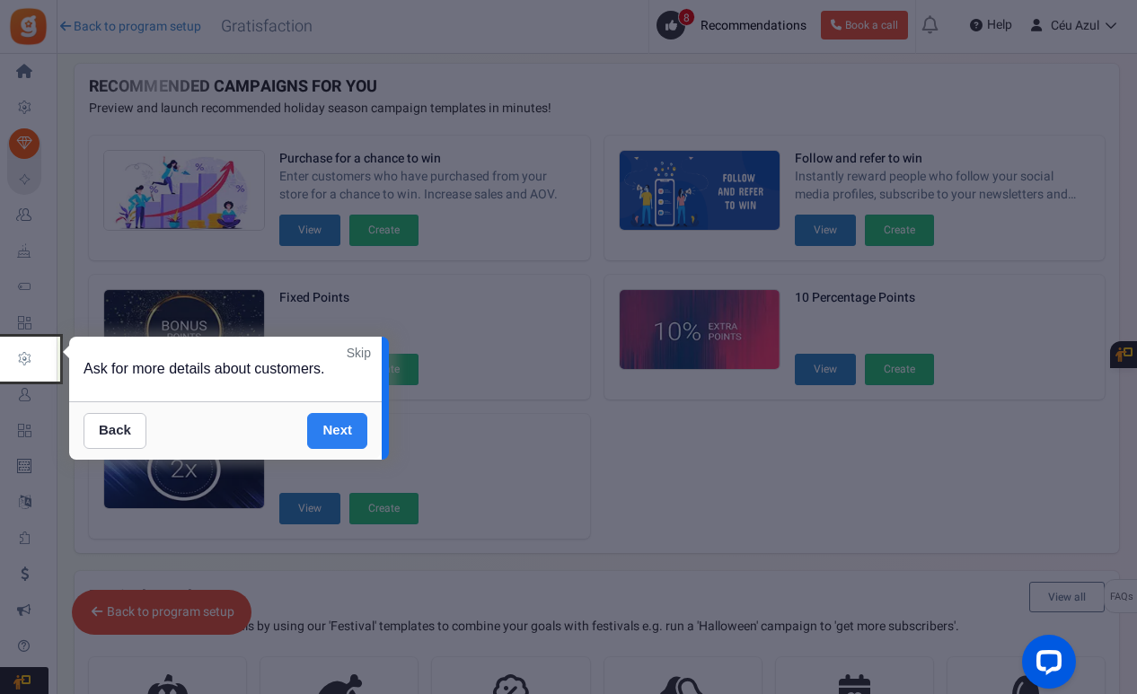
click at [344, 421] on link "Next" at bounding box center [337, 431] width 60 height 36
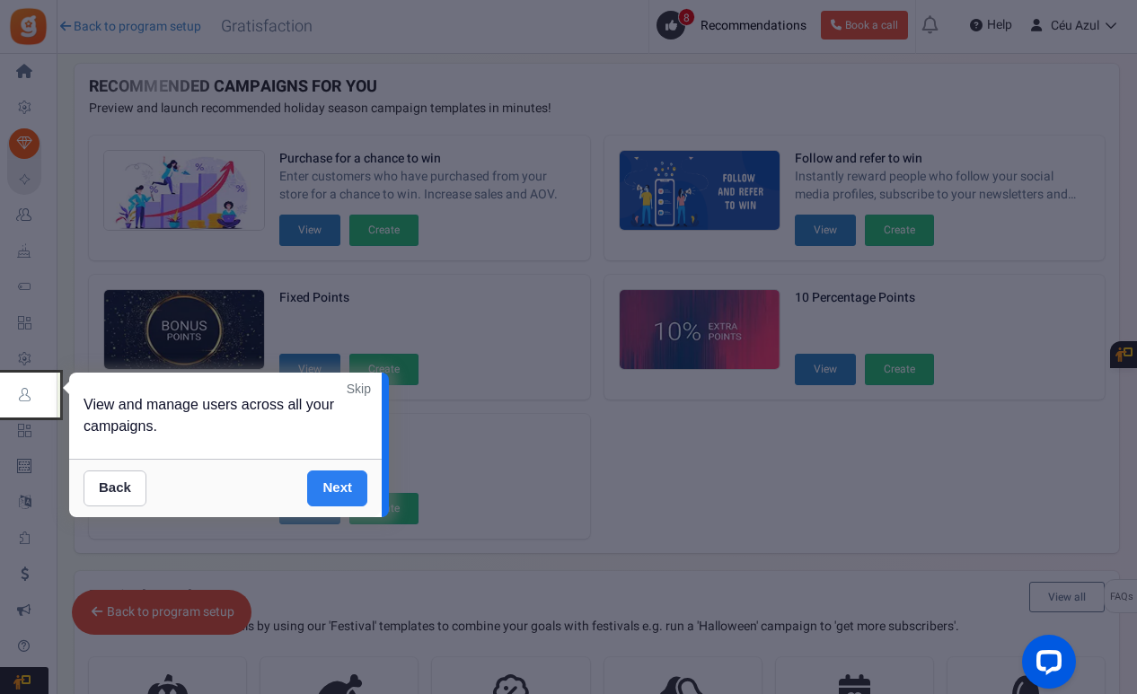
click at [345, 485] on link "Next" at bounding box center [337, 488] width 60 height 36
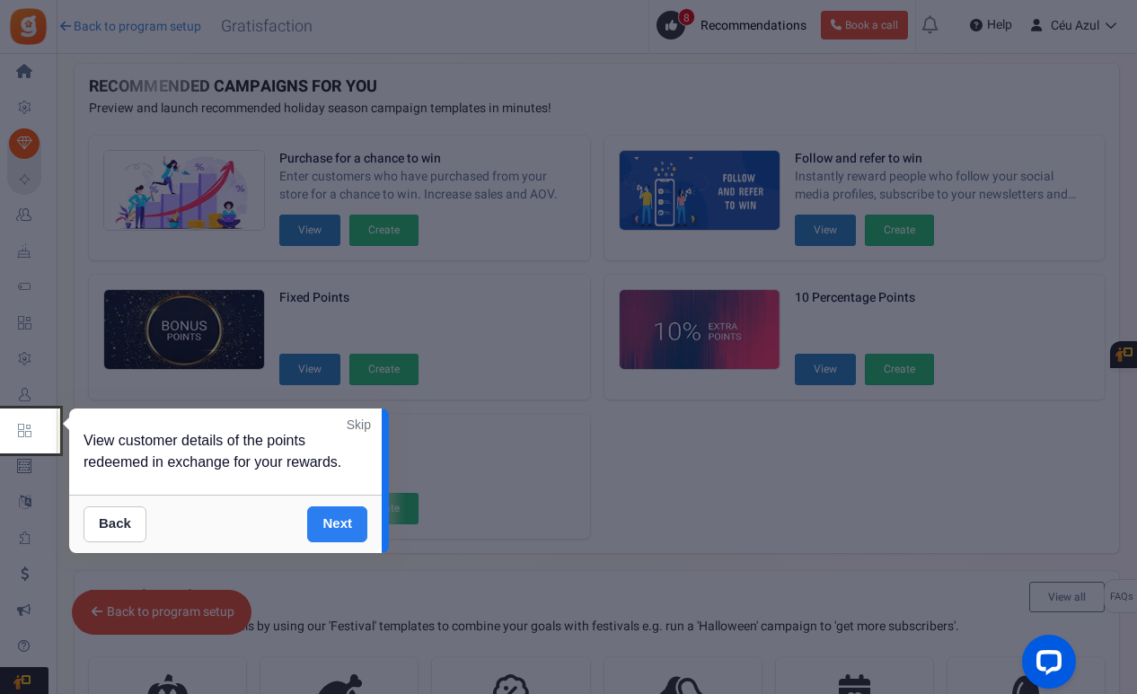
click at [344, 513] on link "Next" at bounding box center [337, 524] width 60 height 36
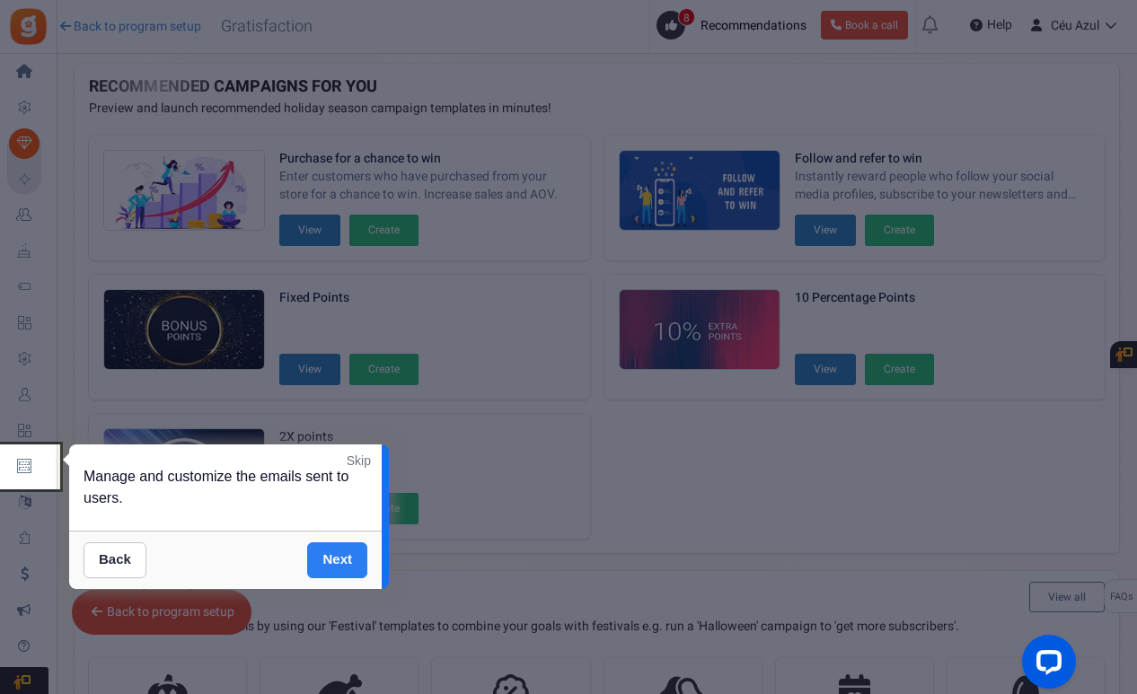
click at [346, 549] on link "Next" at bounding box center [337, 560] width 60 height 36
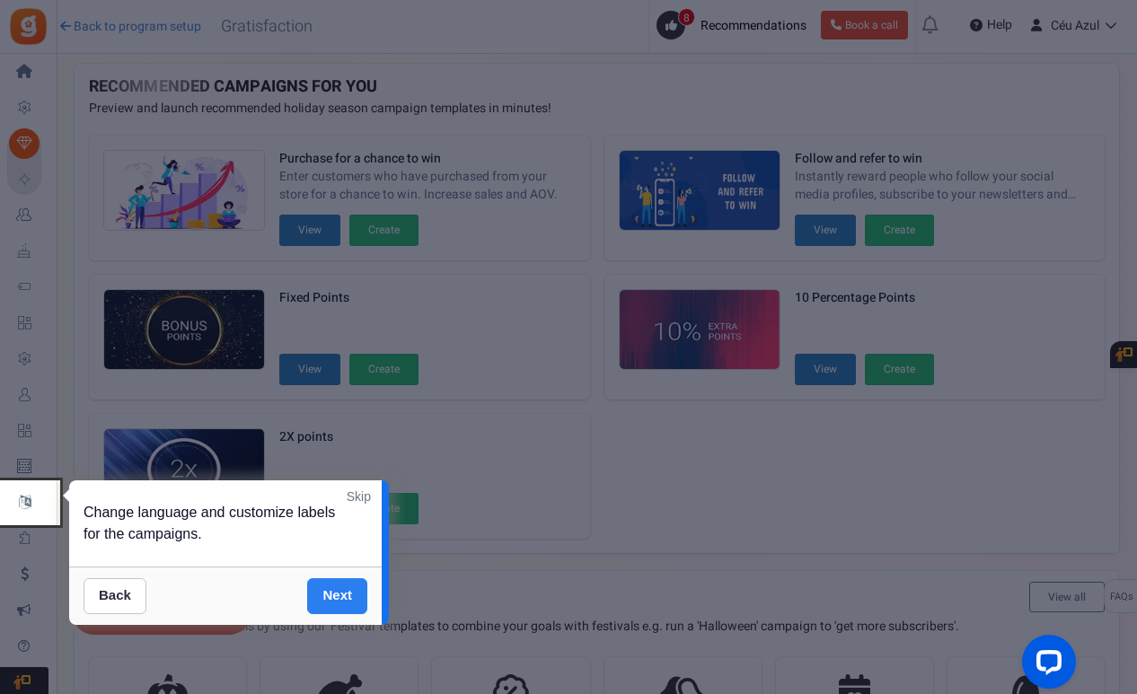
click at [348, 582] on link "Next" at bounding box center [337, 596] width 60 height 36
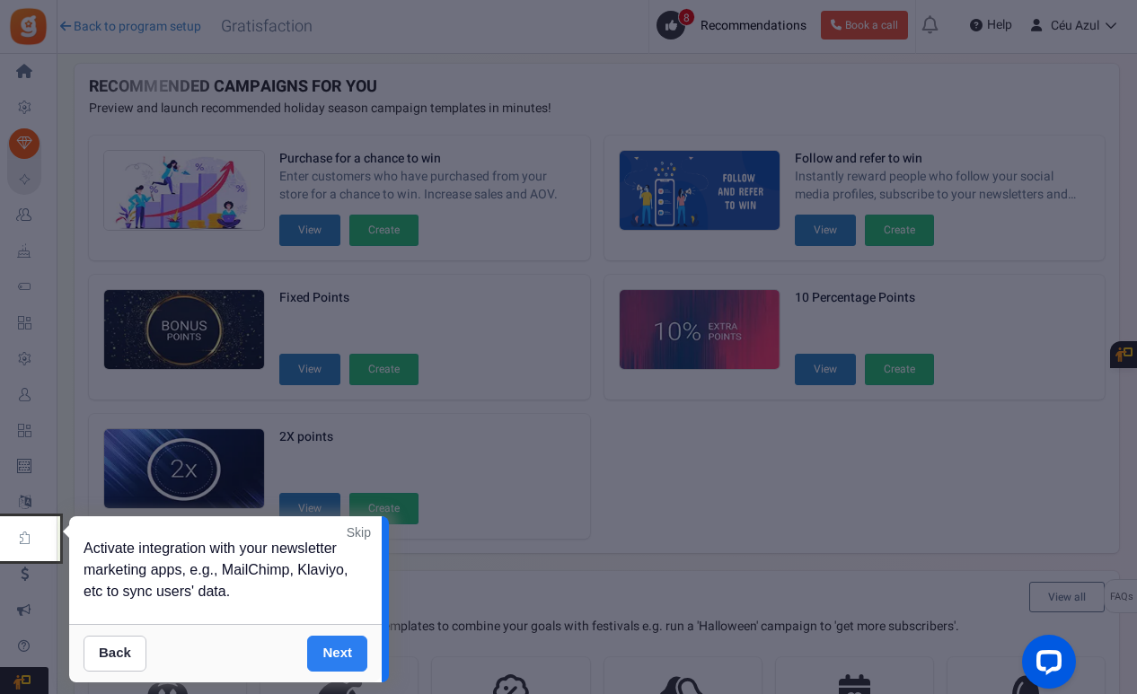
click at [350, 660] on link "Next" at bounding box center [337, 654] width 60 height 36
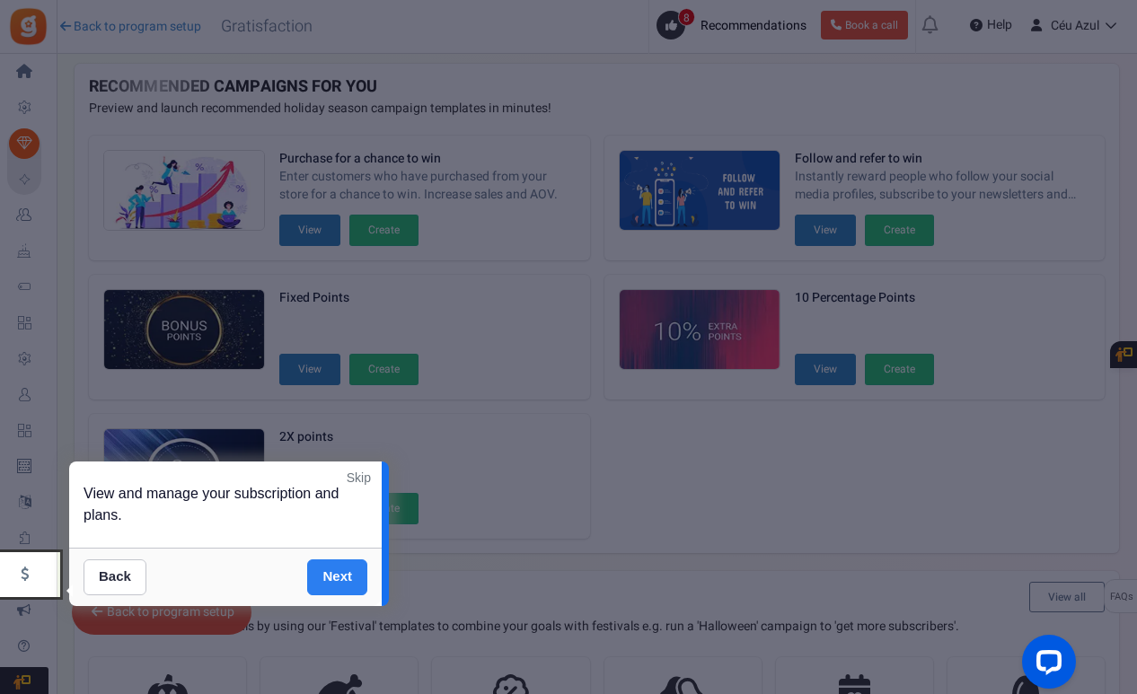
click at [341, 572] on link "Next" at bounding box center [337, 577] width 60 height 36
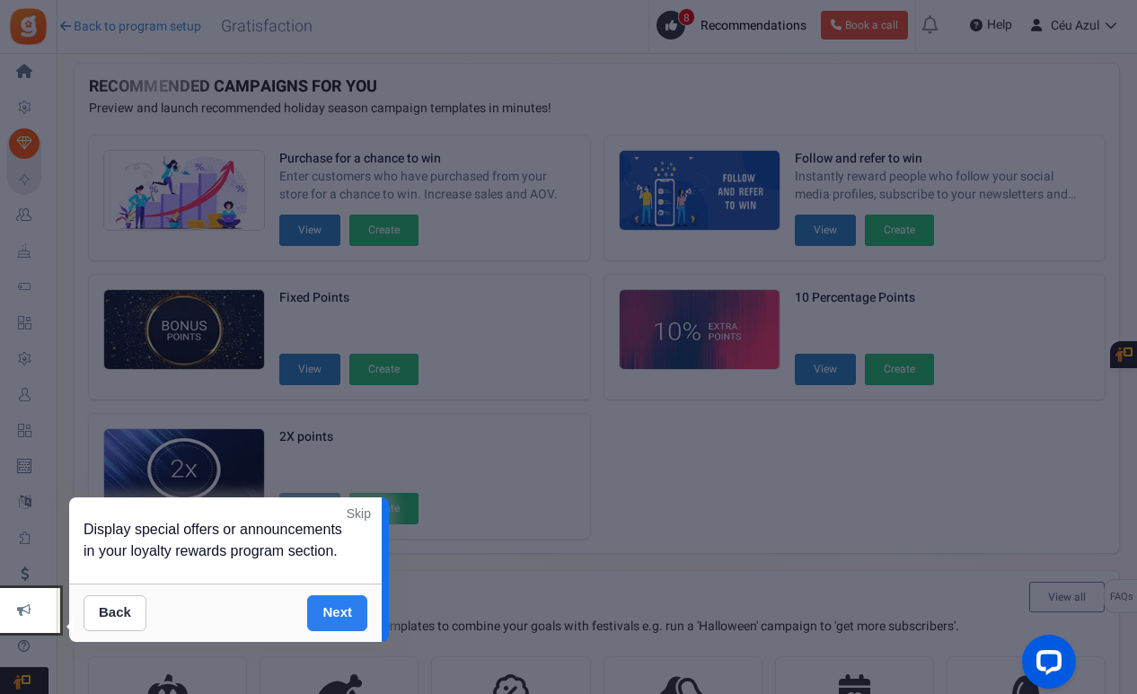
scroll to position [351, 0]
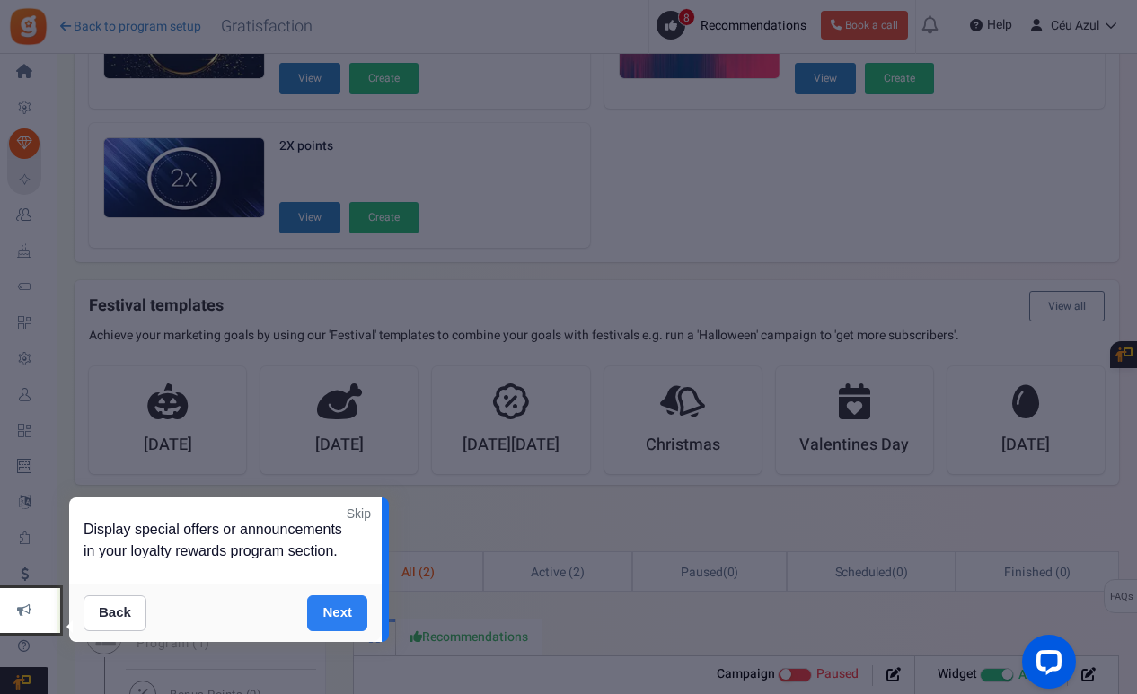
click at [347, 614] on link "Next" at bounding box center [337, 613] width 60 height 36
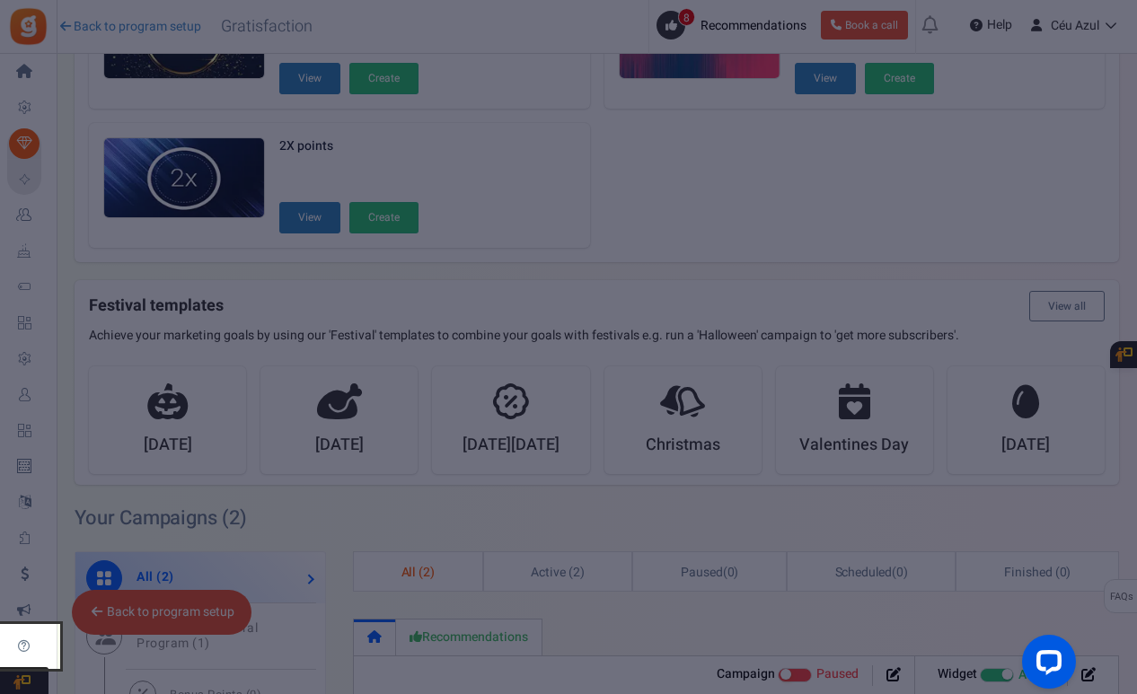
scroll to position [677, 0]
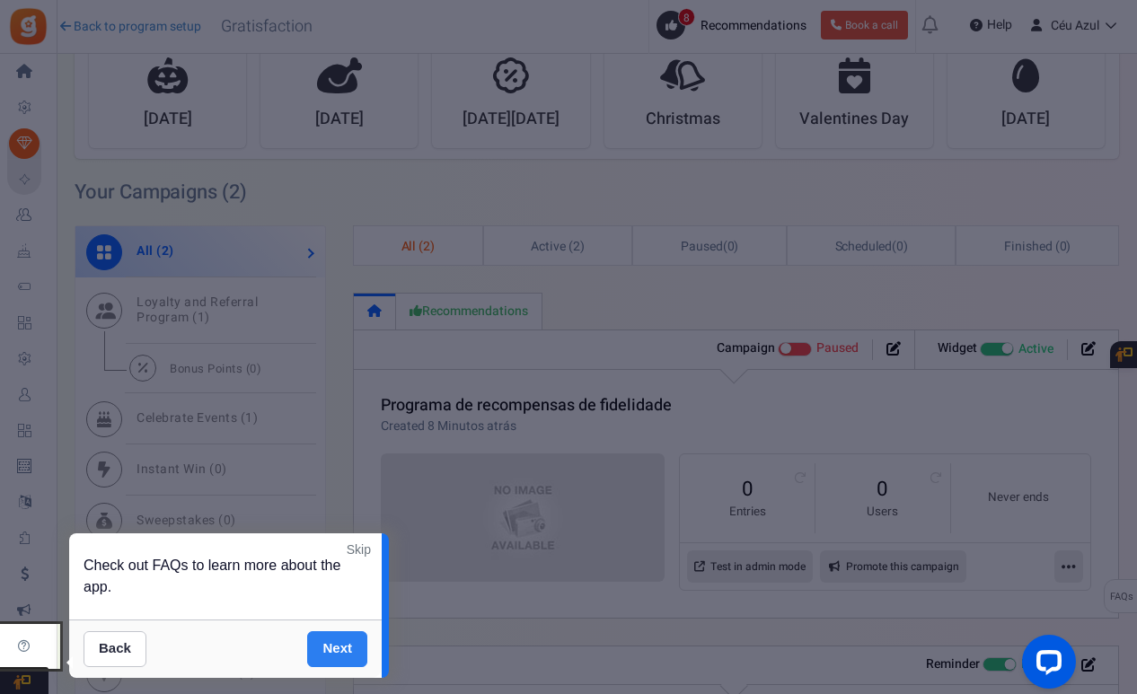
click at [347, 639] on link "Next" at bounding box center [337, 649] width 60 height 36
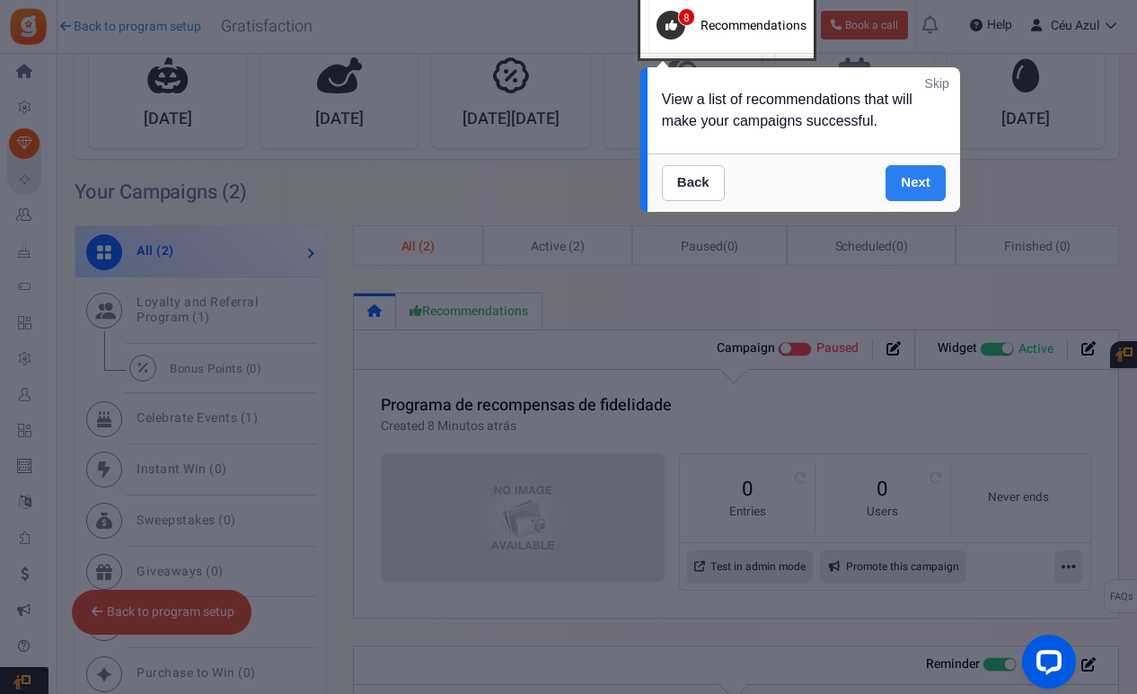
click at [908, 187] on link "Next" at bounding box center [915, 183] width 60 height 36
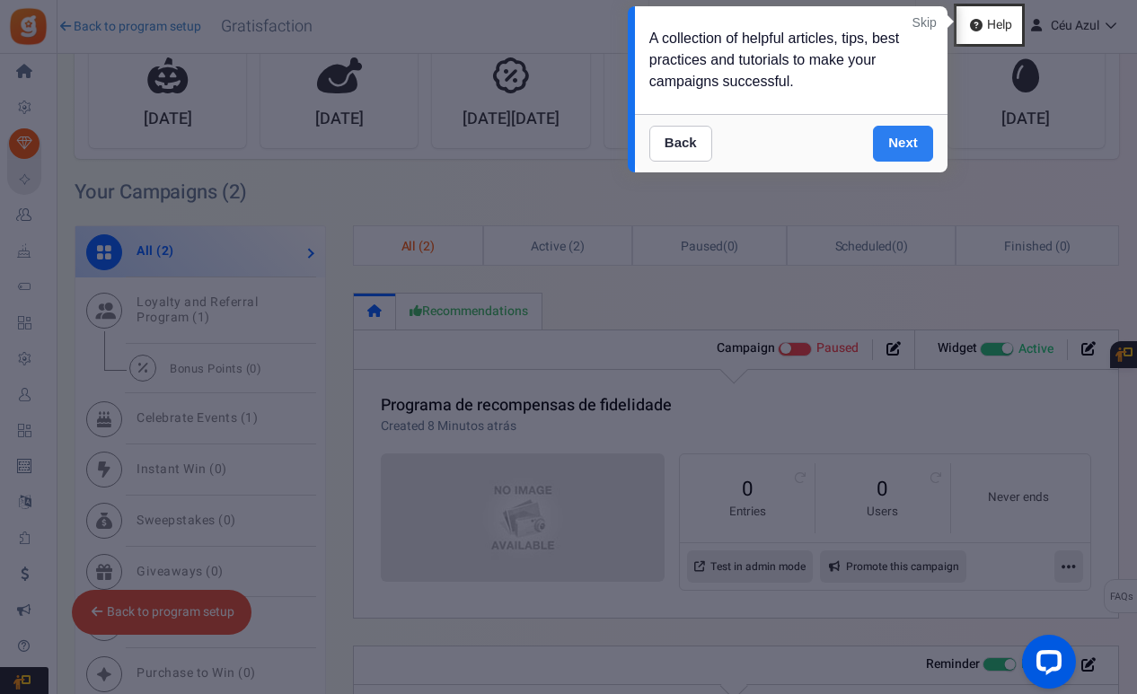
click at [898, 148] on link "Next" at bounding box center [903, 144] width 60 height 36
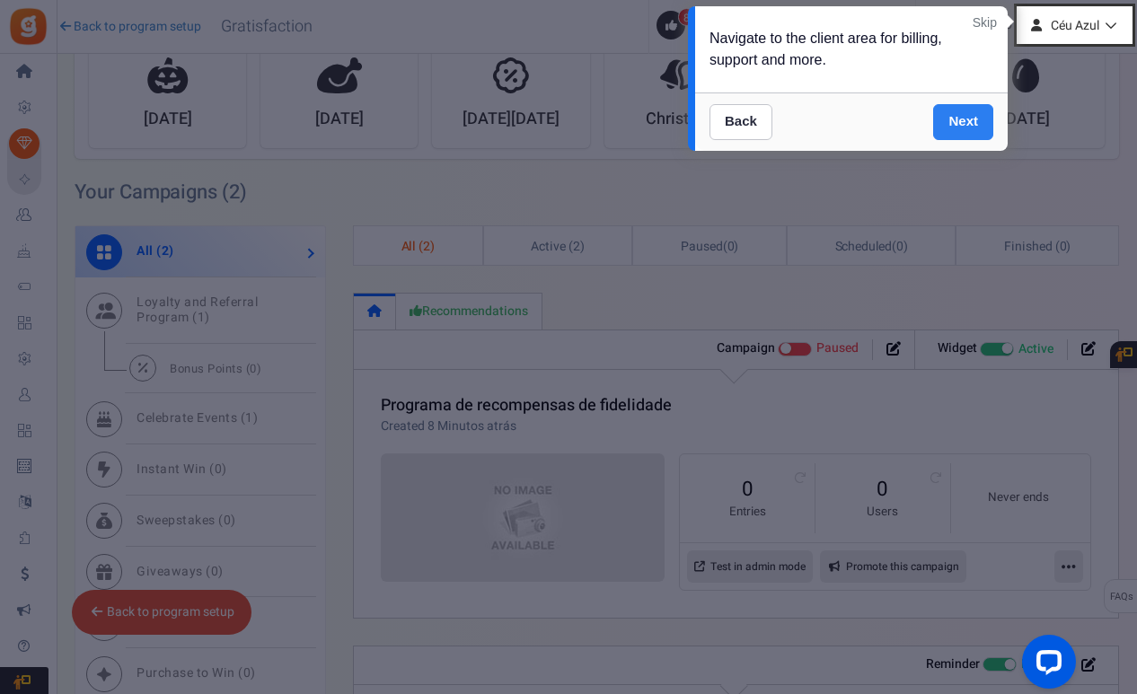
click at [950, 127] on link "Next" at bounding box center [963, 122] width 60 height 36
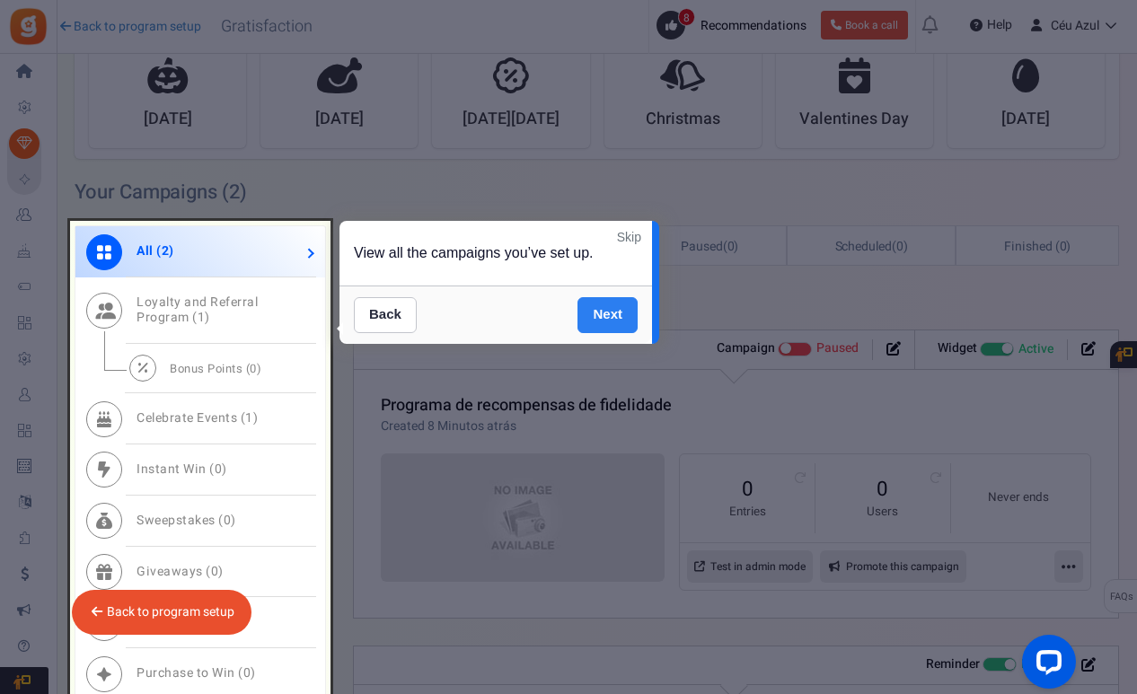
scroll to position [820, 0]
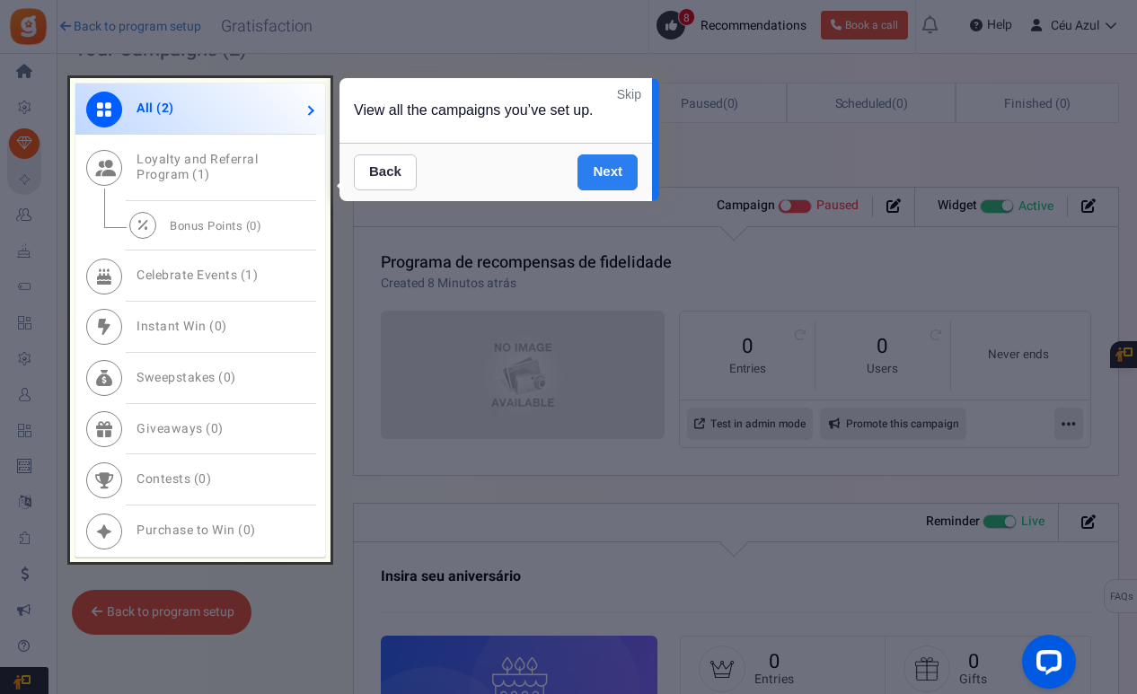
click at [602, 176] on link "Next" at bounding box center [607, 172] width 60 height 36
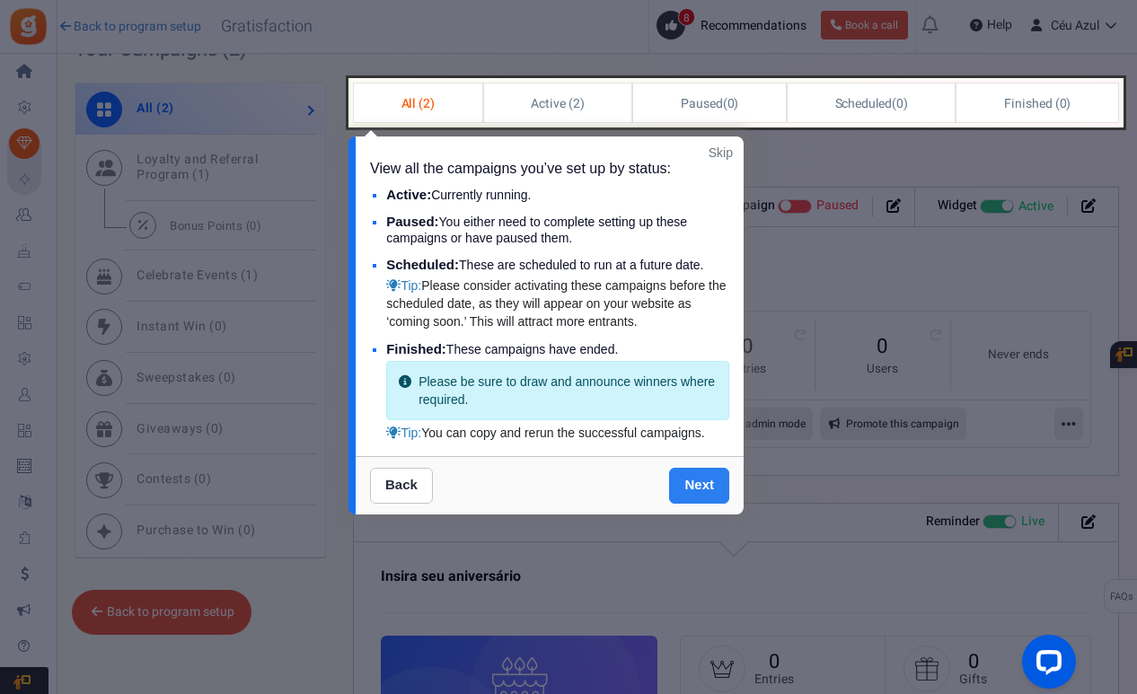
click at [699, 472] on link "Next" at bounding box center [699, 486] width 60 height 36
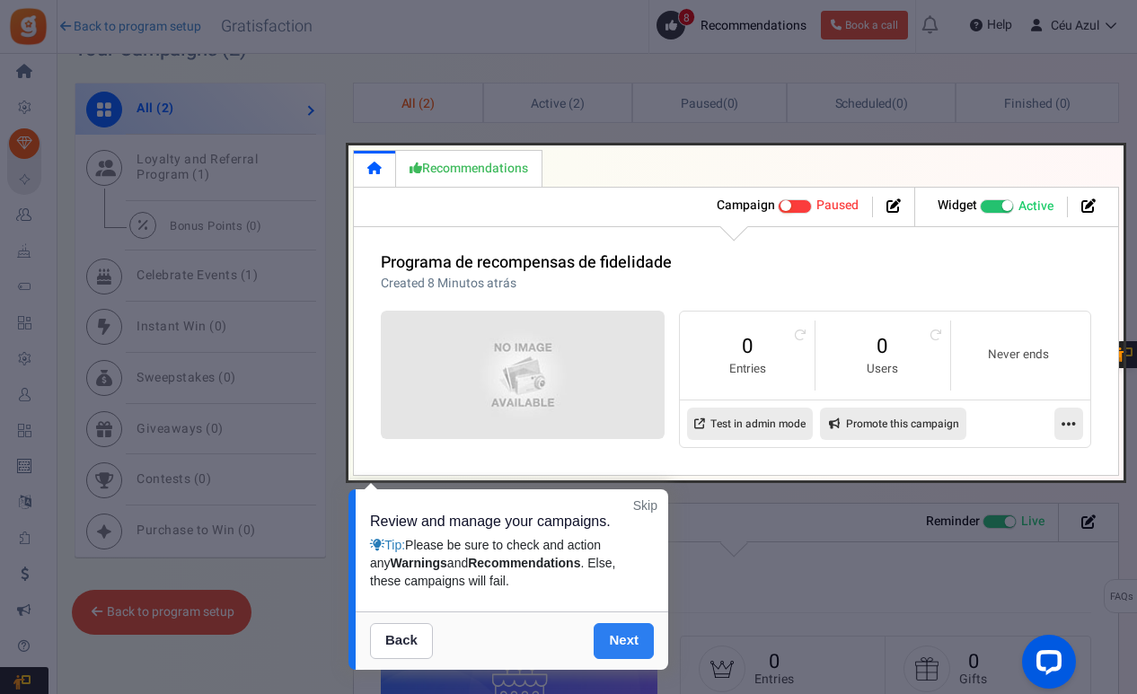
click at [635, 634] on link "Next" at bounding box center [623, 641] width 60 height 36
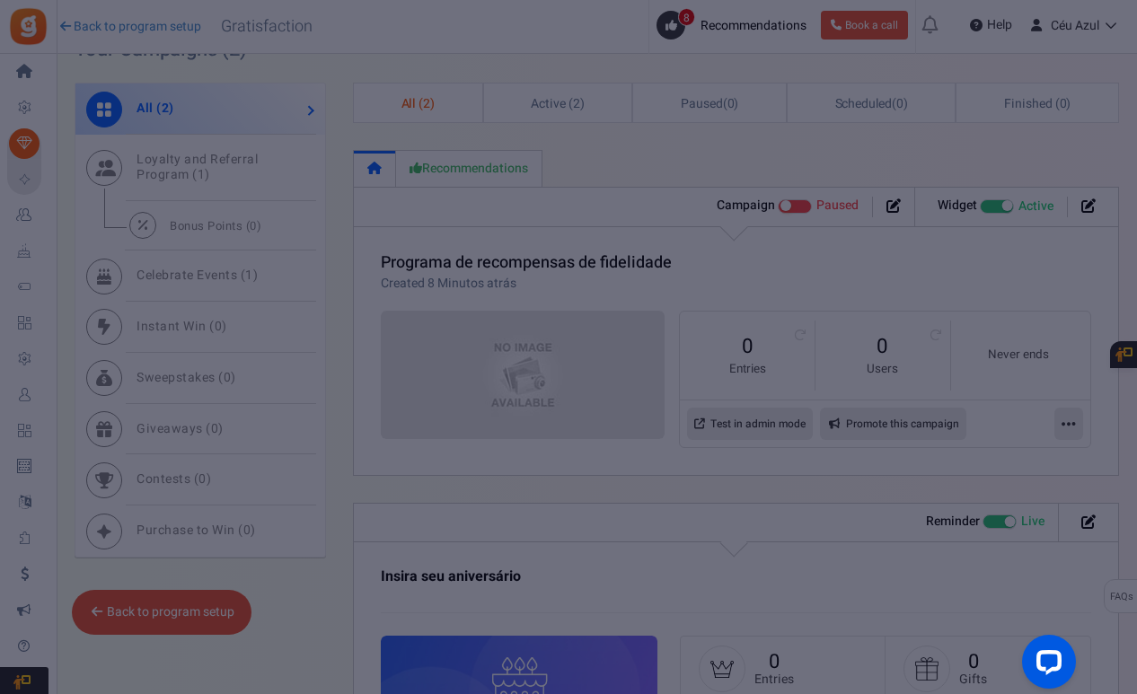
scroll to position [23, 0]
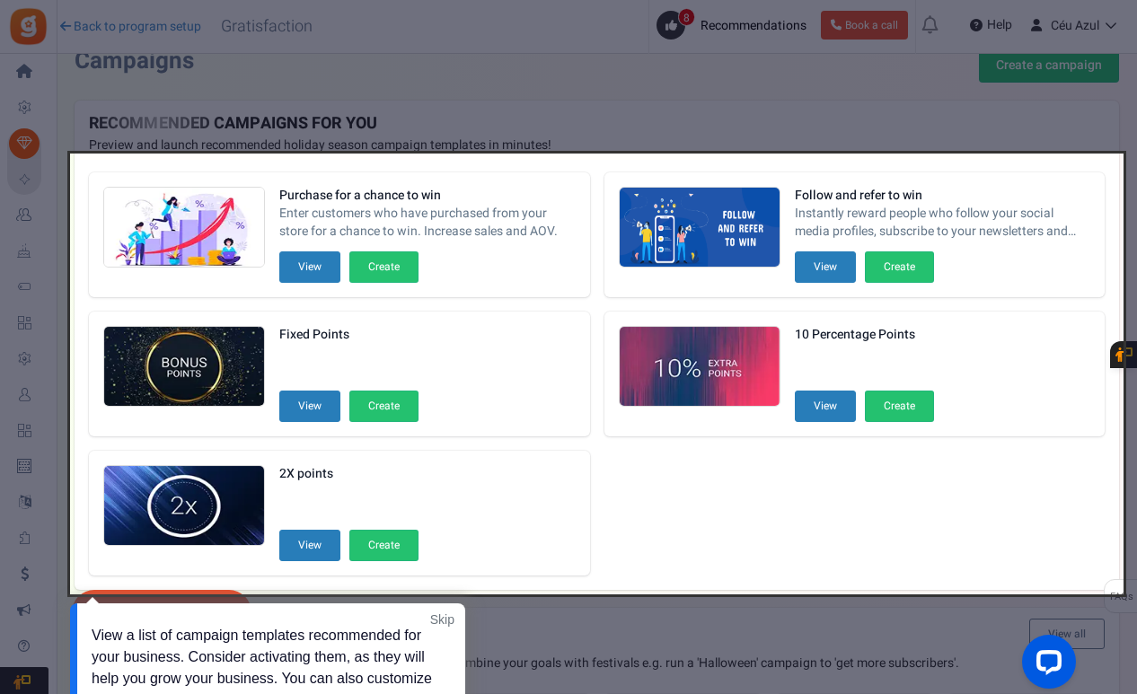
click at [391, 111] on div at bounding box center [568, 347] width 1137 height 694
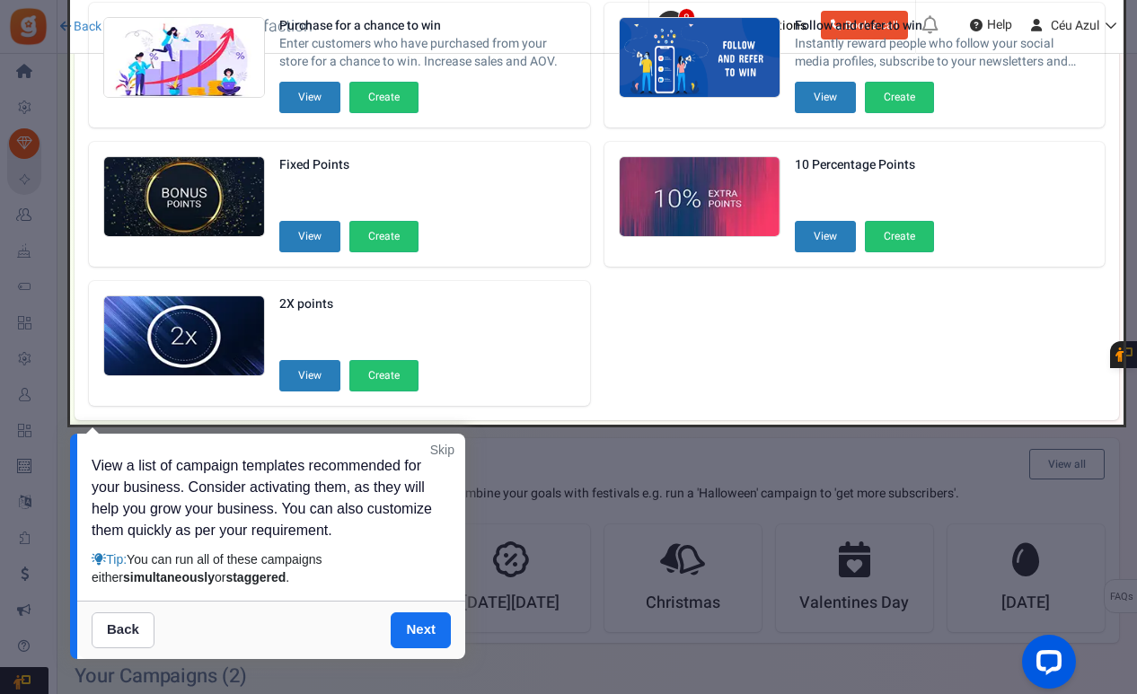
scroll to position [210, 0]
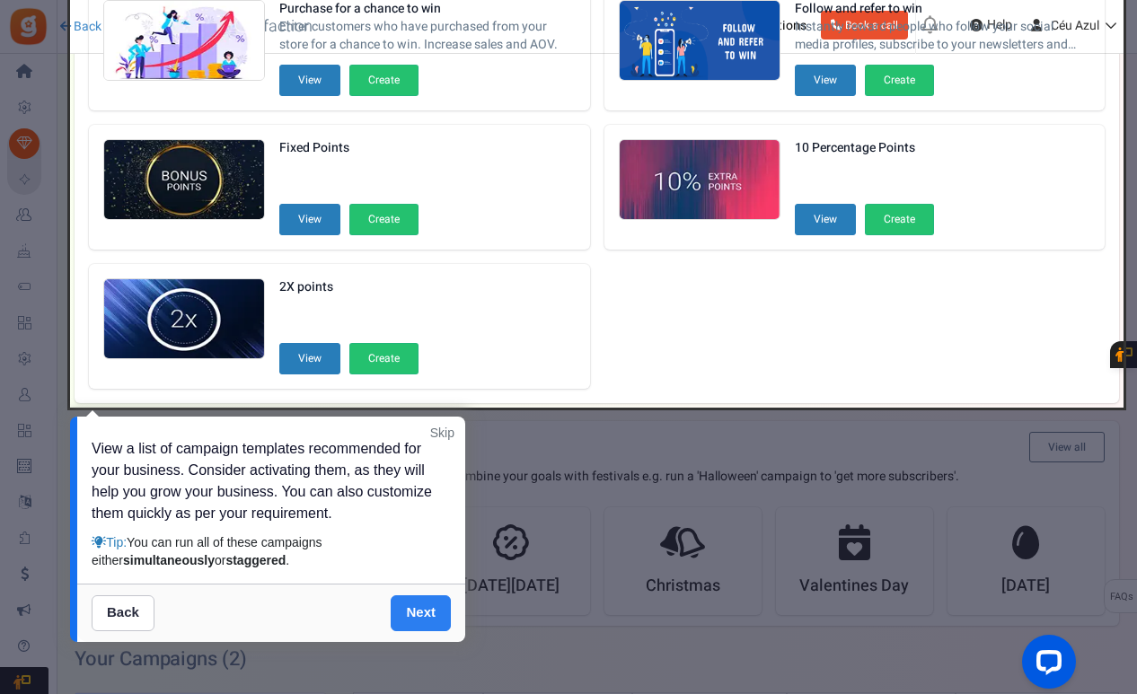
click at [426, 613] on link "Next" at bounding box center [421, 613] width 60 height 36
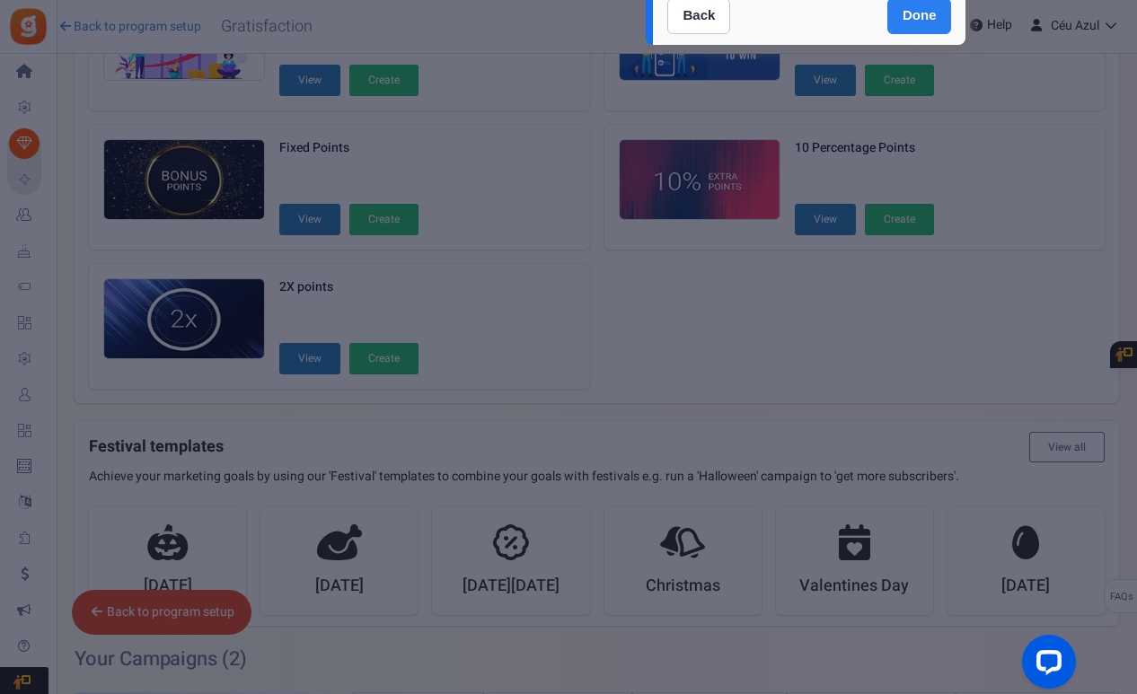
scroll to position [0, 0]
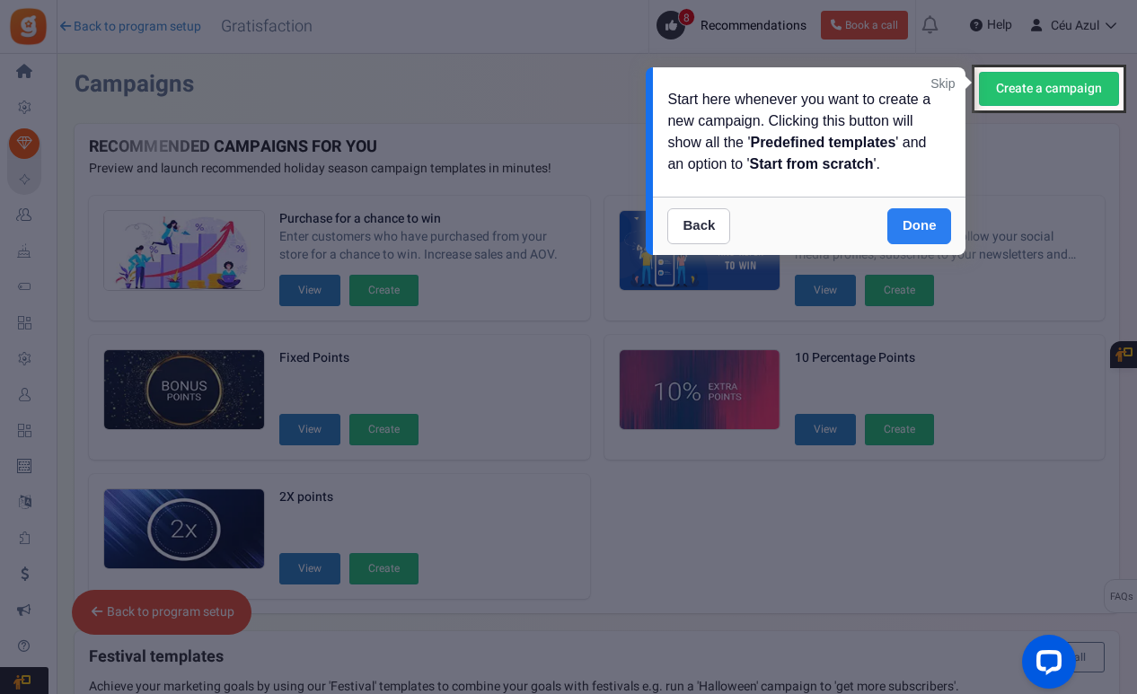
click at [902, 215] on link "Done" at bounding box center [919, 226] width 65 height 36
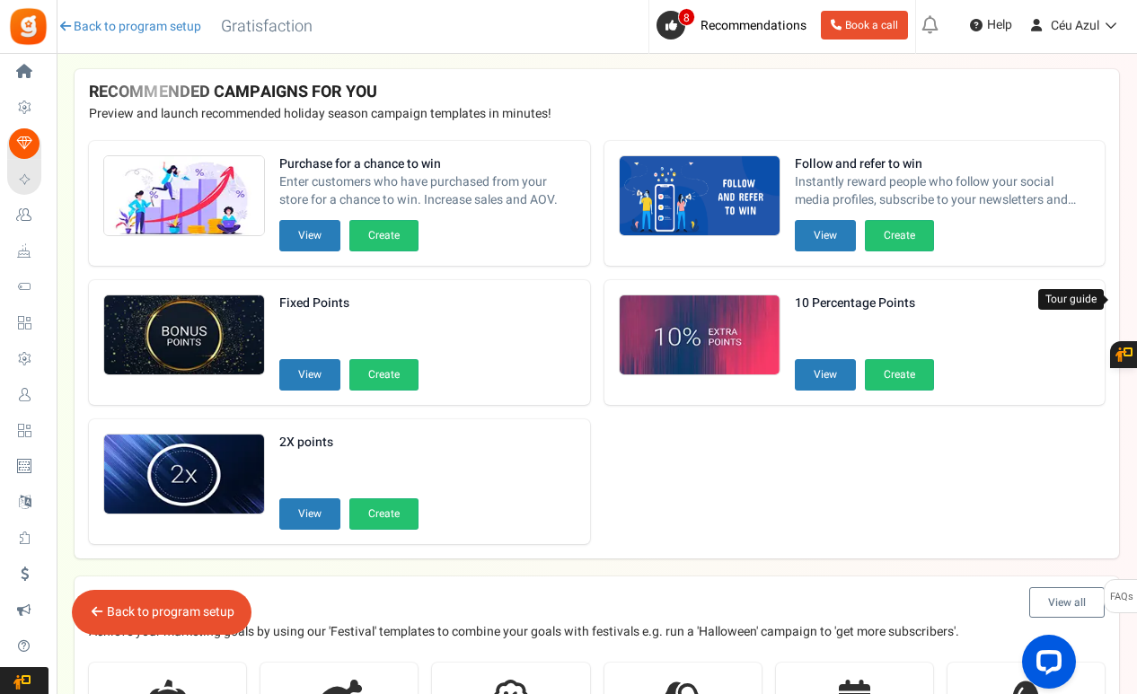
scroll to position [71, 0]
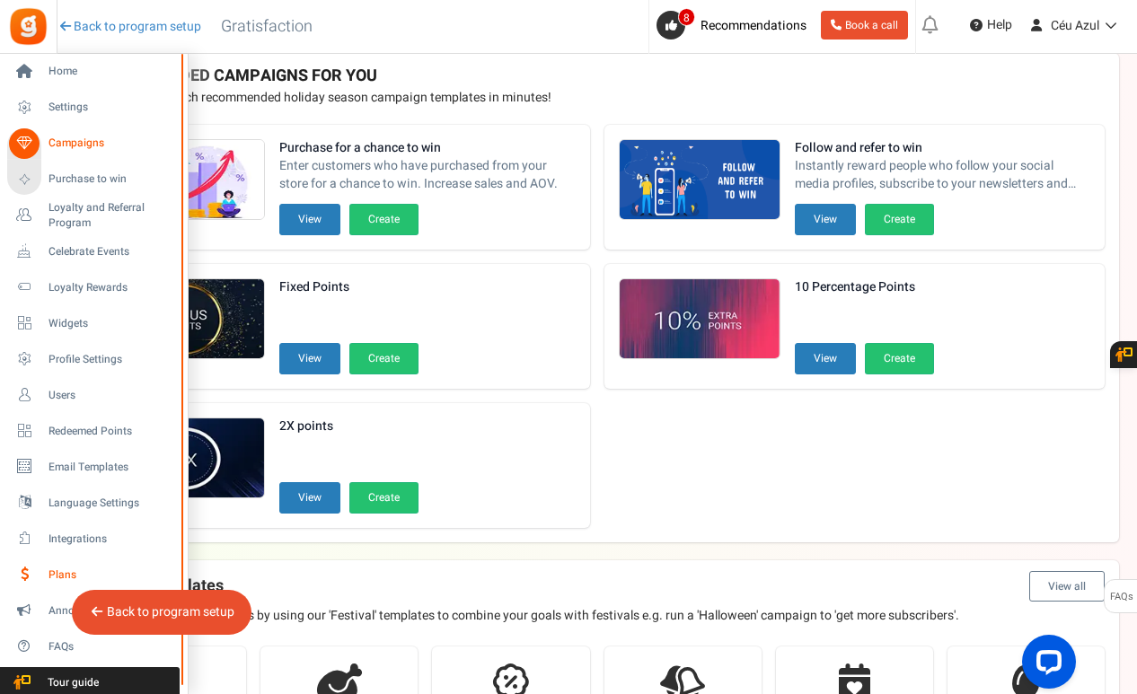
click at [46, 575] on link "Plans" at bounding box center [93, 574] width 172 height 31
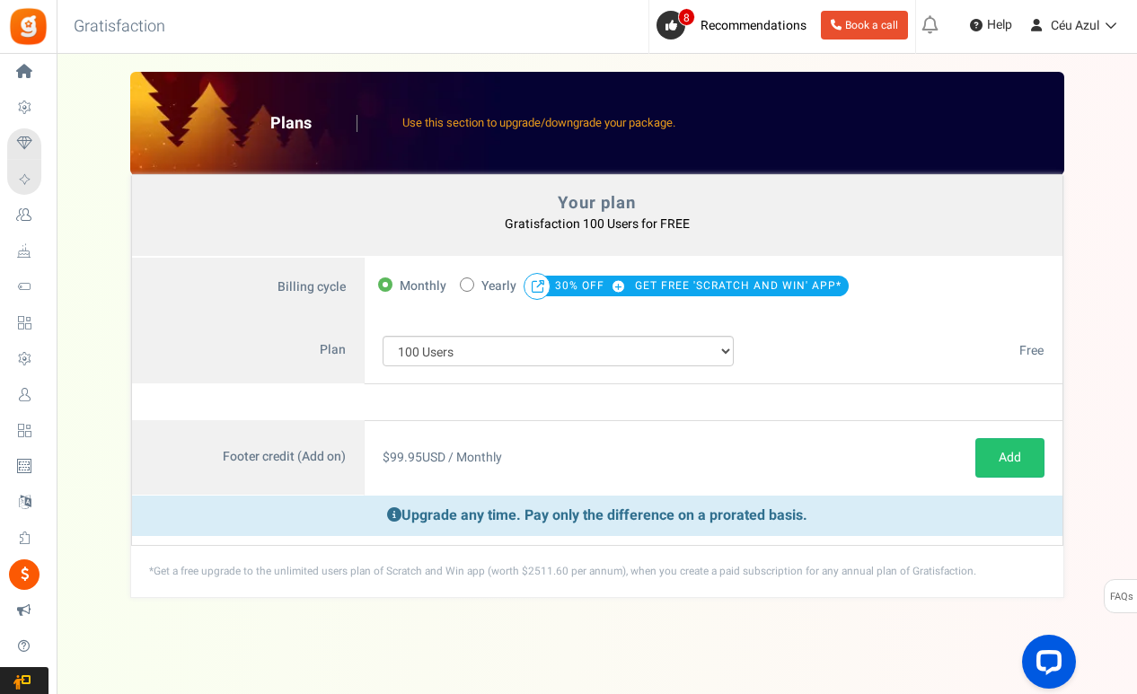
click at [472, 283] on span at bounding box center [467, 284] width 14 height 14
click at [471, 283] on input "50% OFF Limited time offer! Yearly 30% OFF GET FREE 'SCRATCH AND WIN' APP*" at bounding box center [466, 283] width 12 height 12
radio input "true"
click at [401, 287] on span "Monthly" at bounding box center [422, 286] width 47 height 25
click at [390, 287] on input "Monthly" at bounding box center [384, 283] width 12 height 12
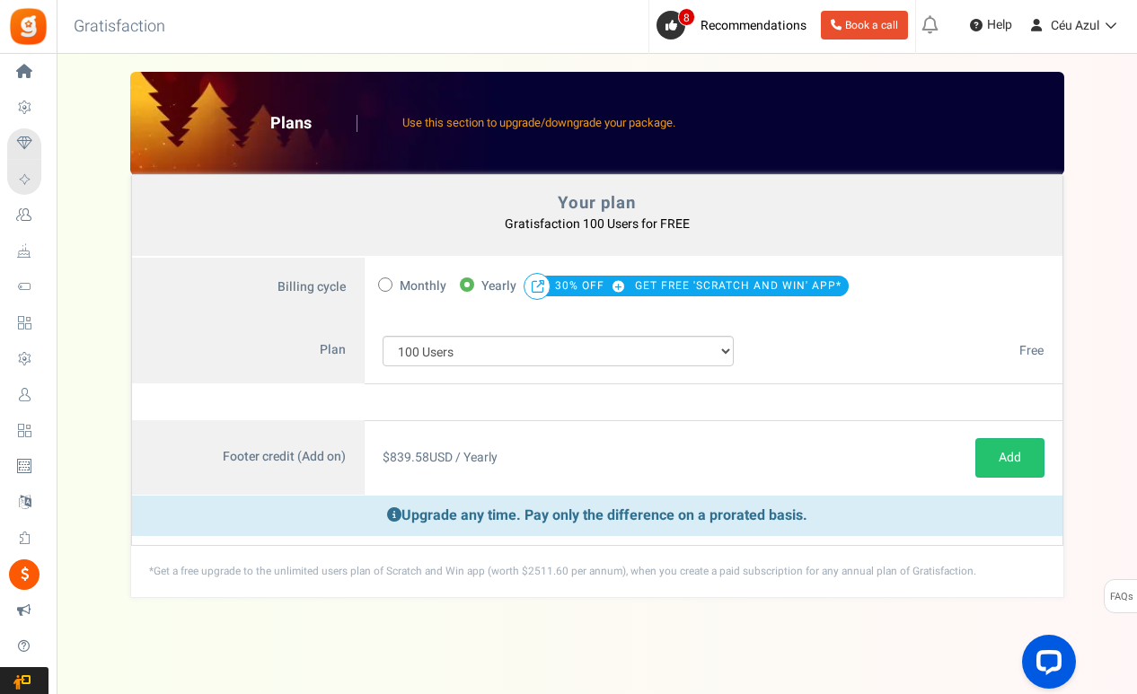
radio input "true"
click at [467, 283] on icon at bounding box center [466, 285] width 4 height 4
click at [467, 283] on input "50% OFF Limited time offer! Yearly 30% OFF GET FREE 'SCRATCH AND WIN' APP*" at bounding box center [466, 283] width 12 height 12
radio input "true"
click at [471, 340] on select "100 Users 200 Users 500 Users 1000 Users 2000 Users 3000 Users 4000 Users 5000 …" at bounding box center [558, 351] width 352 height 31
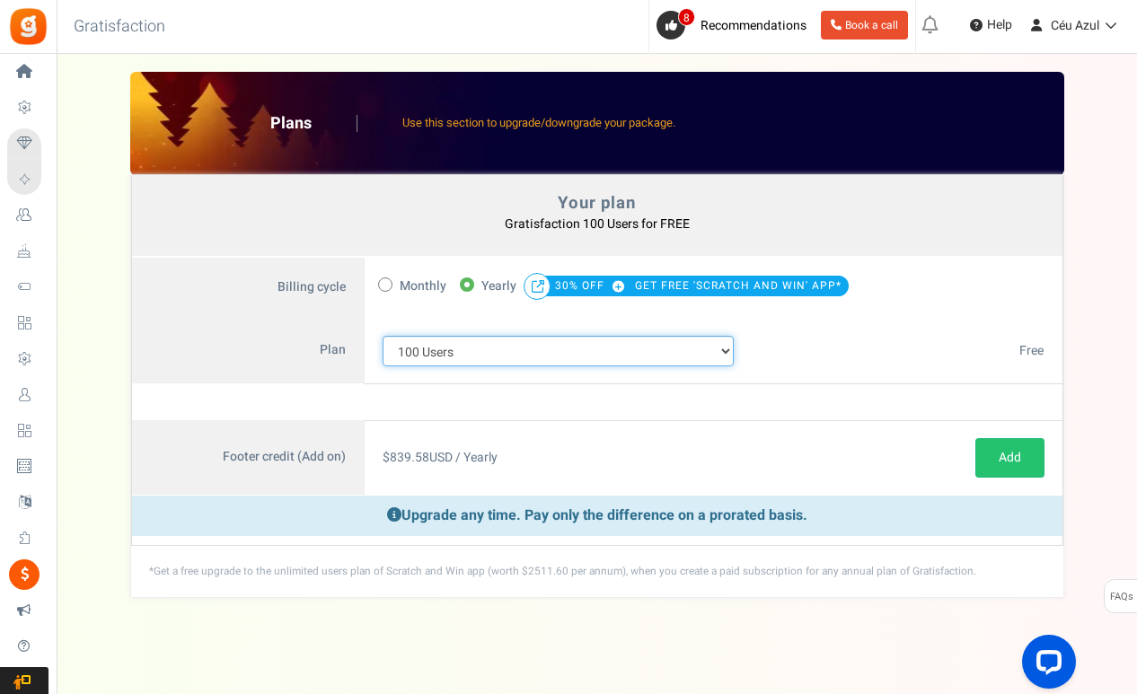
select select "716"
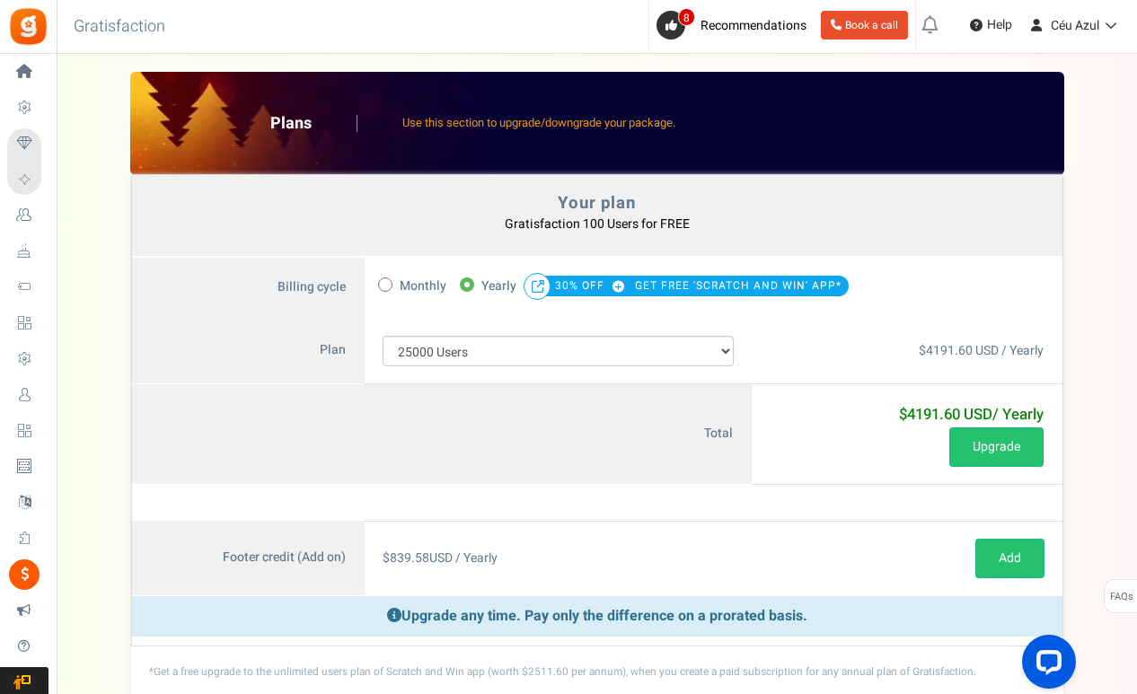
click at [418, 288] on span "Monthly" at bounding box center [422, 286] width 47 height 25
click at [390, 288] on input "Monthly" at bounding box center [384, 283] width 12 height 12
radio input "true"
click at [469, 283] on span at bounding box center [467, 284] width 14 height 14
click at [469, 283] on input "50% OFF Limited time offer! Yearly 30% OFF GET FREE 'SCRATCH AND WIN' APP*" at bounding box center [466, 283] width 12 height 12
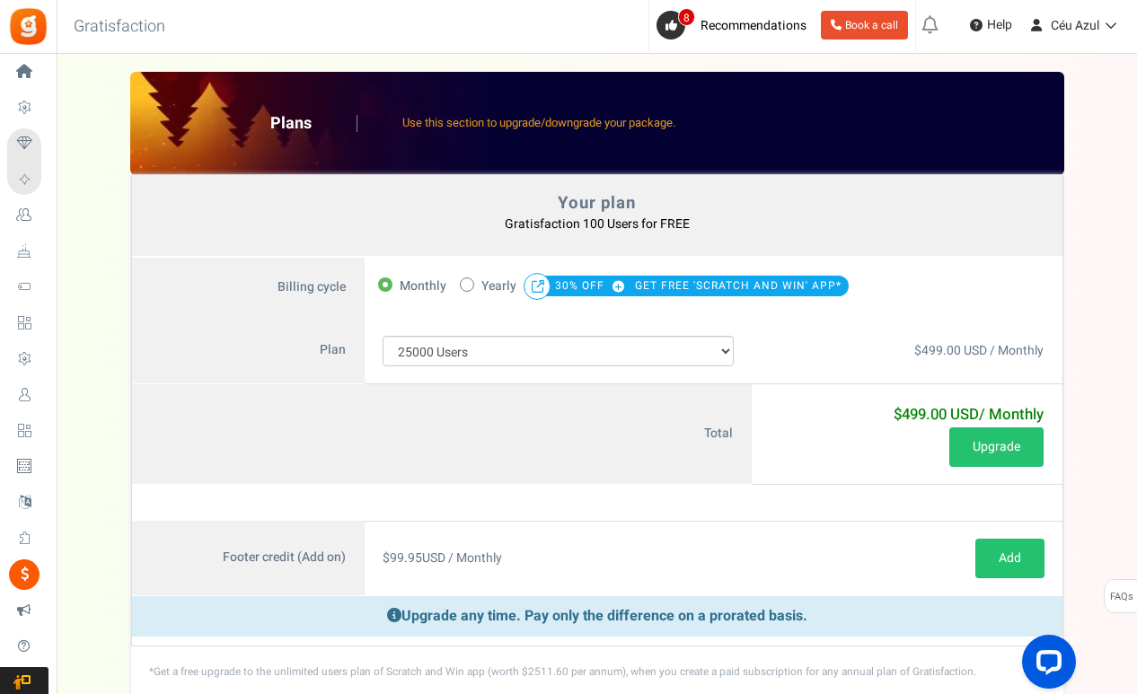
radio input "true"
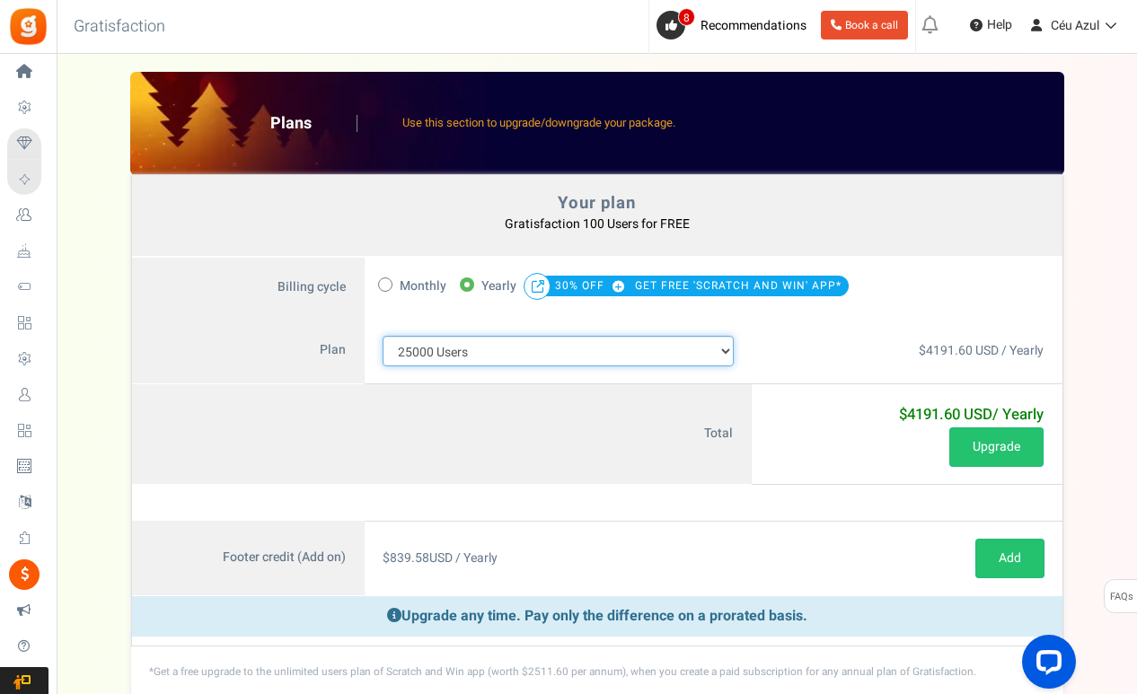
click at [508, 353] on select "100 Users 200 Users 500 Users 1000 Users 2000 Users 3000 Users 4000 Users 5000 …" at bounding box center [558, 351] width 352 height 31
select select "880"
click at [385, 289] on span at bounding box center [385, 284] width 14 height 14
click at [385, 289] on input "Monthly" at bounding box center [384, 283] width 12 height 12
radio input "true"
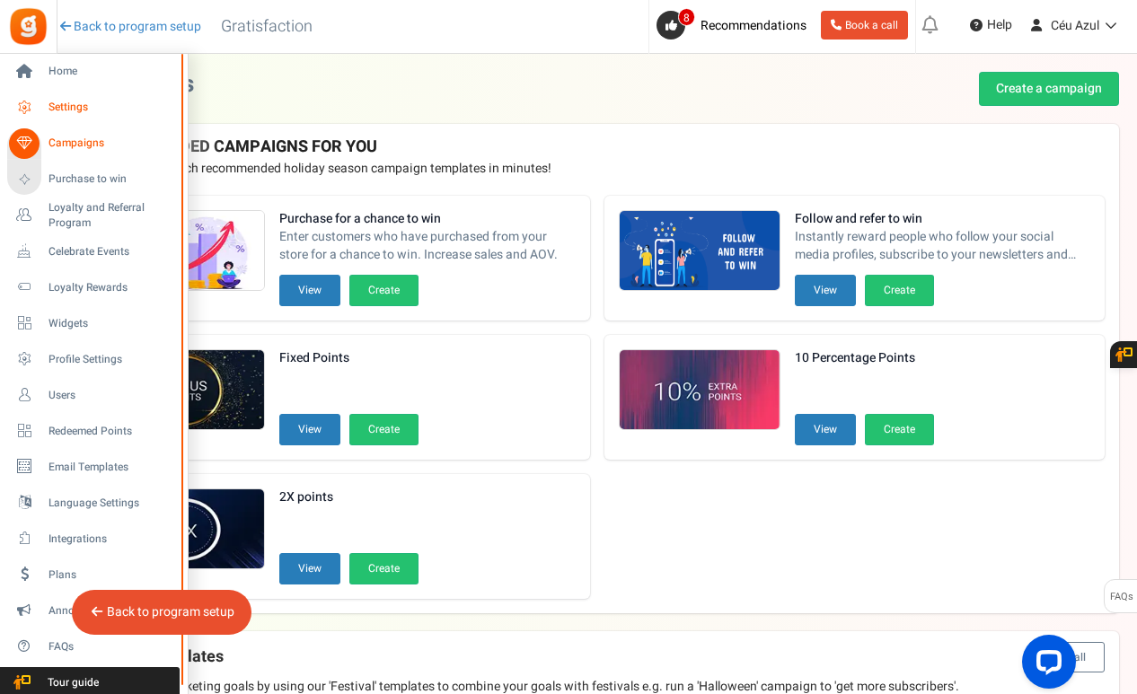
click at [57, 104] on span "Settings" at bounding box center [111, 107] width 126 height 15
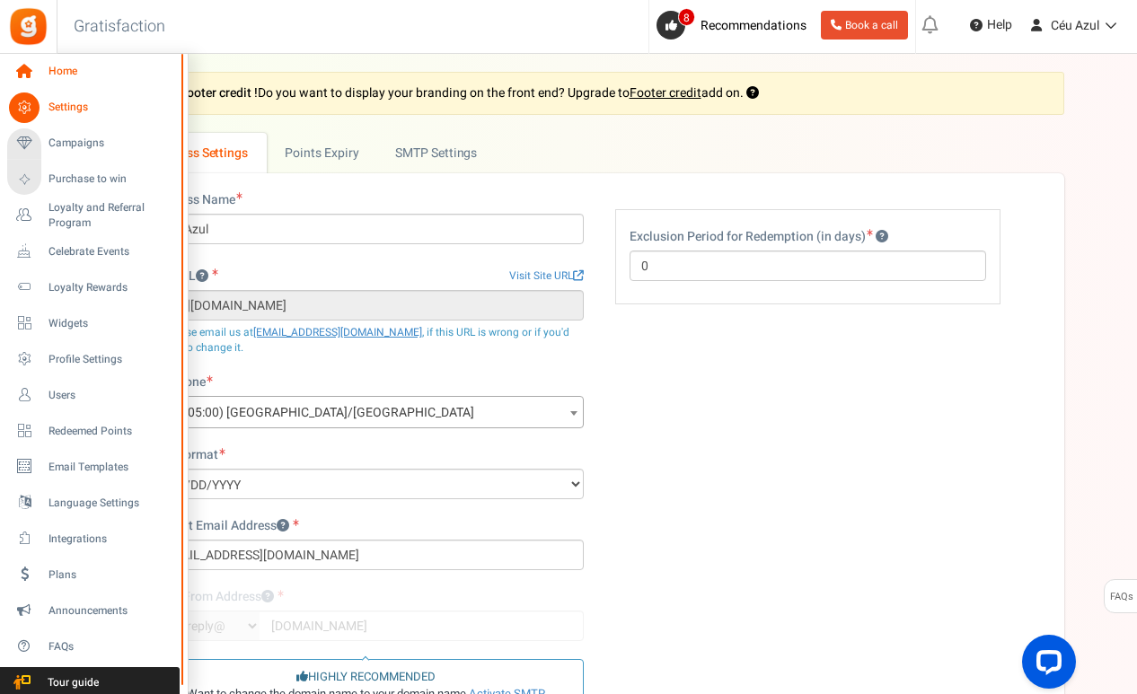
click at [32, 65] on icon at bounding box center [24, 72] width 31 height 31
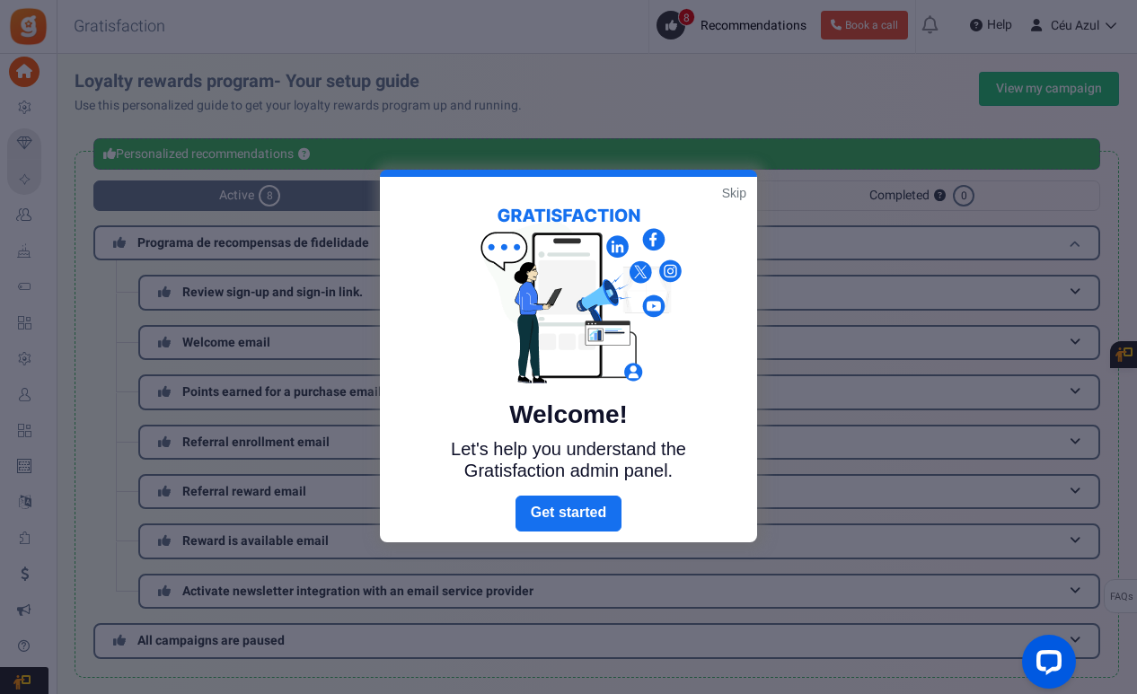
scroll to position [14, 0]
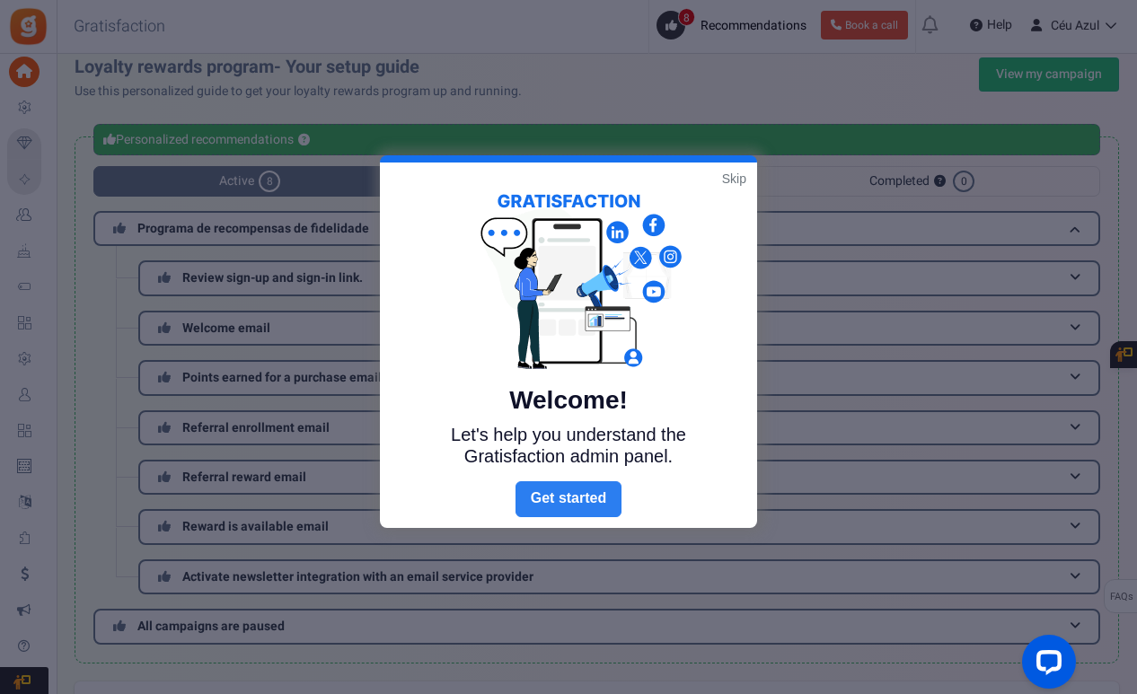
click at [556, 493] on link "Next" at bounding box center [568, 499] width 106 height 36
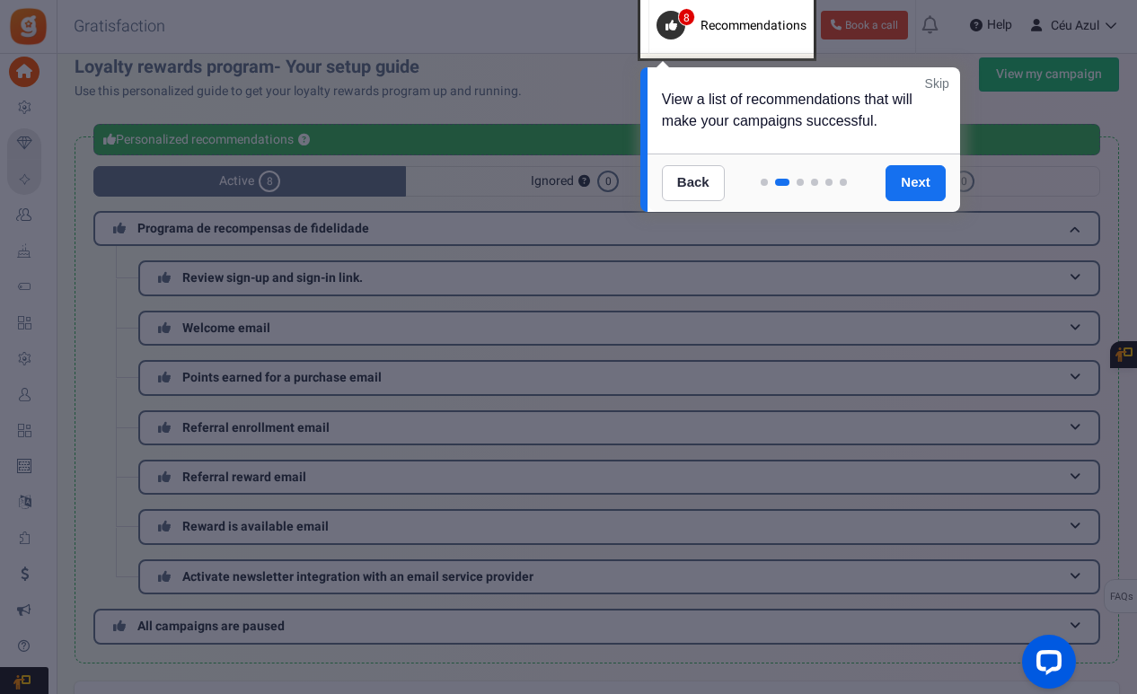
click at [936, 76] on link "Skip" at bounding box center [937, 84] width 24 height 18
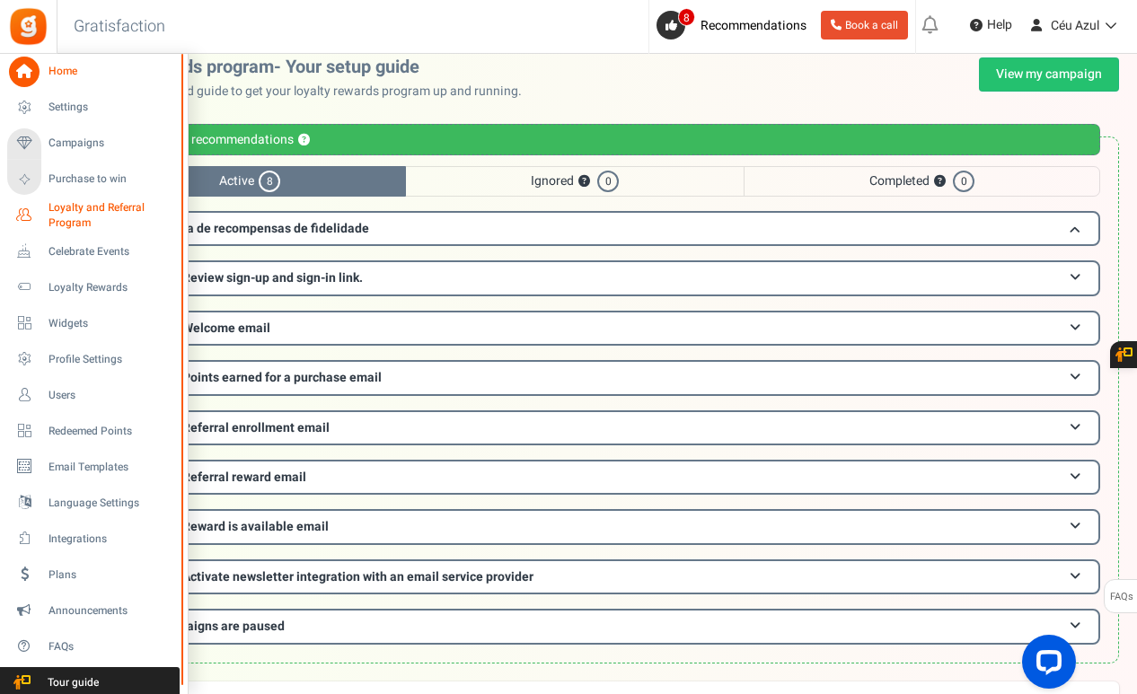
click at [44, 219] on link "Loyalty and Referral Program New" at bounding box center [93, 215] width 172 height 31
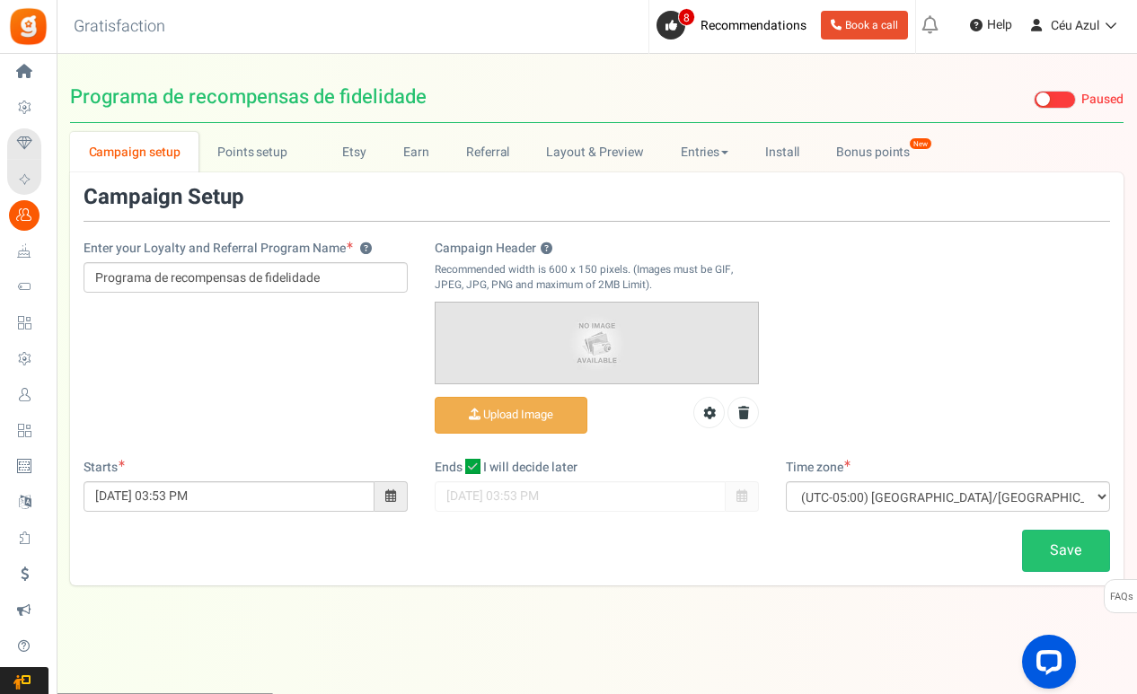
click at [1045, 94] on span at bounding box center [1042, 98] width 13 height 13
click at [1033, 94] on input "Live Paused" at bounding box center [1033, 100] width 0 height 12
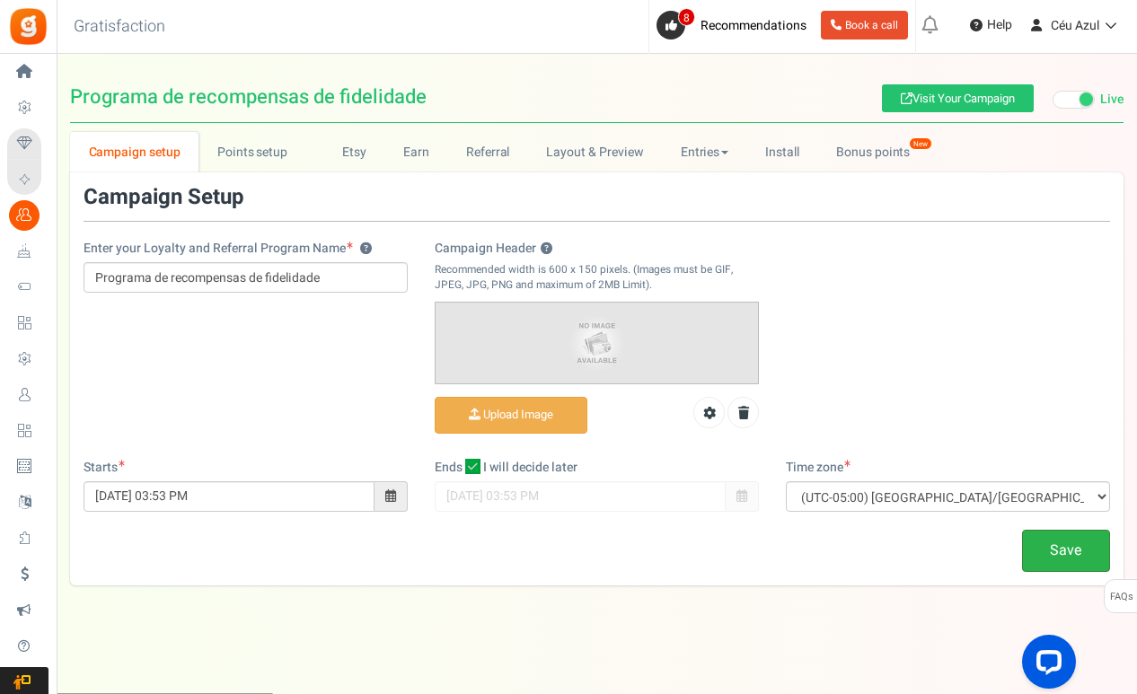
click at [1058, 553] on link "Save" at bounding box center [1066, 551] width 88 height 42
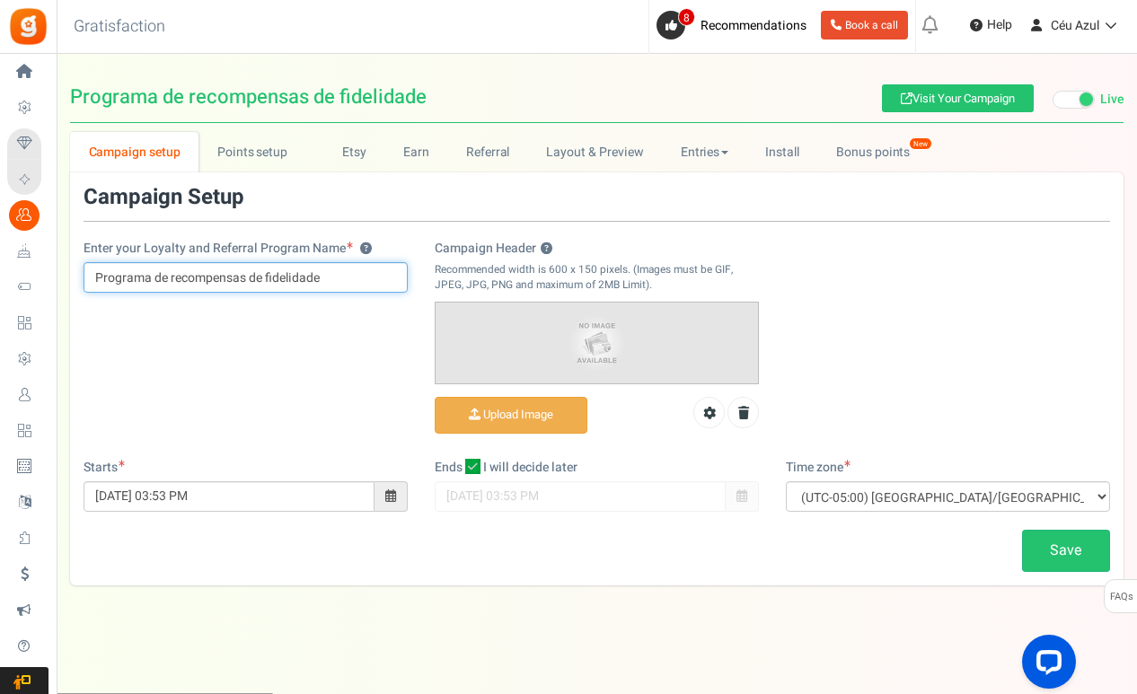
click at [204, 283] on input "Programa de recompensas de fidelidade" at bounding box center [245, 277] width 324 height 31
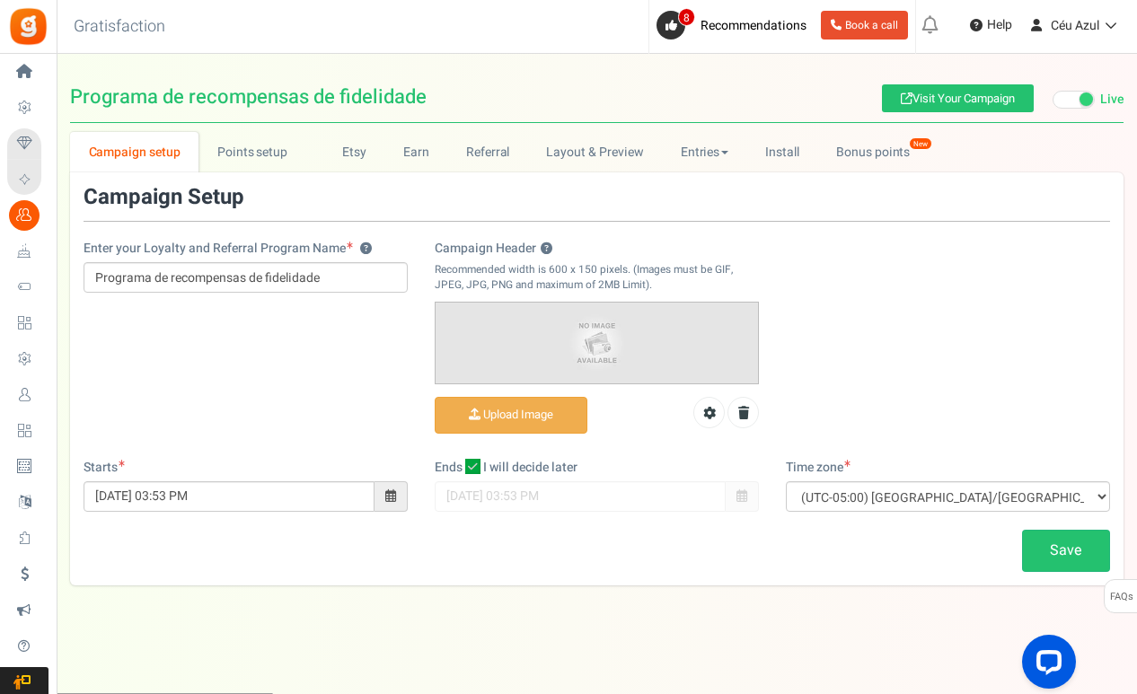
click at [374, 435] on div "Enter your Loyalty and Referral Program Name ? Programa de recompensas de fidel…" at bounding box center [596, 322] width 1053 height 273
click at [955, 92] on link "Visit Your Campaign" at bounding box center [958, 98] width 152 height 28
click at [264, 168] on link "Points setup New" at bounding box center [260, 152] width 125 height 40
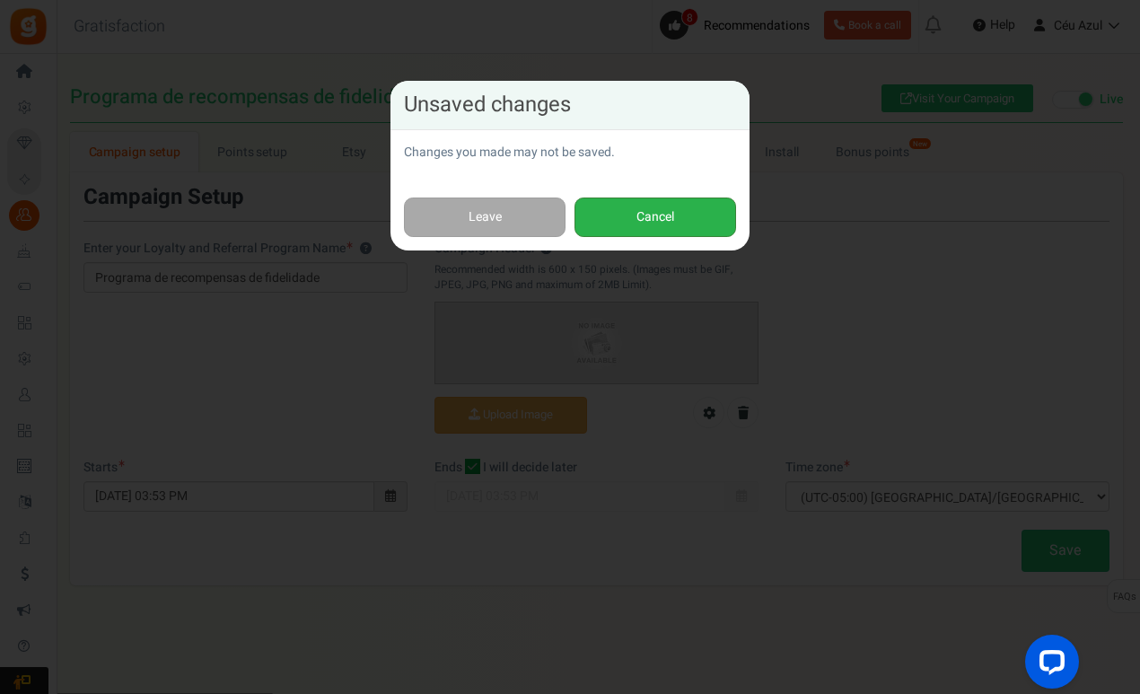
click at [648, 215] on button "Cancel" at bounding box center [656, 218] width 162 height 40
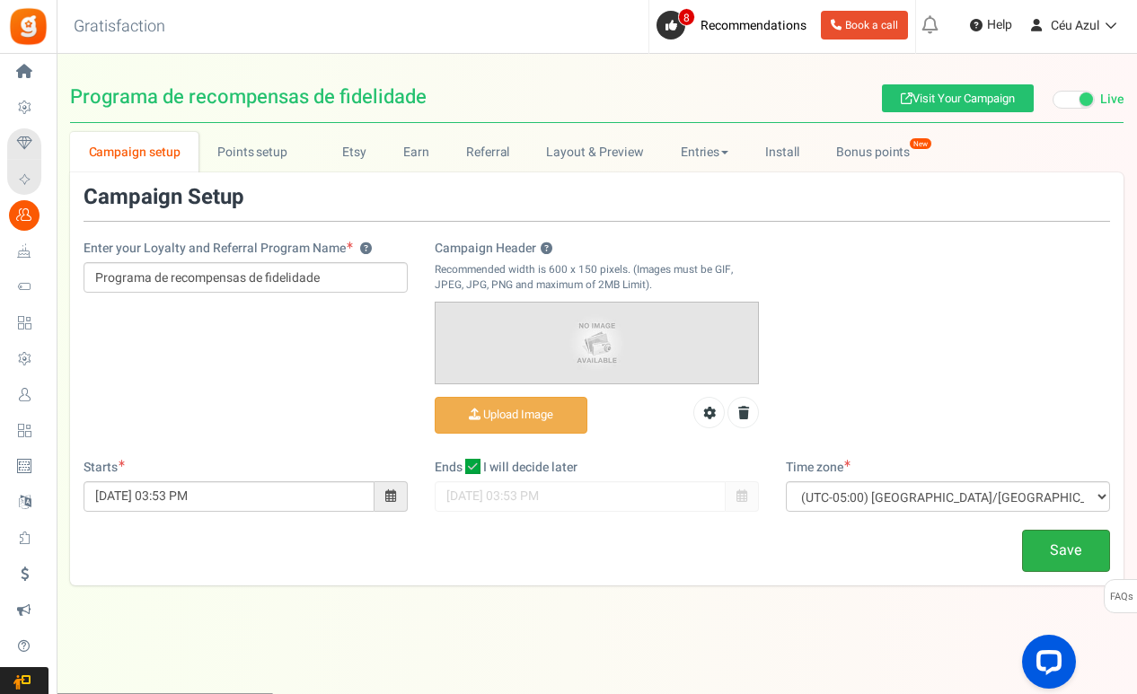
click at [1060, 550] on link "Save" at bounding box center [1066, 551] width 88 height 42
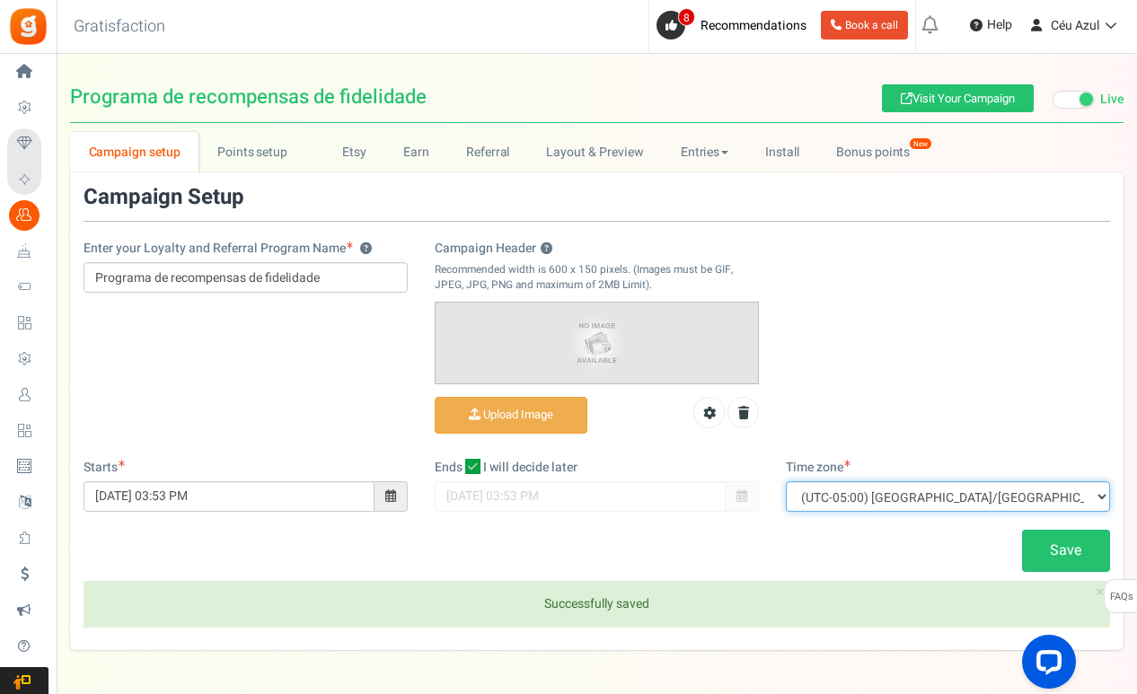
click at [901, 491] on select "(UTC-11:00) Pacific/[GEOGRAPHIC_DATA] (UTC-11:00) [GEOGRAPHIC_DATA]/[GEOGRAPHIC…" at bounding box center [948, 496] width 324 height 31
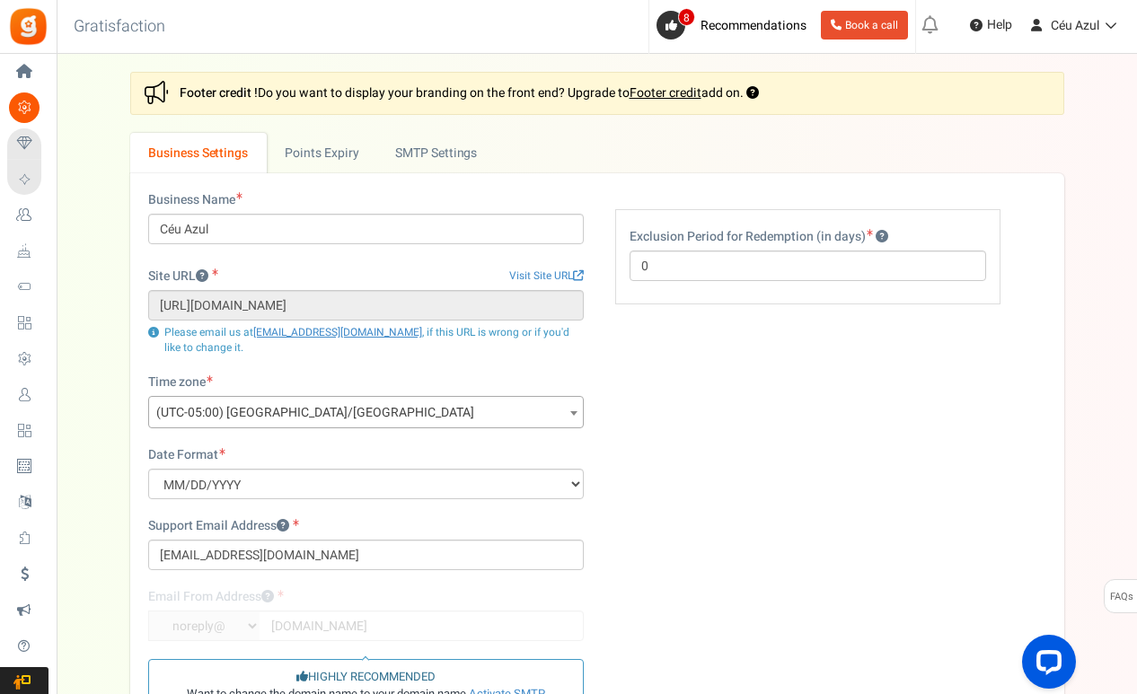
click at [0, 0] on span "Loyalty and Referral Program" at bounding box center [0, 0] width 0 height 0
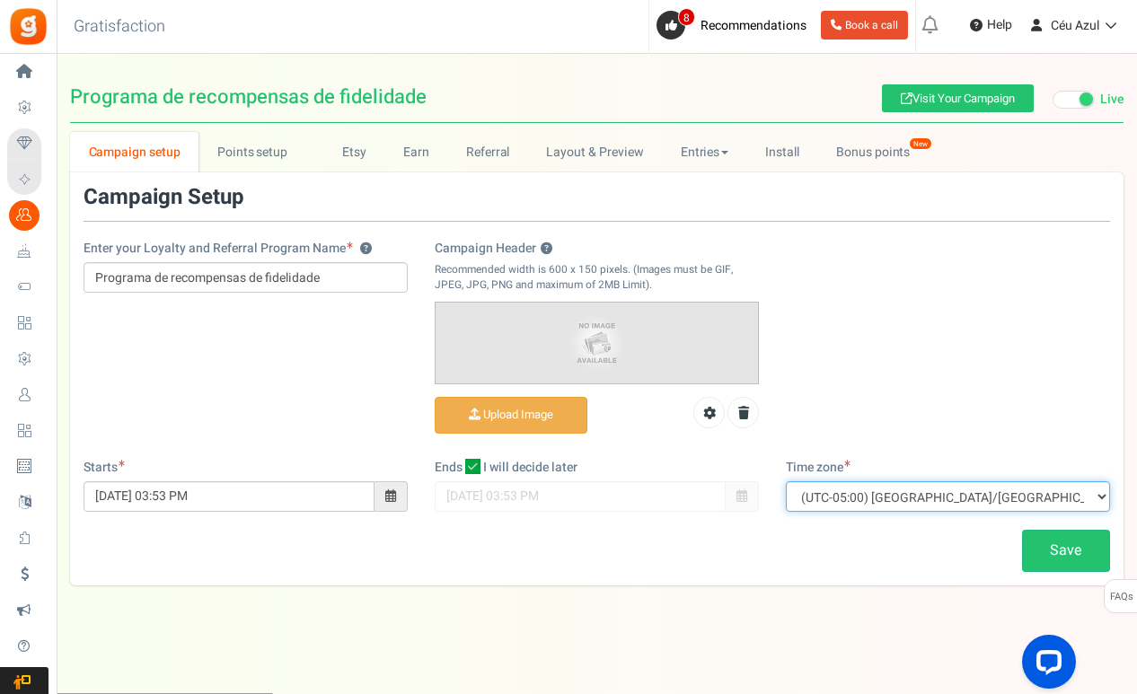
click at [913, 498] on select "(UTC-11:00) Pacific/[GEOGRAPHIC_DATA] (UTC-11:00) [GEOGRAPHIC_DATA]/[GEOGRAPHIC…" at bounding box center [948, 496] width 324 height 31
click at [929, 492] on select "(UTC-11:00) Pacific/[GEOGRAPHIC_DATA] (UTC-11:00) [GEOGRAPHIC_DATA]/[GEOGRAPHIC…" at bounding box center [948, 496] width 324 height 31
select select "[GEOGRAPHIC_DATA]/[GEOGRAPHIC_DATA]"
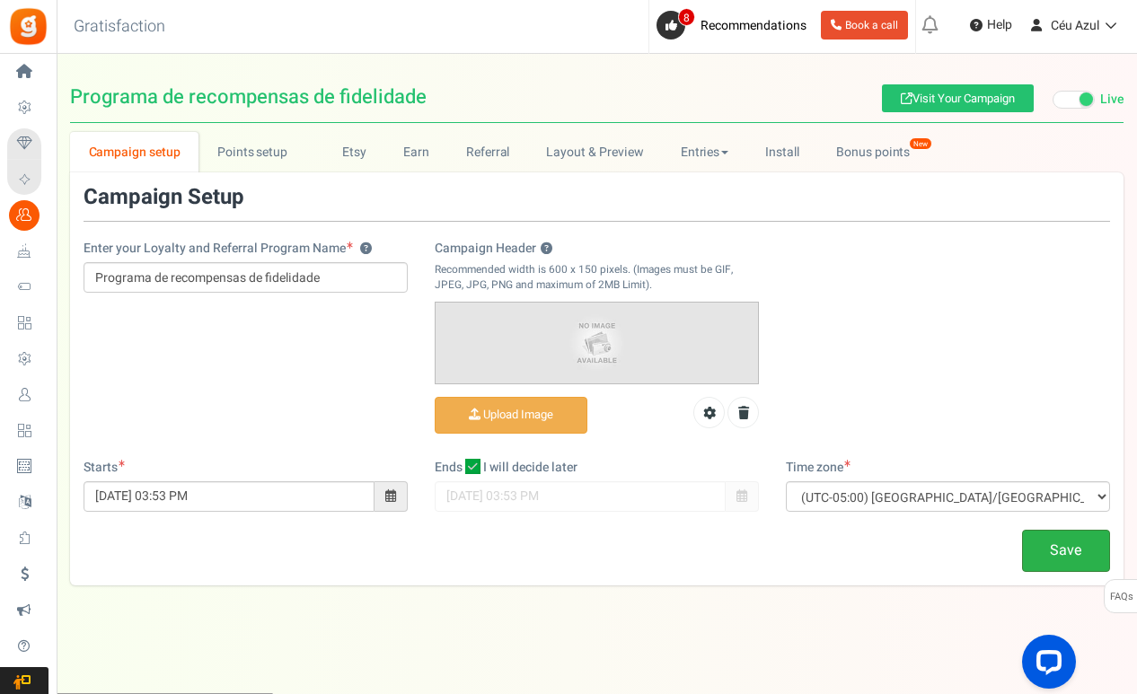
click at [1053, 549] on link "Save" at bounding box center [1066, 551] width 88 height 42
